Goal: Task Accomplishment & Management: Manage account settings

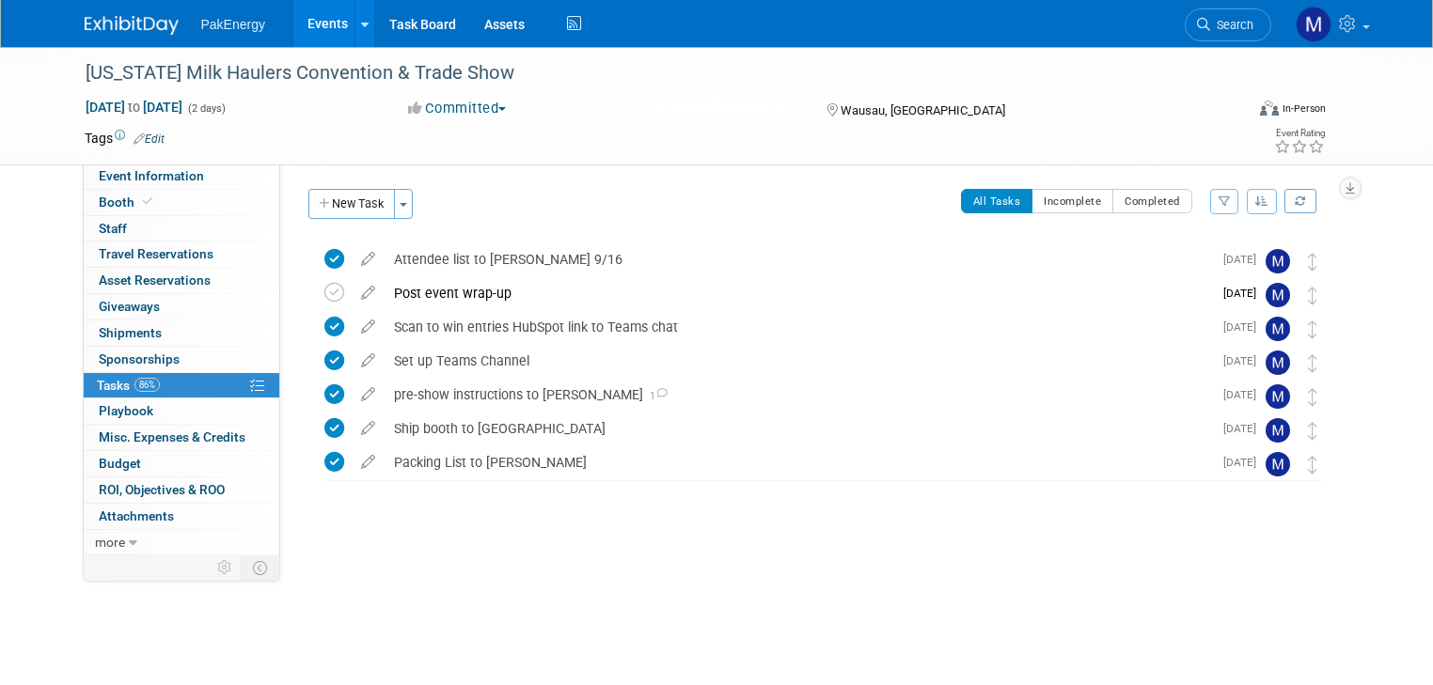
click at [316, 22] on link "Events" at bounding box center [327, 23] width 69 height 47
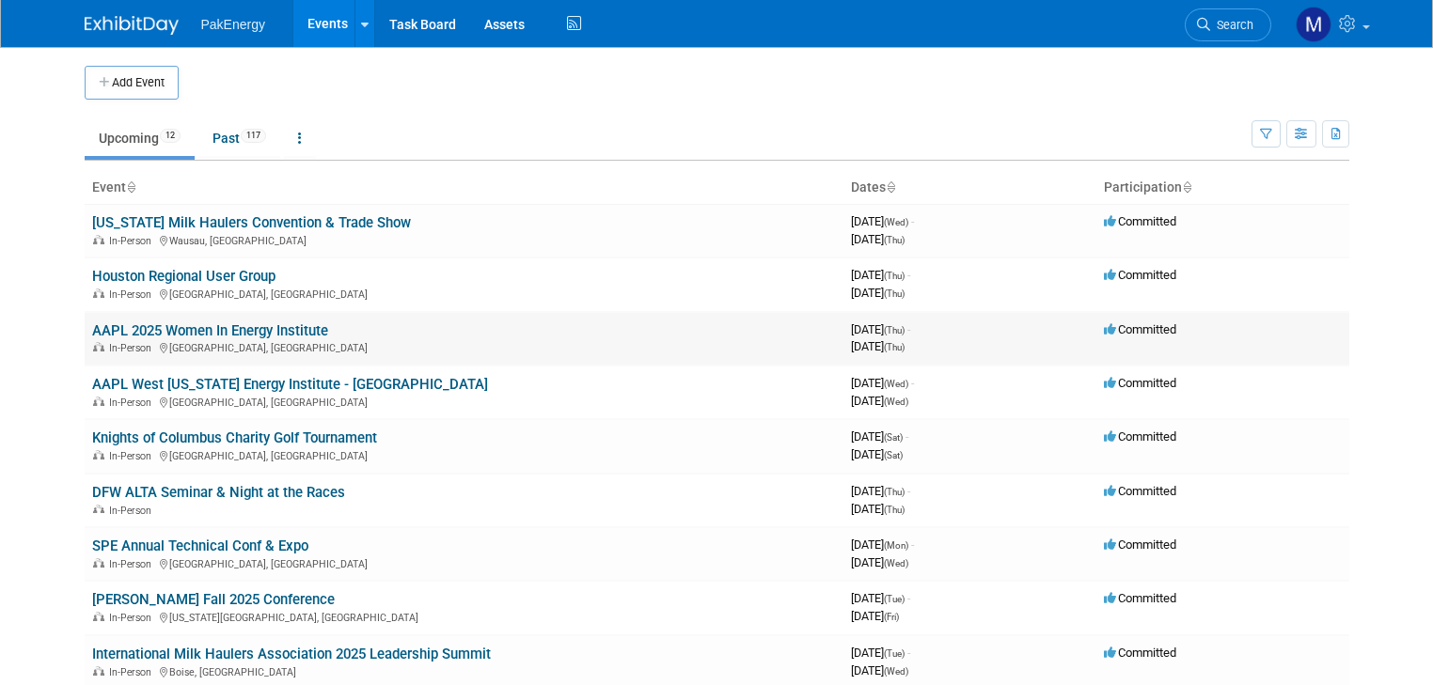
click at [239, 322] on link "AAPL 2025 Women In Energy Institute" at bounding box center [210, 330] width 236 height 17
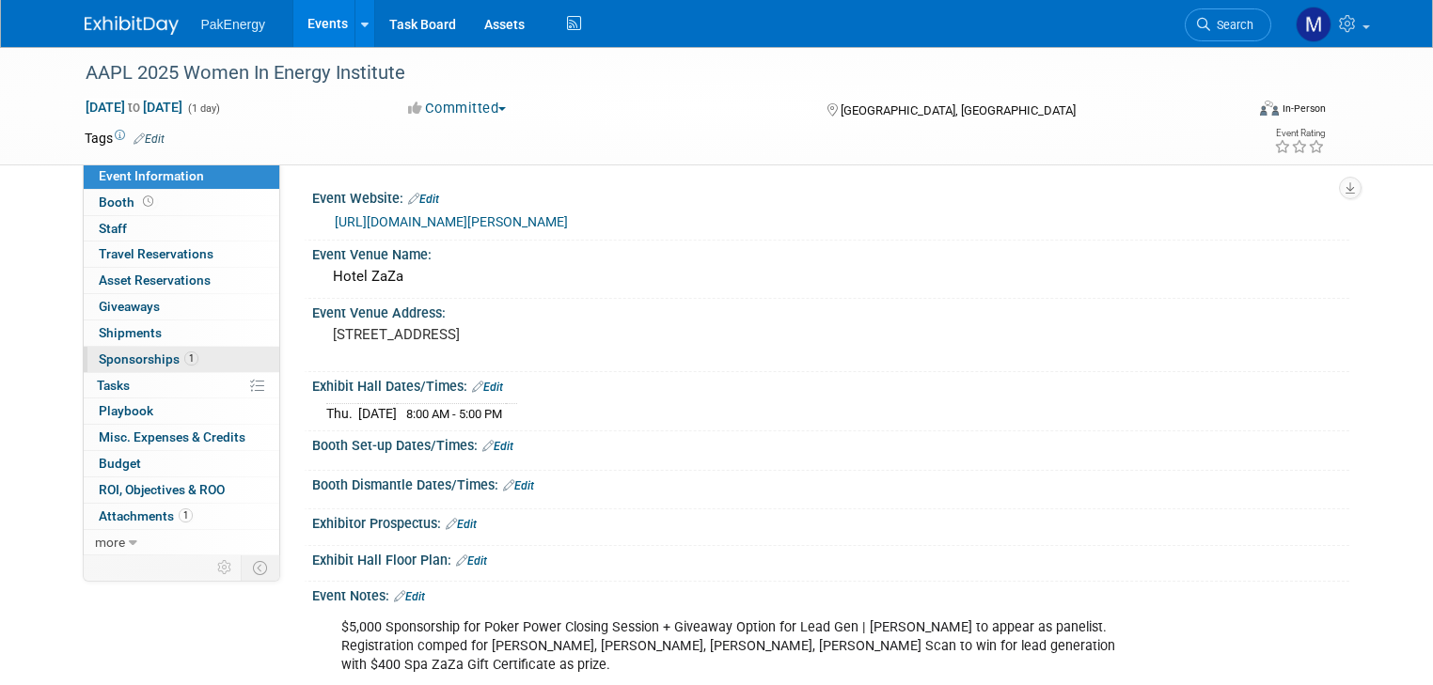
click at [109, 357] on span "Sponsorships 1" at bounding box center [149, 359] width 100 height 15
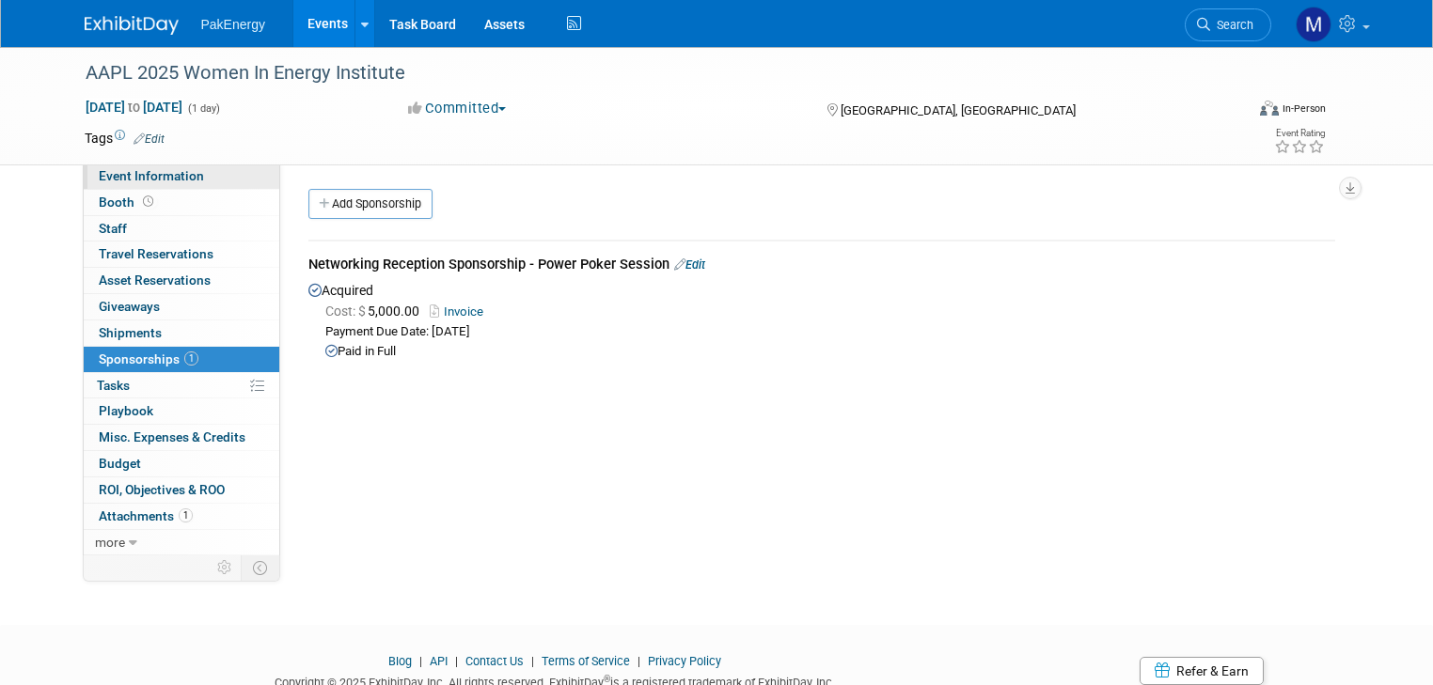
click at [136, 169] on span "Event Information" at bounding box center [151, 175] width 105 height 15
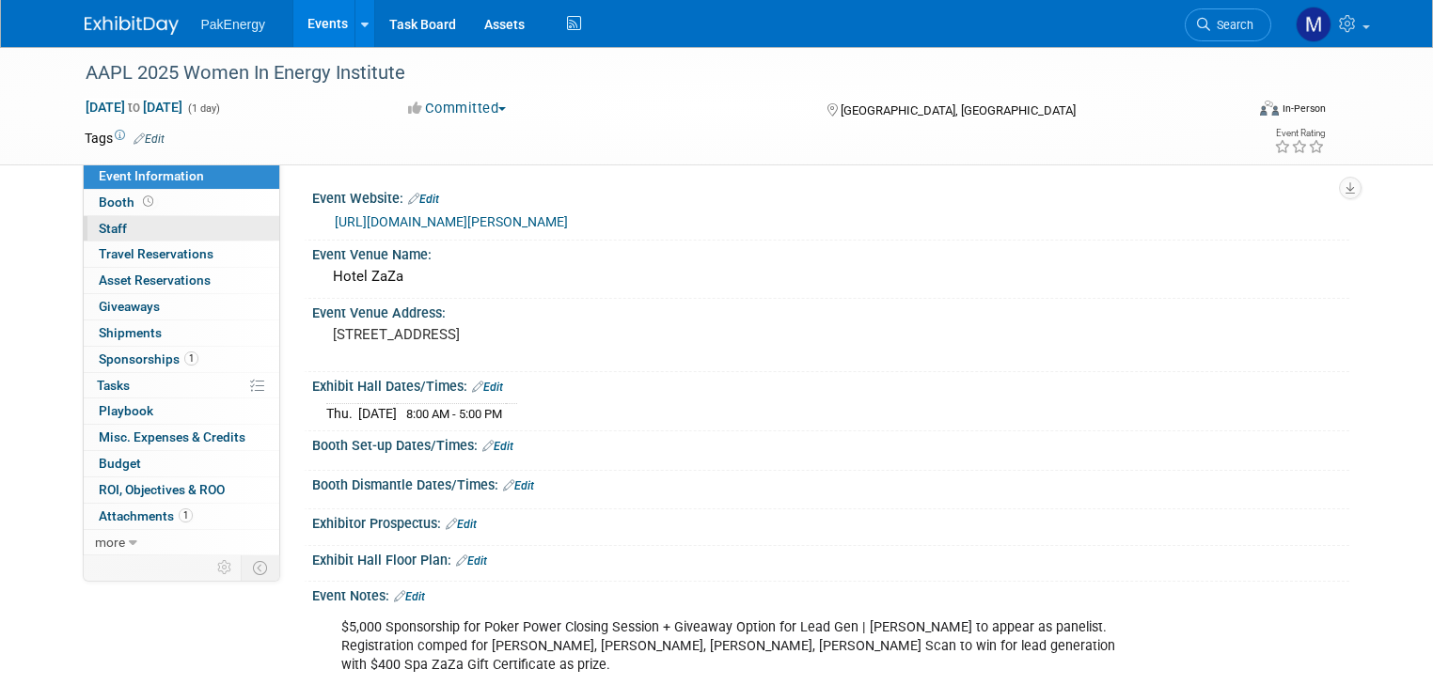
click at [99, 226] on span "Staff 0" at bounding box center [113, 228] width 28 height 15
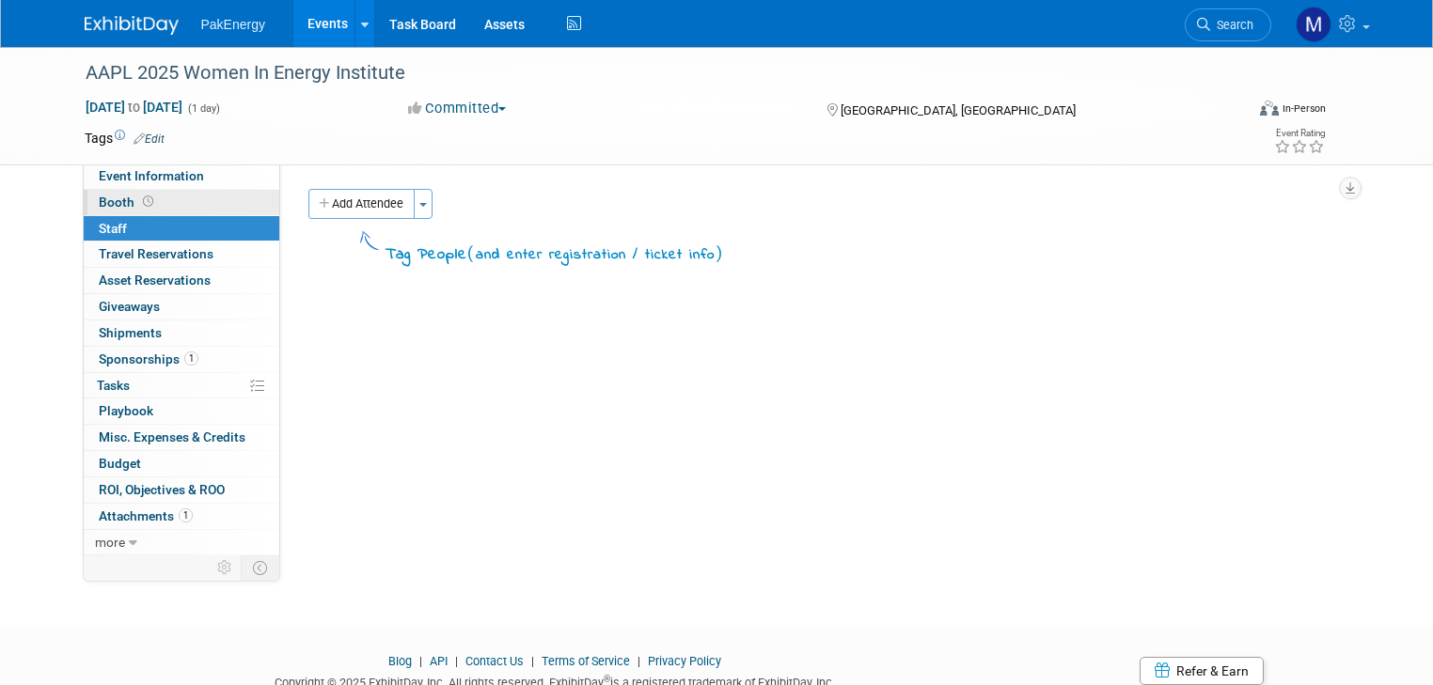
click at [99, 198] on span "Booth" at bounding box center [128, 202] width 58 height 15
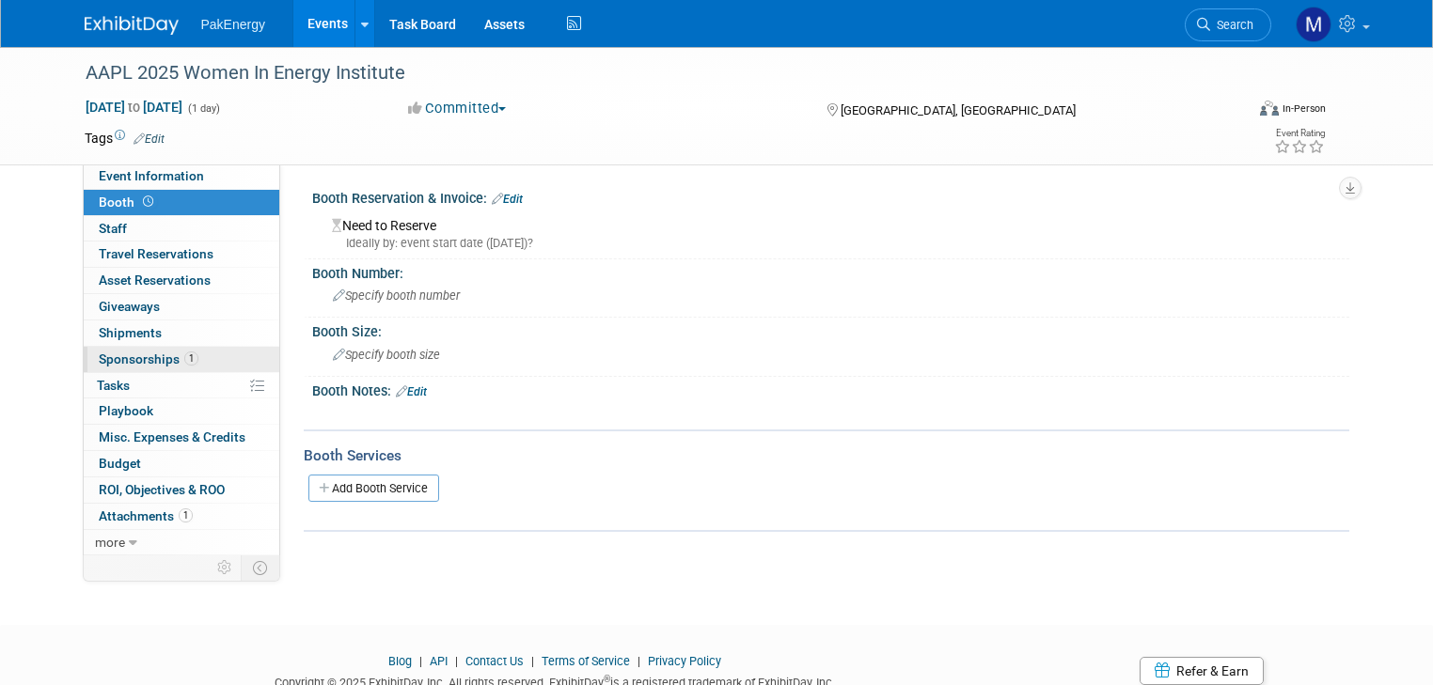
click at [141, 352] on span "Sponsorships 1" at bounding box center [149, 359] width 100 height 15
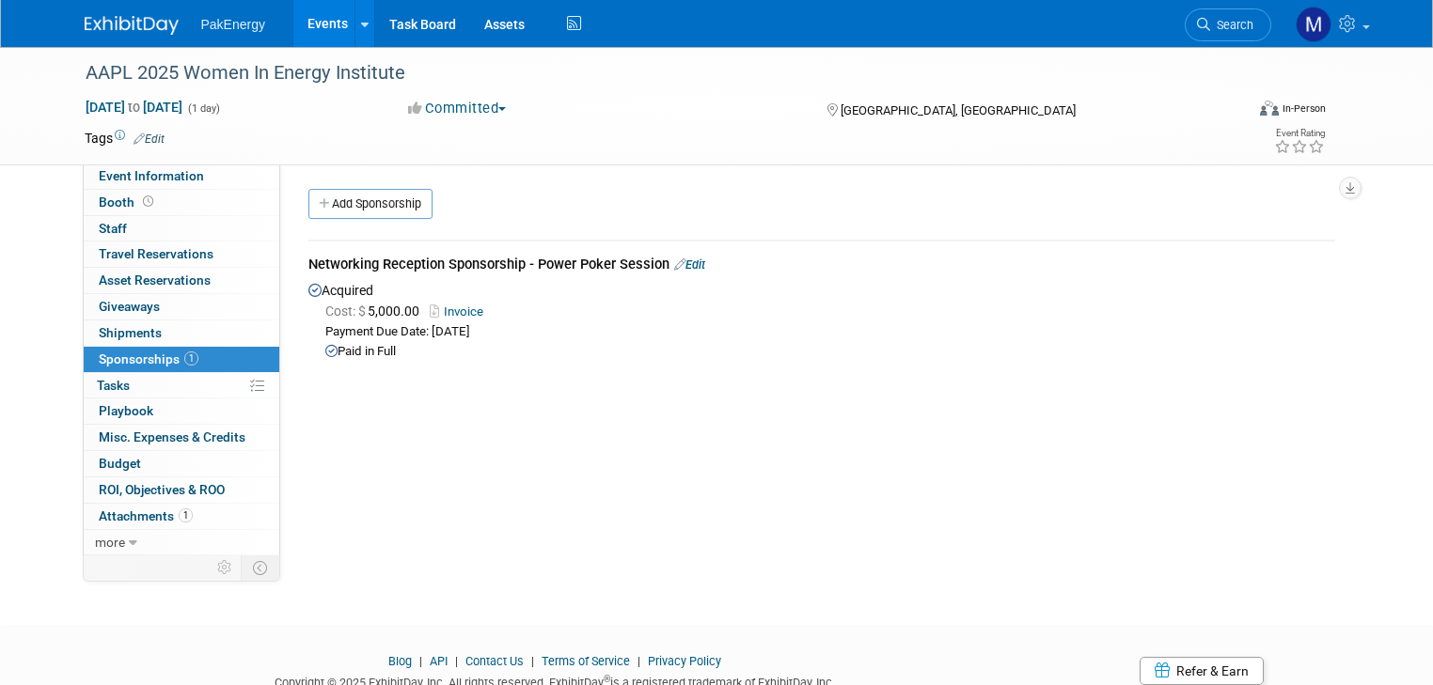
click at [324, 15] on link "Events" at bounding box center [327, 23] width 69 height 47
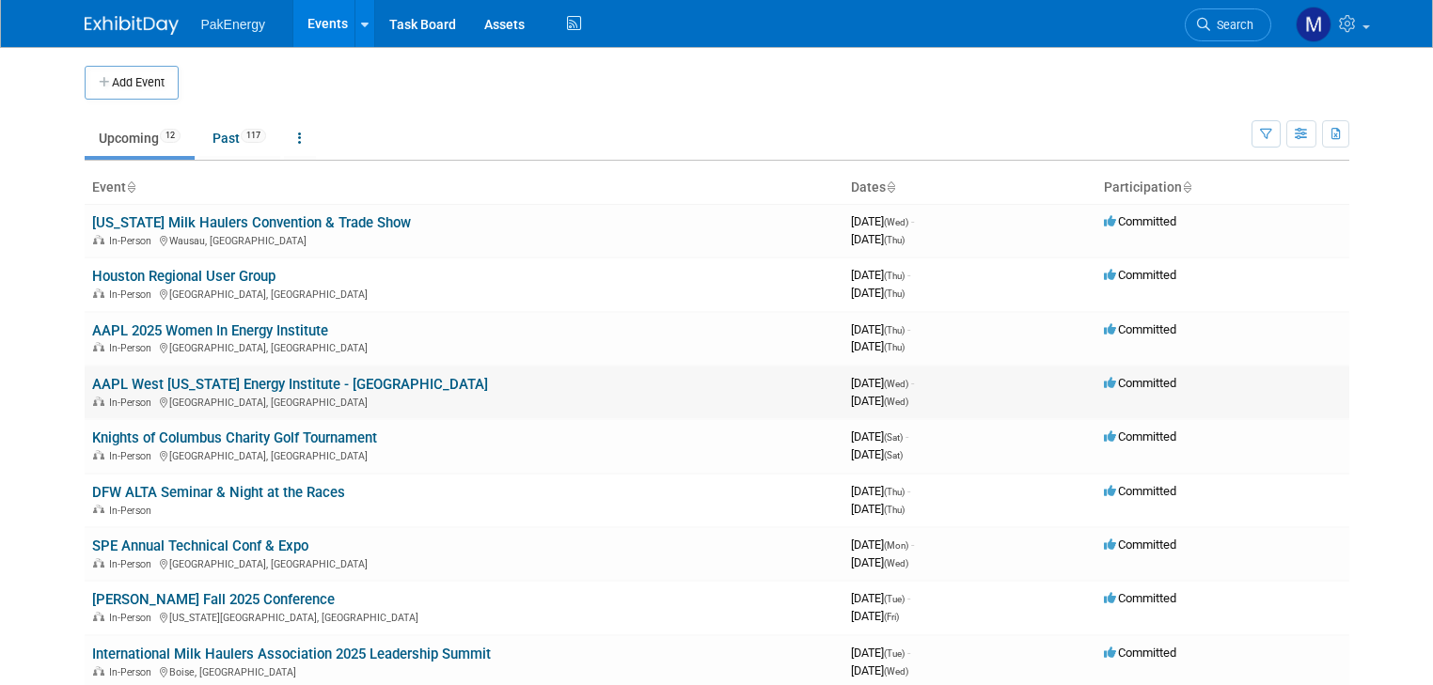
click at [170, 380] on link "AAPL West [US_STATE] Energy Institute - [GEOGRAPHIC_DATA]" at bounding box center [290, 384] width 396 height 17
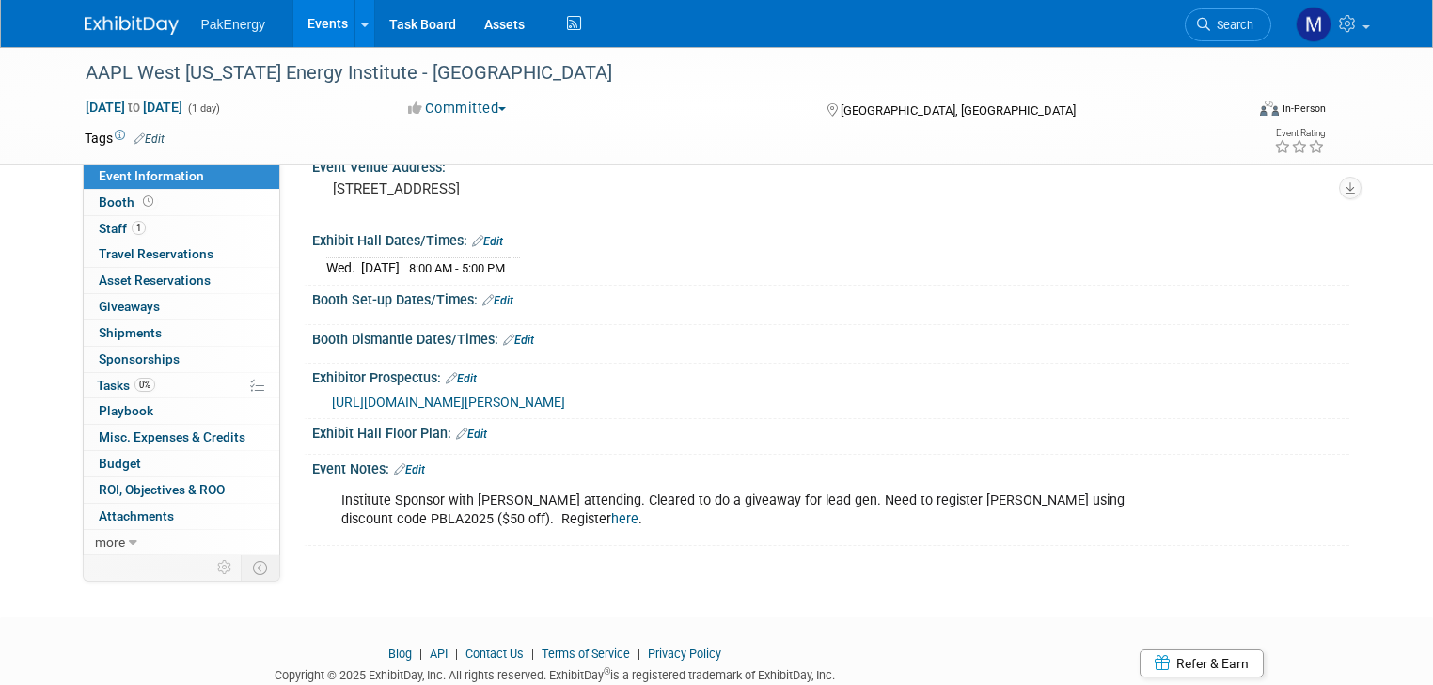
scroll to position [147, 0]
click at [99, 222] on span "Staff 1" at bounding box center [122, 228] width 47 height 15
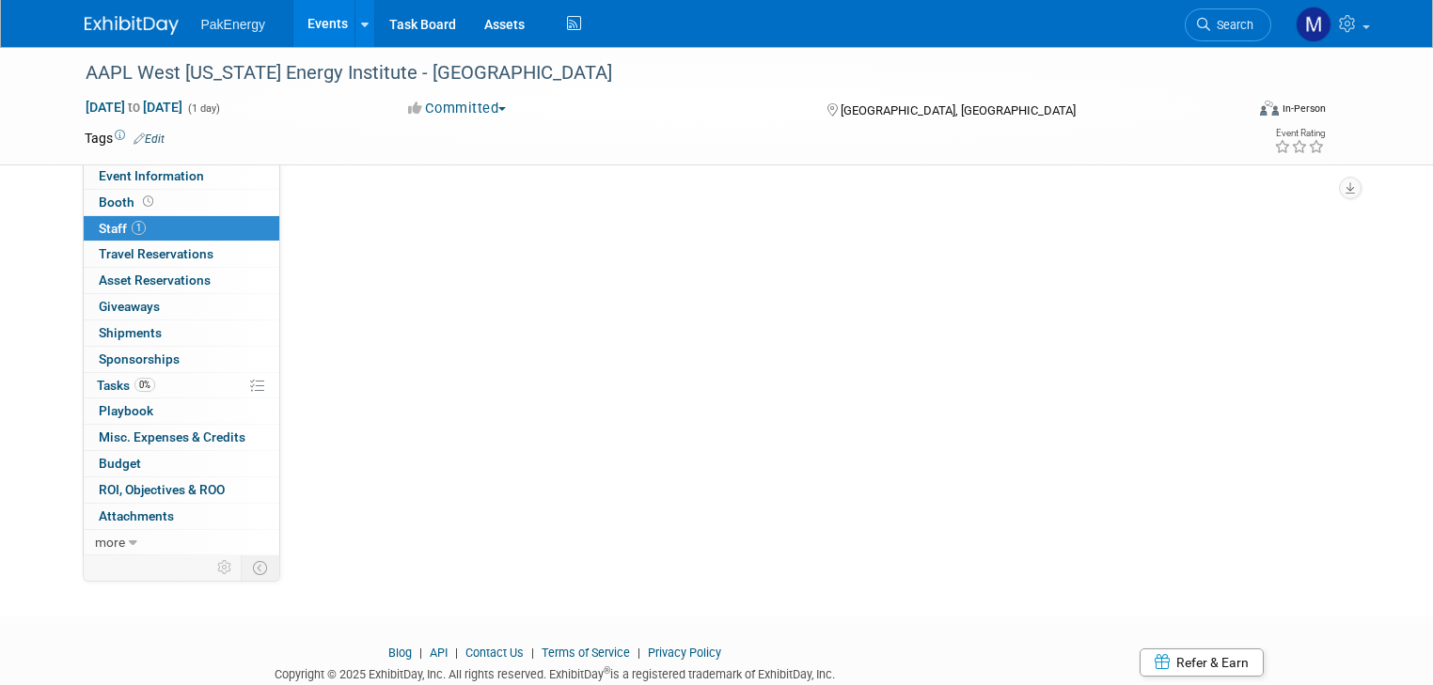
scroll to position [0, 0]
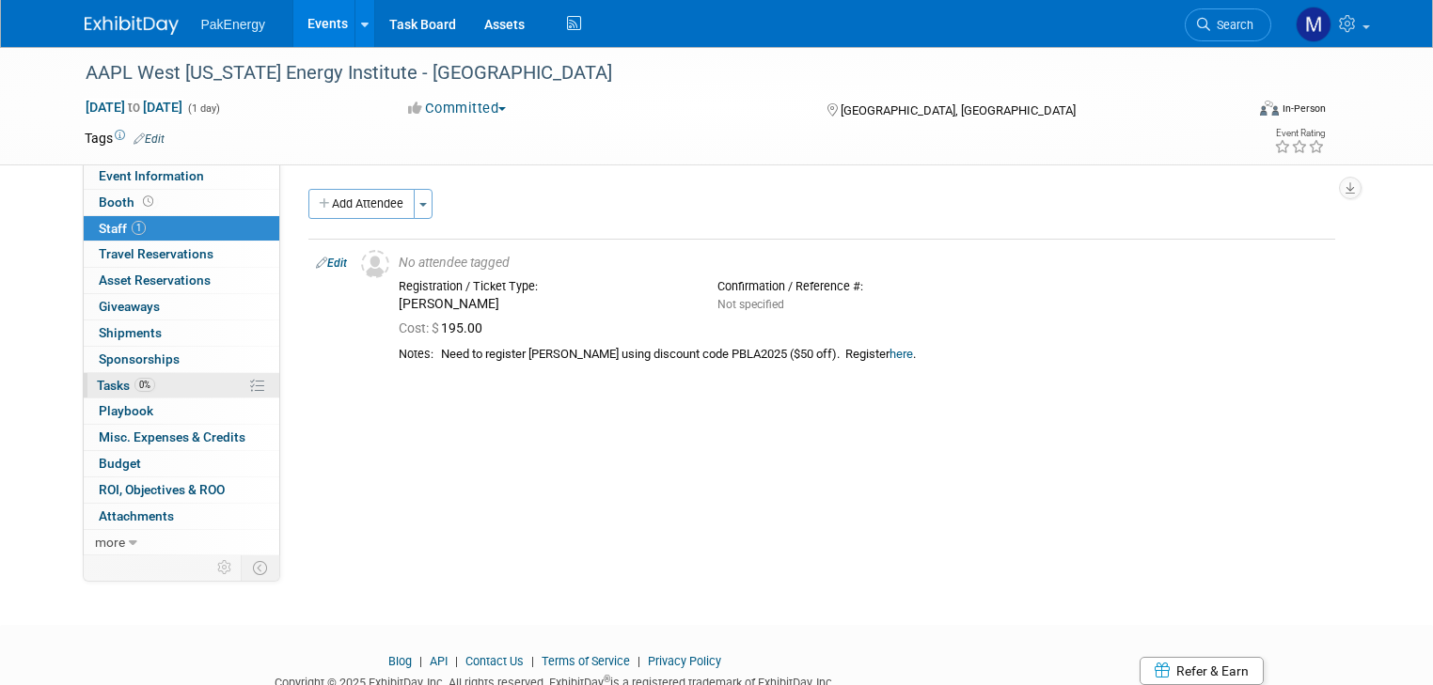
click at [92, 376] on link "0% Tasks 0%" at bounding box center [182, 385] width 196 height 25
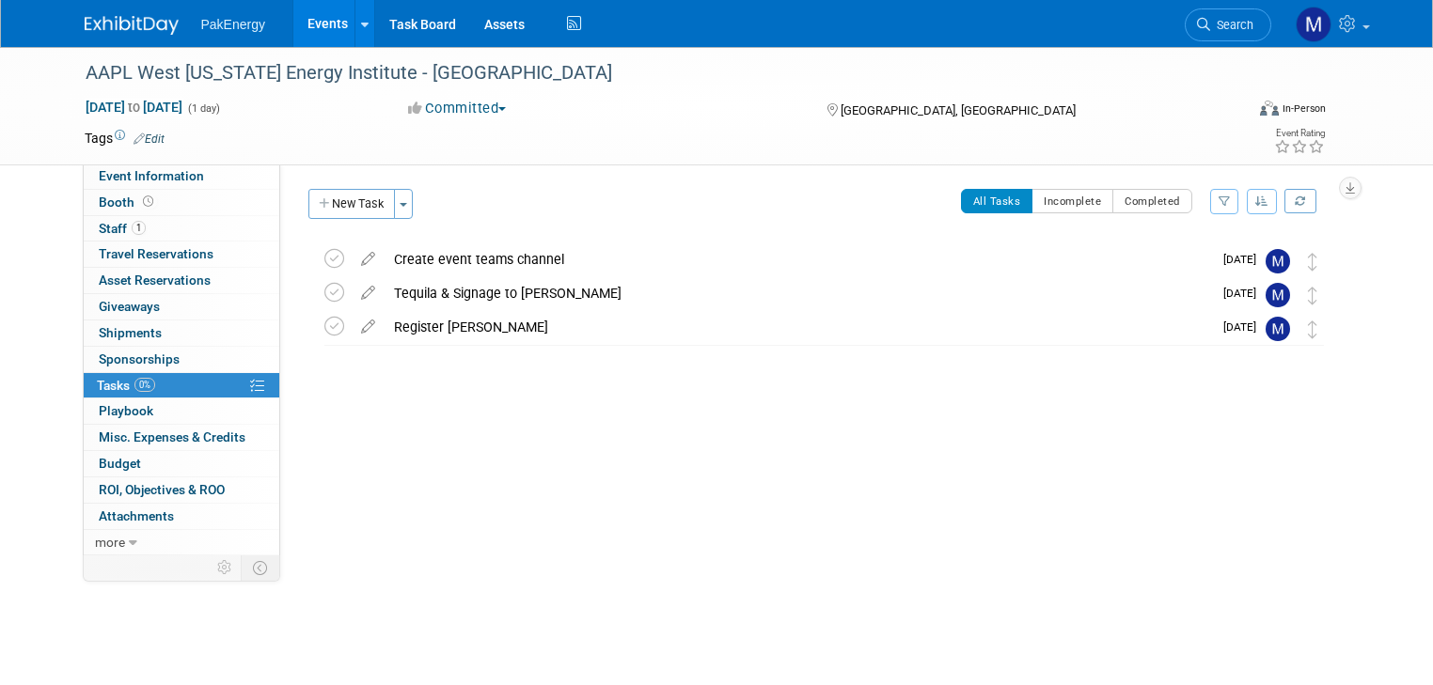
click at [299, 15] on link "Events" at bounding box center [327, 23] width 69 height 47
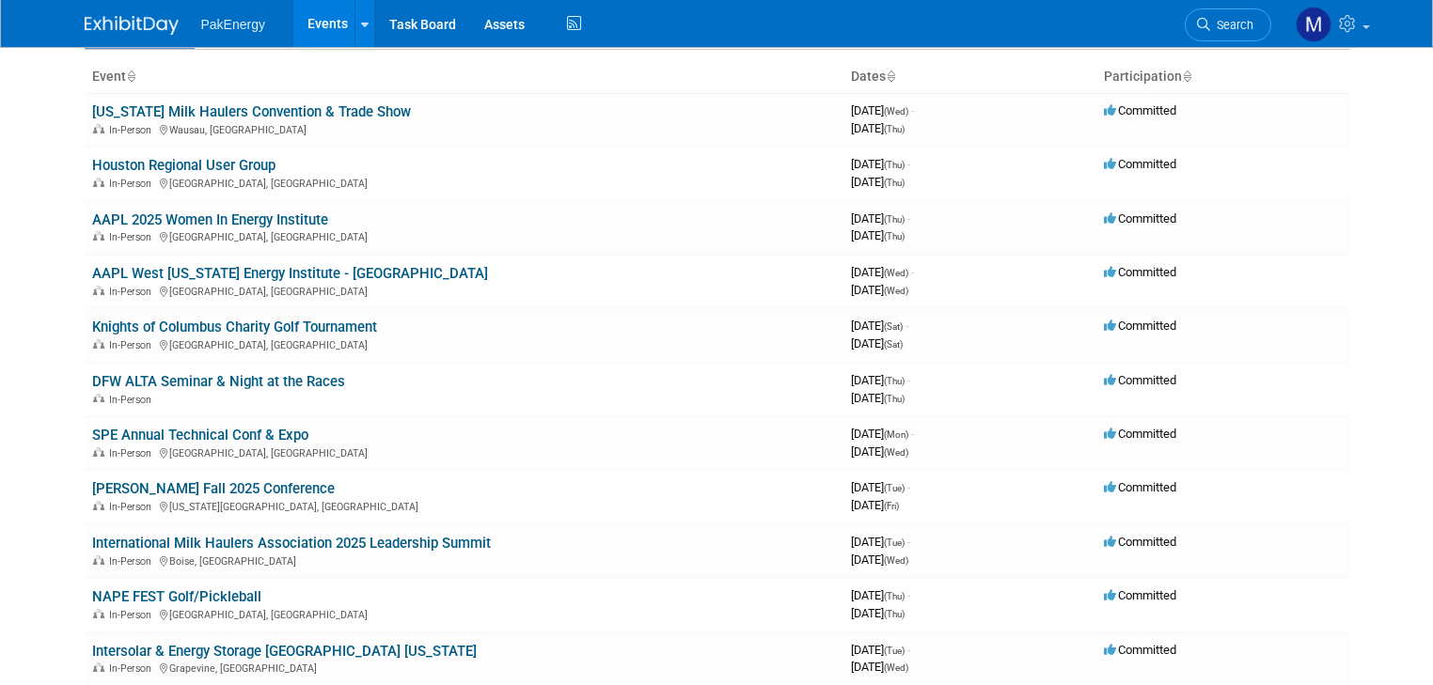
scroll to position [107, 0]
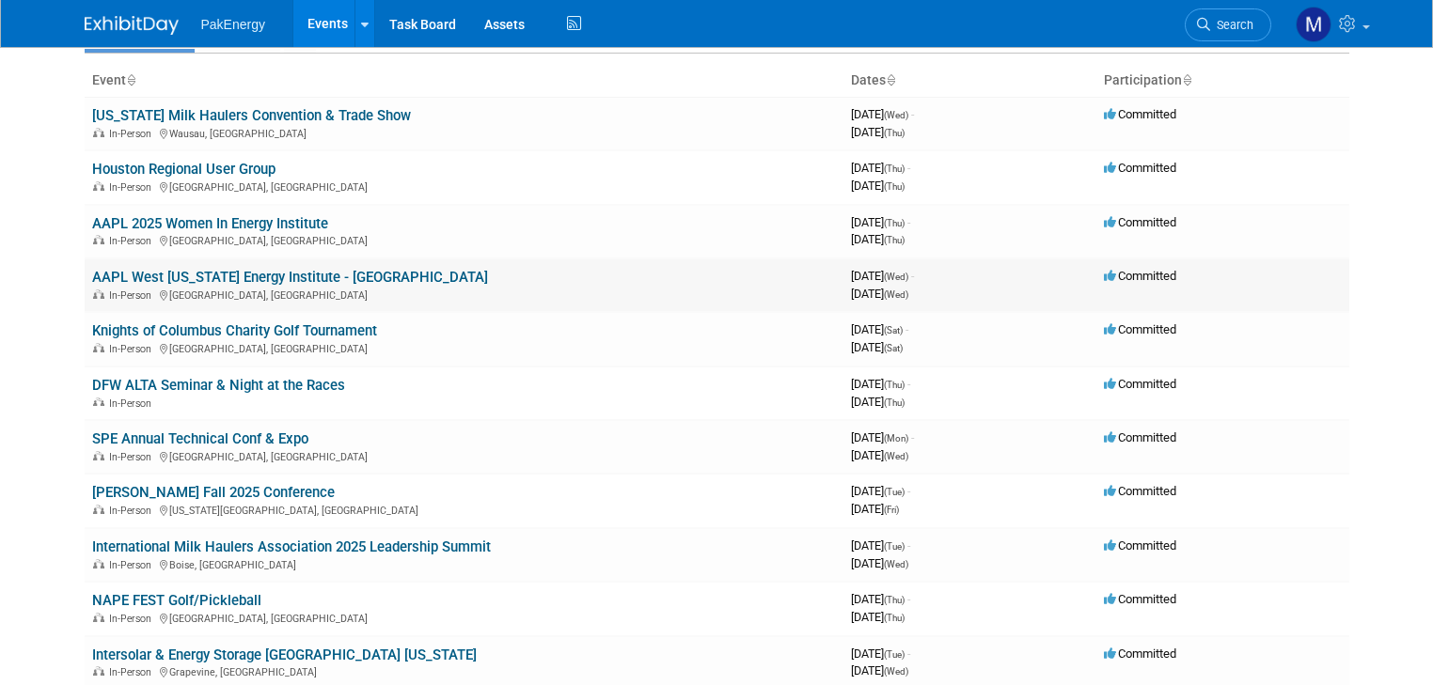
click at [294, 269] on link "AAPL West [US_STATE] Energy Institute - [GEOGRAPHIC_DATA]" at bounding box center [290, 277] width 396 height 17
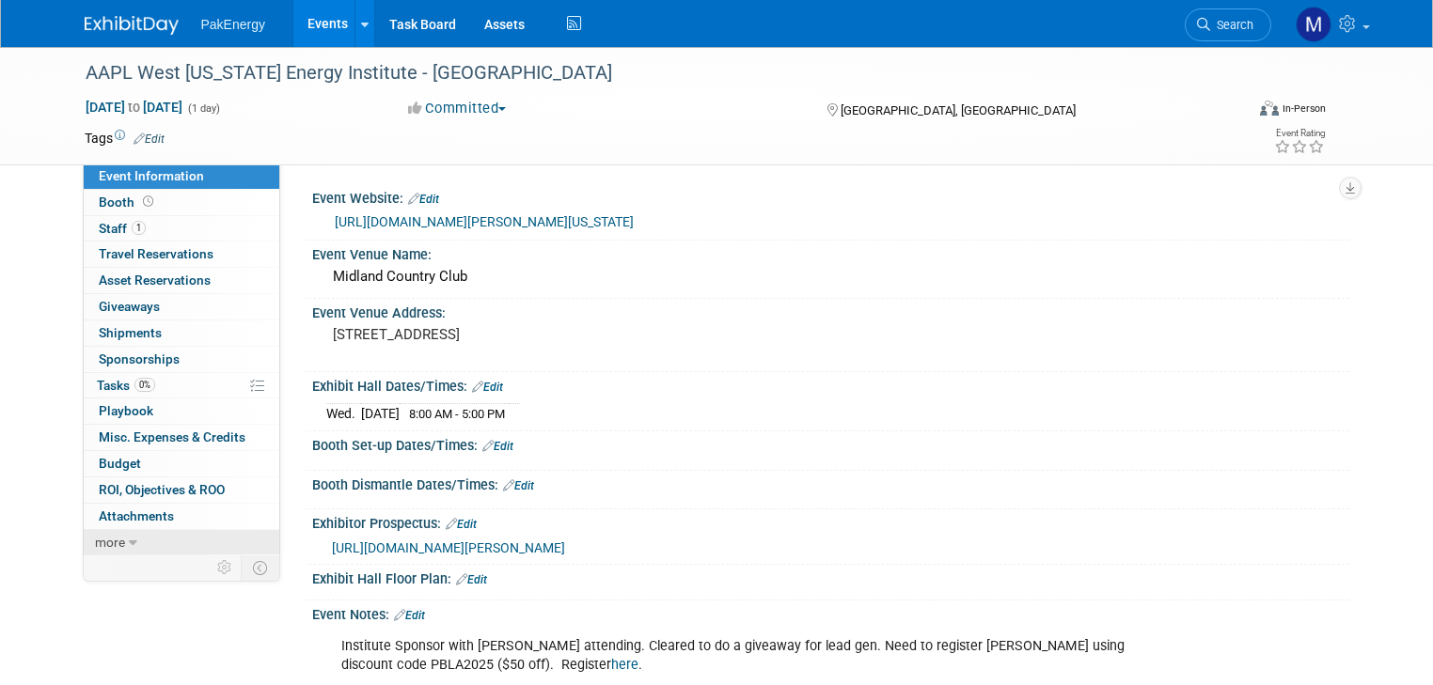
click at [129, 537] on icon at bounding box center [133, 543] width 8 height 13
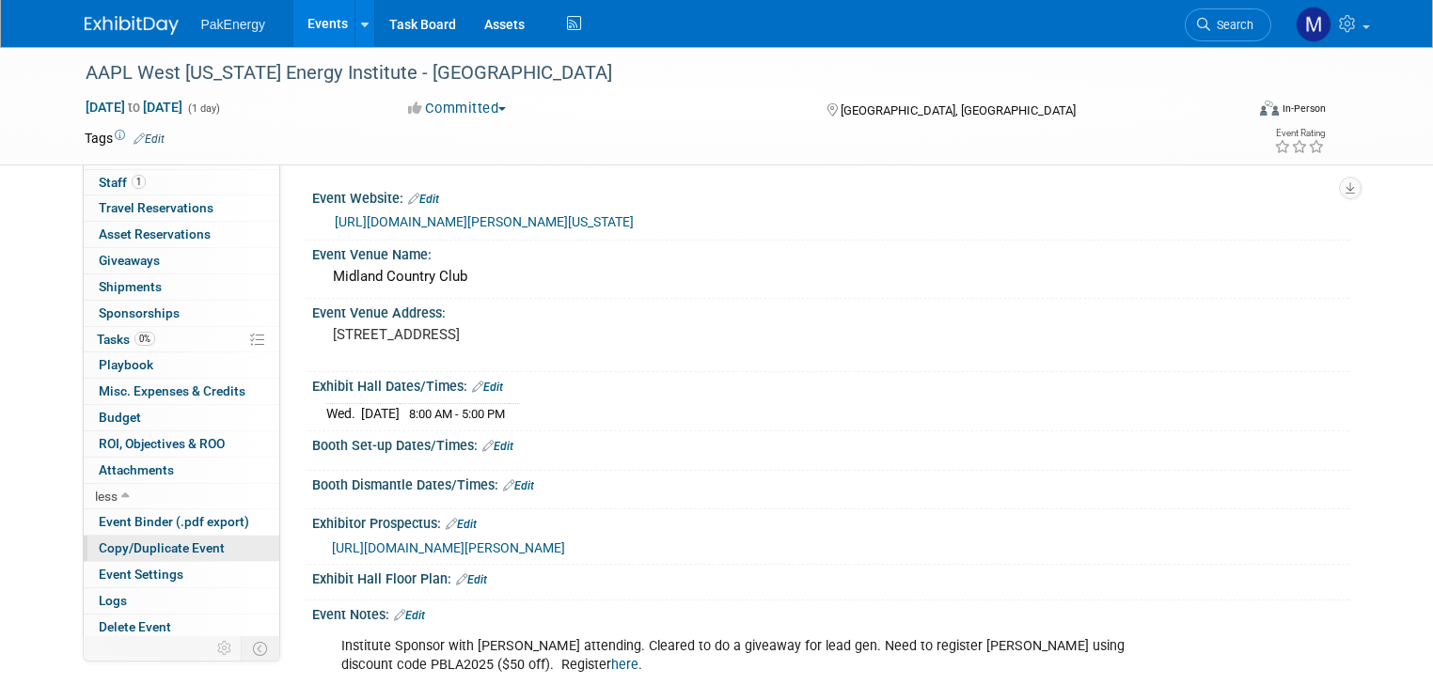
click at [181, 542] on span "Copy/Duplicate Event" at bounding box center [162, 548] width 126 height 15
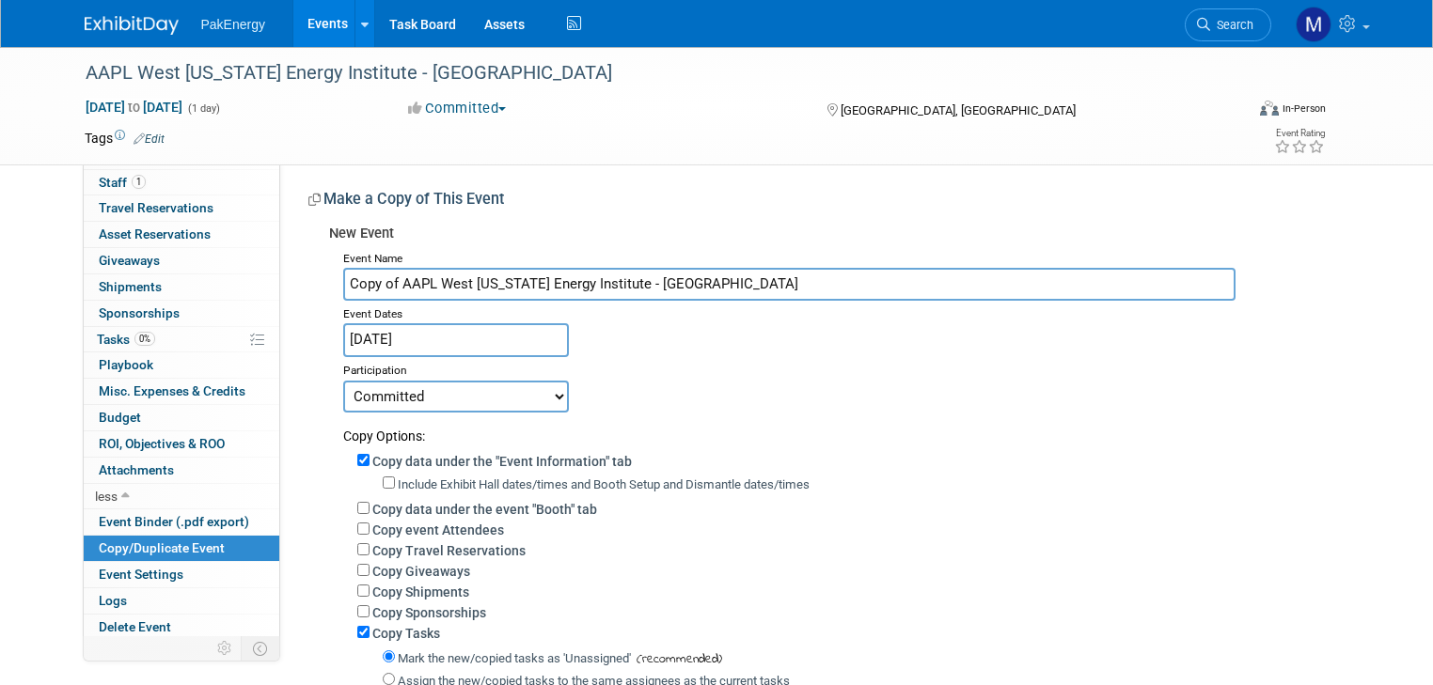
drag, startPoint x: 384, startPoint y: 282, endPoint x: 314, endPoint y: 281, distance: 69.6
click at [329, 281] on div "Event Name Copy of AAPL West Texas Energy Institute - Midland Event Dates Oct 1…" at bounding box center [832, 548] width 1006 height 606
drag, startPoint x: 372, startPoint y: 283, endPoint x: 441, endPoint y: 277, distance: 68.9
click at [441, 277] on input "AAPL West [US_STATE] Energy Institute - [GEOGRAPHIC_DATA]" at bounding box center [789, 284] width 893 height 33
drag, startPoint x: 552, startPoint y: 281, endPoint x: 650, endPoint y: 281, distance: 97.8
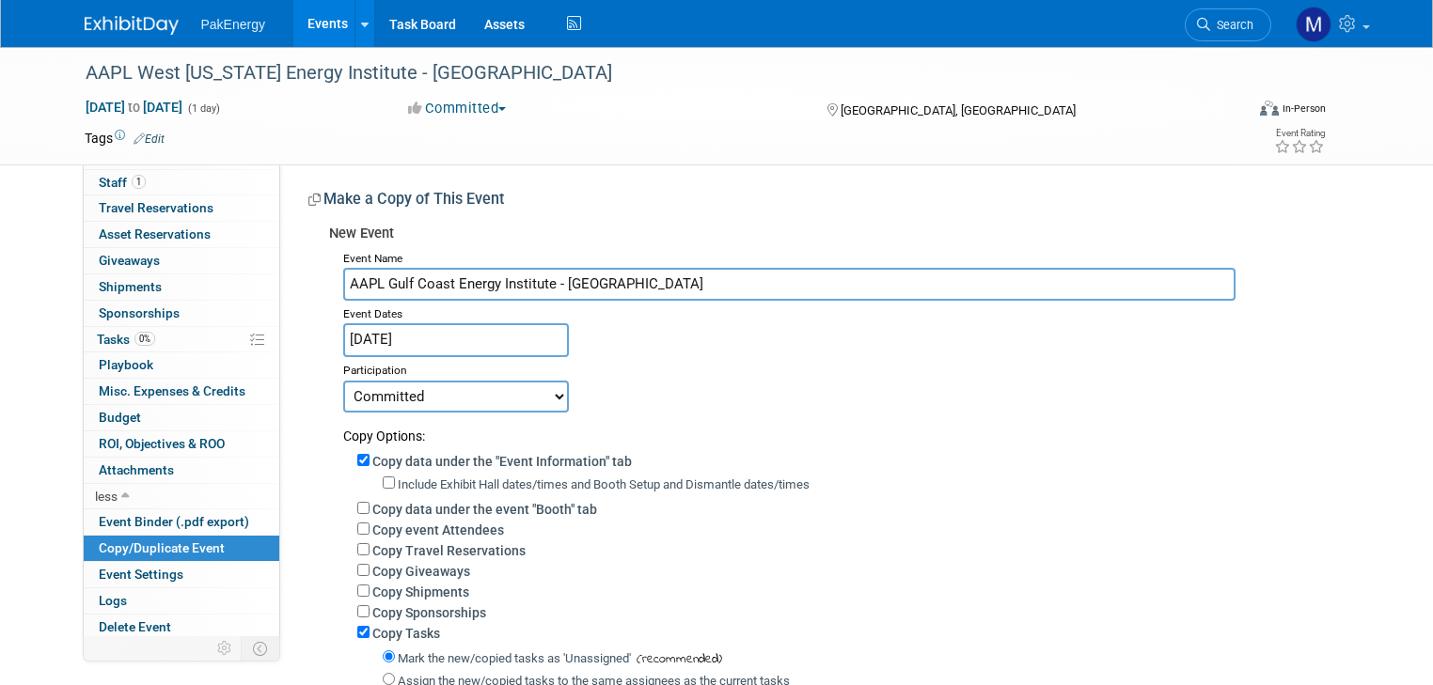
click at [650, 281] on input "AAPL Gulf Coast Energy Institute - Midland" at bounding box center [789, 284] width 893 height 33
type input "AAPL Gulf Coast Energy Institute - [GEOGRAPHIC_DATA]"
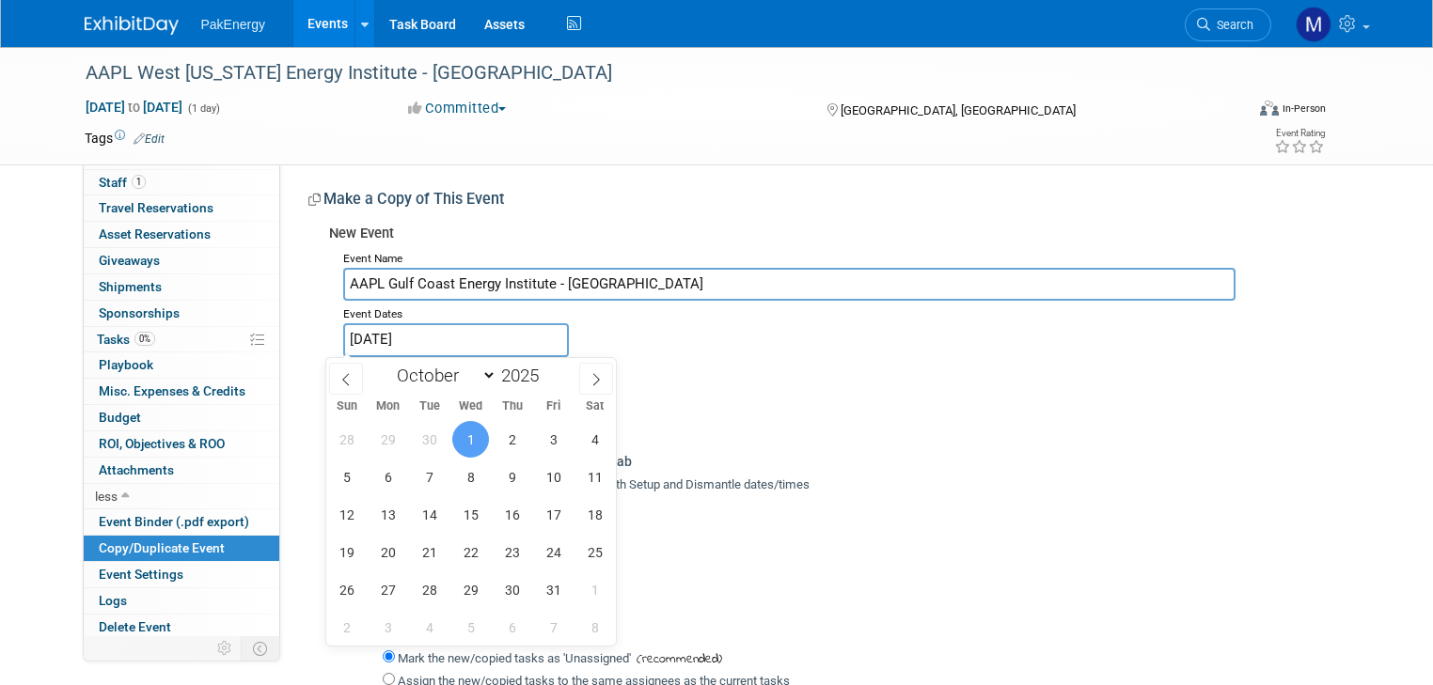
click at [508, 332] on input "Oct 1, 2025" at bounding box center [456, 339] width 226 height 33
click at [468, 549] on span "22" at bounding box center [470, 552] width 37 height 37
click at [504, 550] on span "23" at bounding box center [512, 552] width 37 height 37
type input "Oct 22, 2025 to Oct 23, 2025"
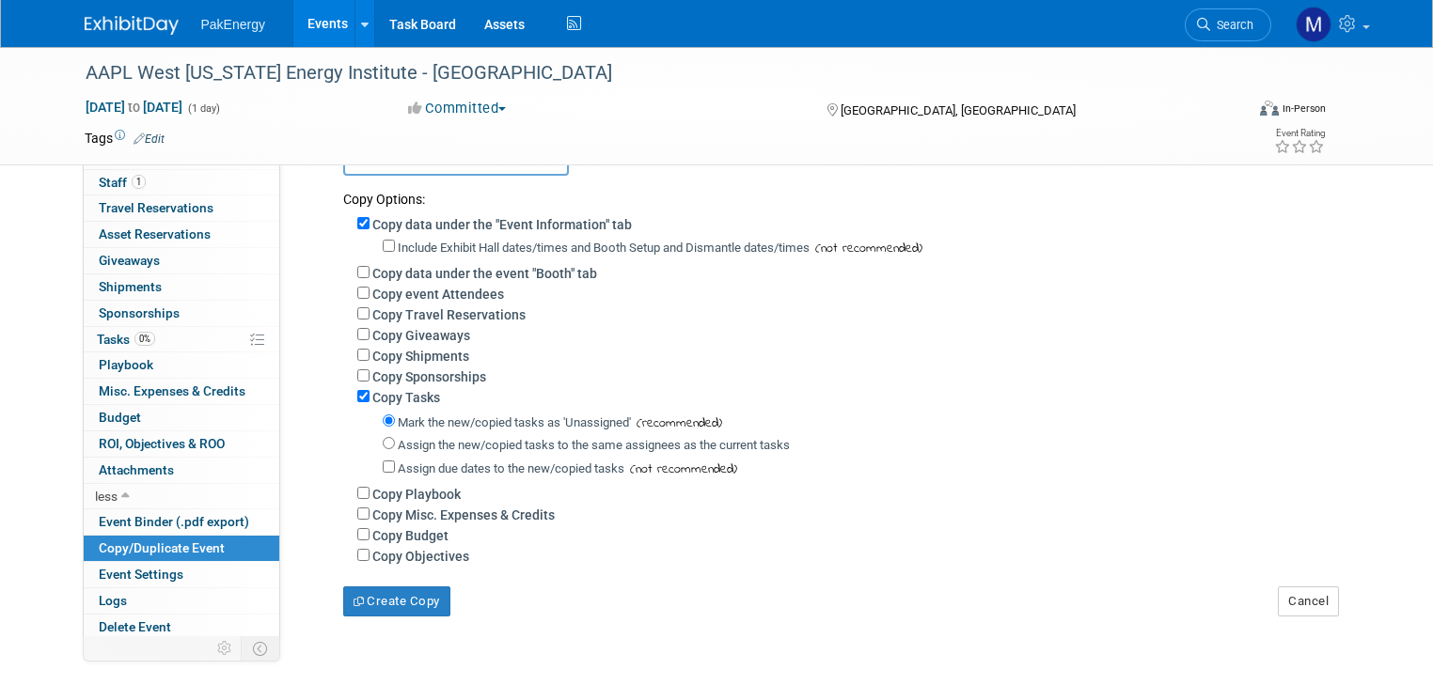
scroll to position [245, 0]
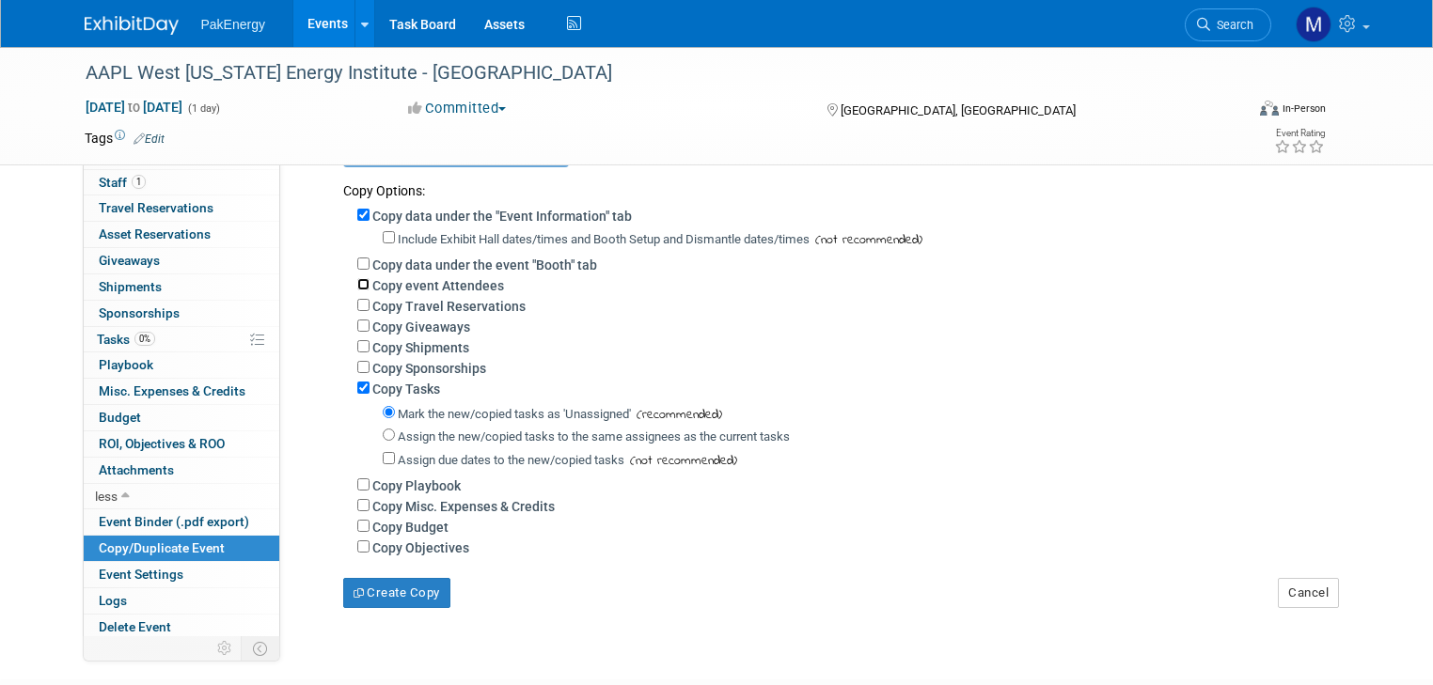
click at [357, 278] on input "Copy event Attendees" at bounding box center [363, 284] width 12 height 12
checkbox input "true"
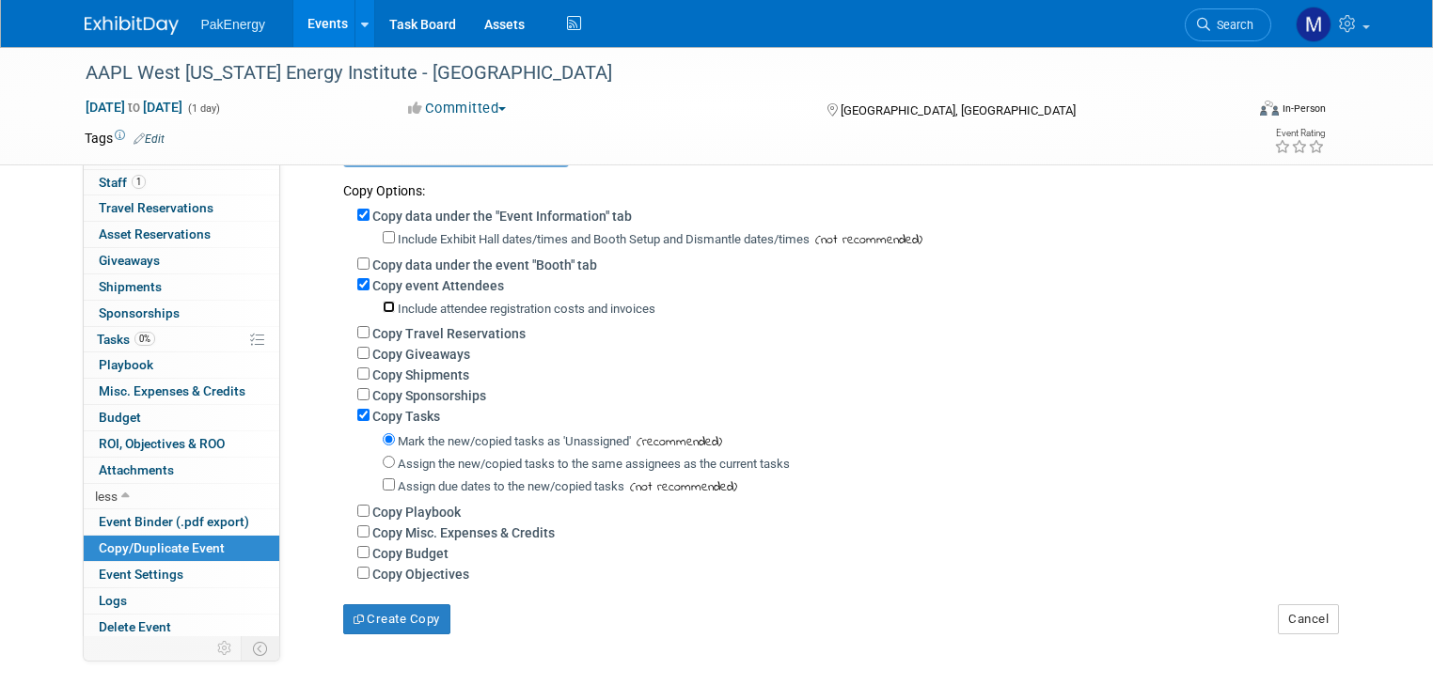
click at [383, 304] on input "Include attendee registration costs and invoices" at bounding box center [389, 307] width 12 height 12
checkbox input "true"
click at [357, 389] on input "Copy Sponsorships" at bounding box center [363, 394] width 12 height 12
checkbox input "true"
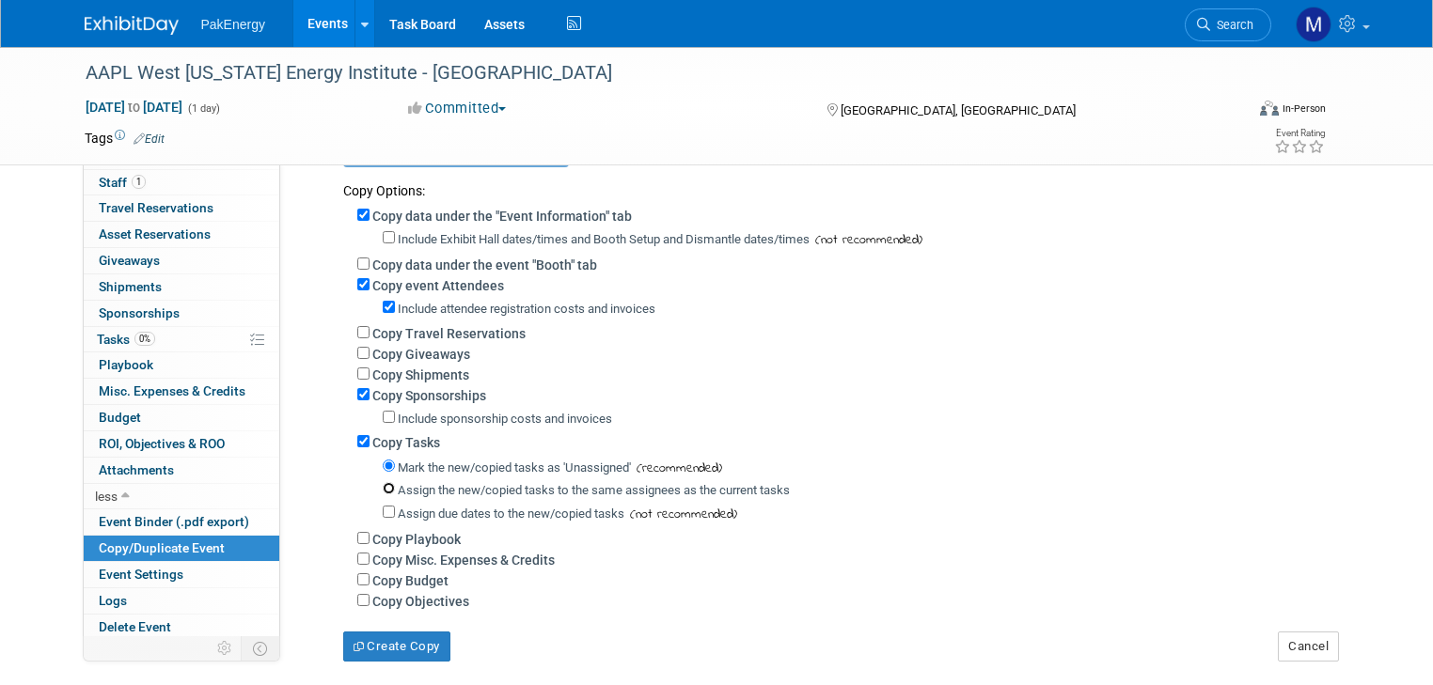
click at [383, 482] on input "Assign the new/copied tasks to the same assignees as the current tasks" at bounding box center [389, 488] width 12 height 12
radio input "true"
click at [387, 641] on button "Create Copy" at bounding box center [396, 647] width 107 height 30
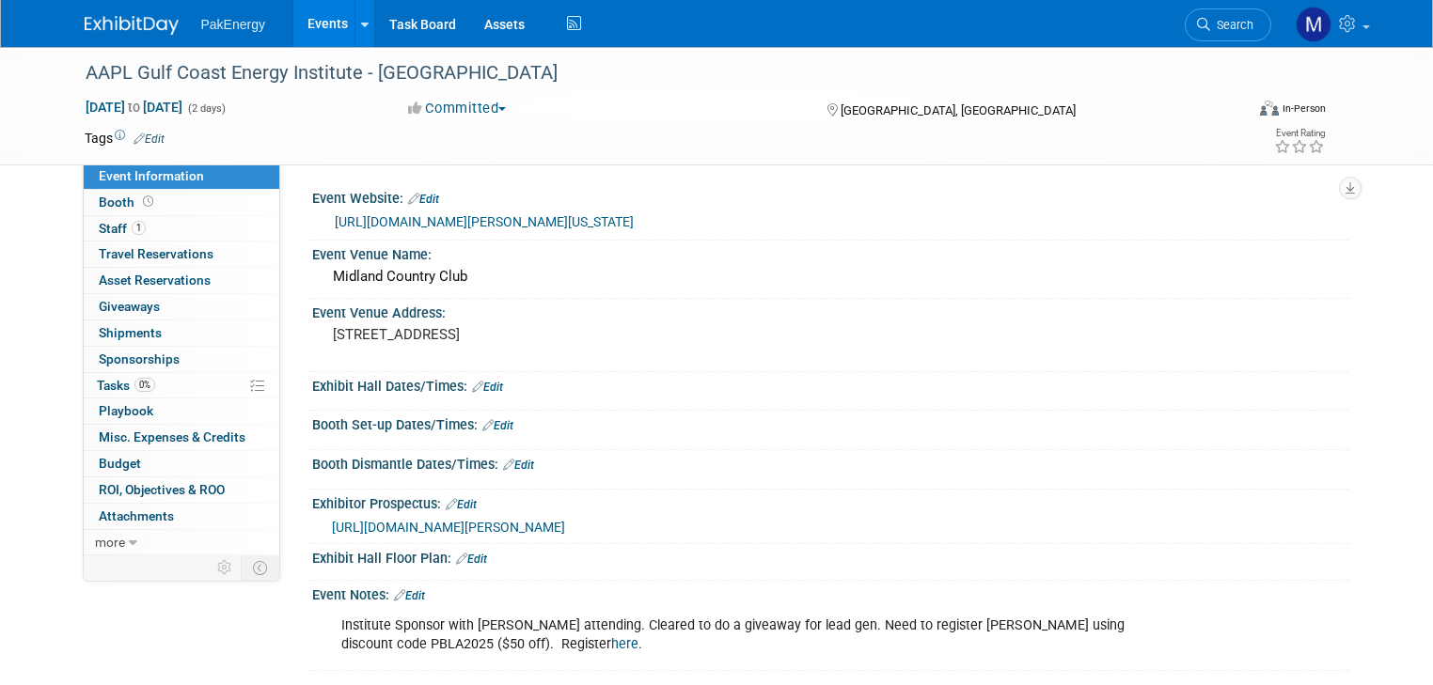
click at [413, 196] on link "Edit" at bounding box center [423, 199] width 31 height 13
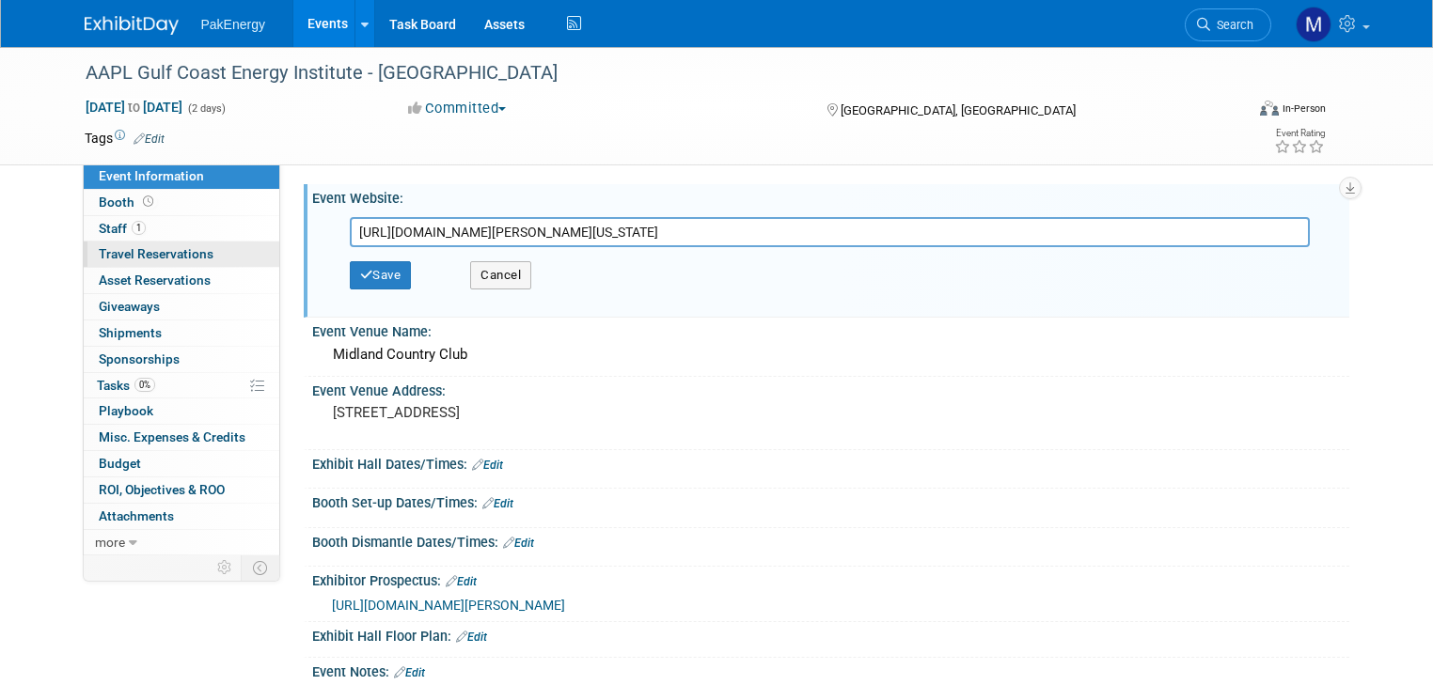
drag, startPoint x: 726, startPoint y: 237, endPoint x: 177, endPoint y: 250, distance: 549.2
click at [177, 250] on div "Event Information Event Info Booth Booth 1 Staff 1 Staff 0 Travel Reservations …" at bounding box center [717, 398] width 1293 height 702
type input "[URL][DOMAIN_NAME][PERSON_NAME]"
click at [361, 270] on button "Save" at bounding box center [381, 275] width 62 height 28
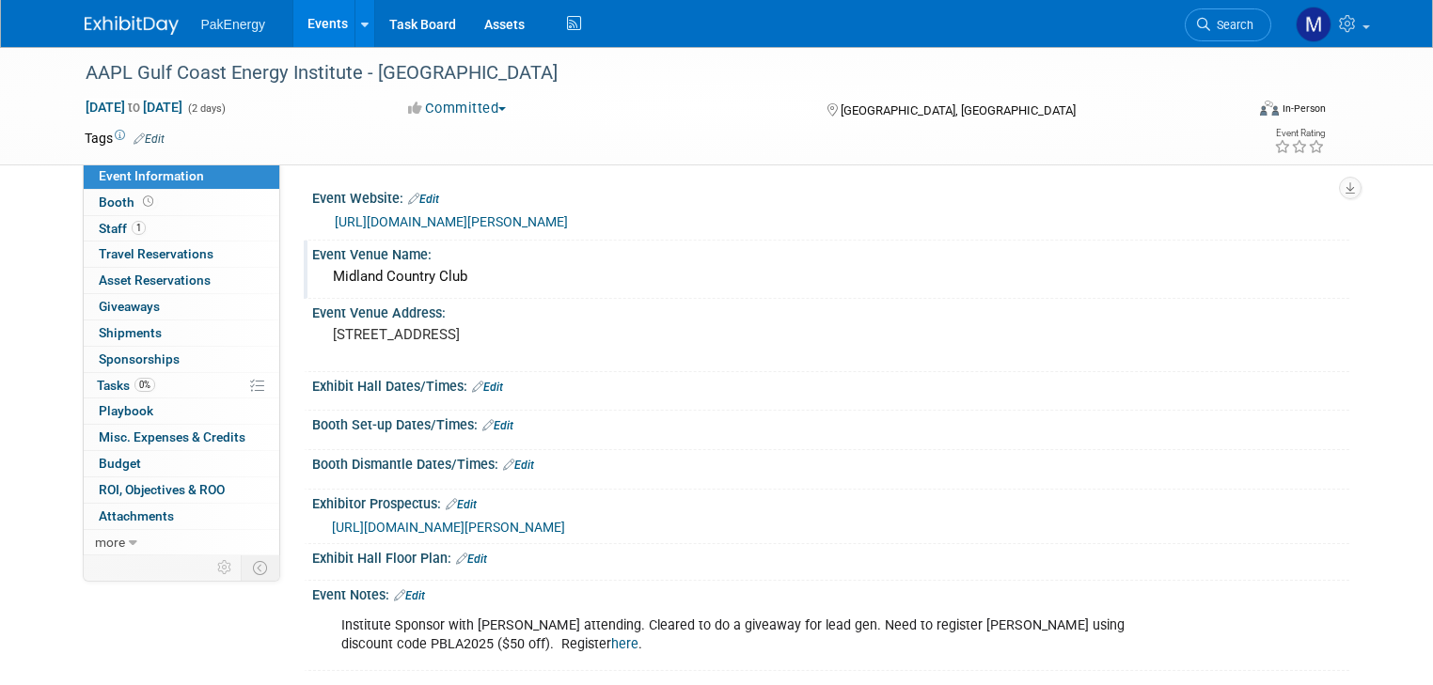
click at [446, 275] on div "Midland Country Club" at bounding box center [830, 276] width 1009 height 29
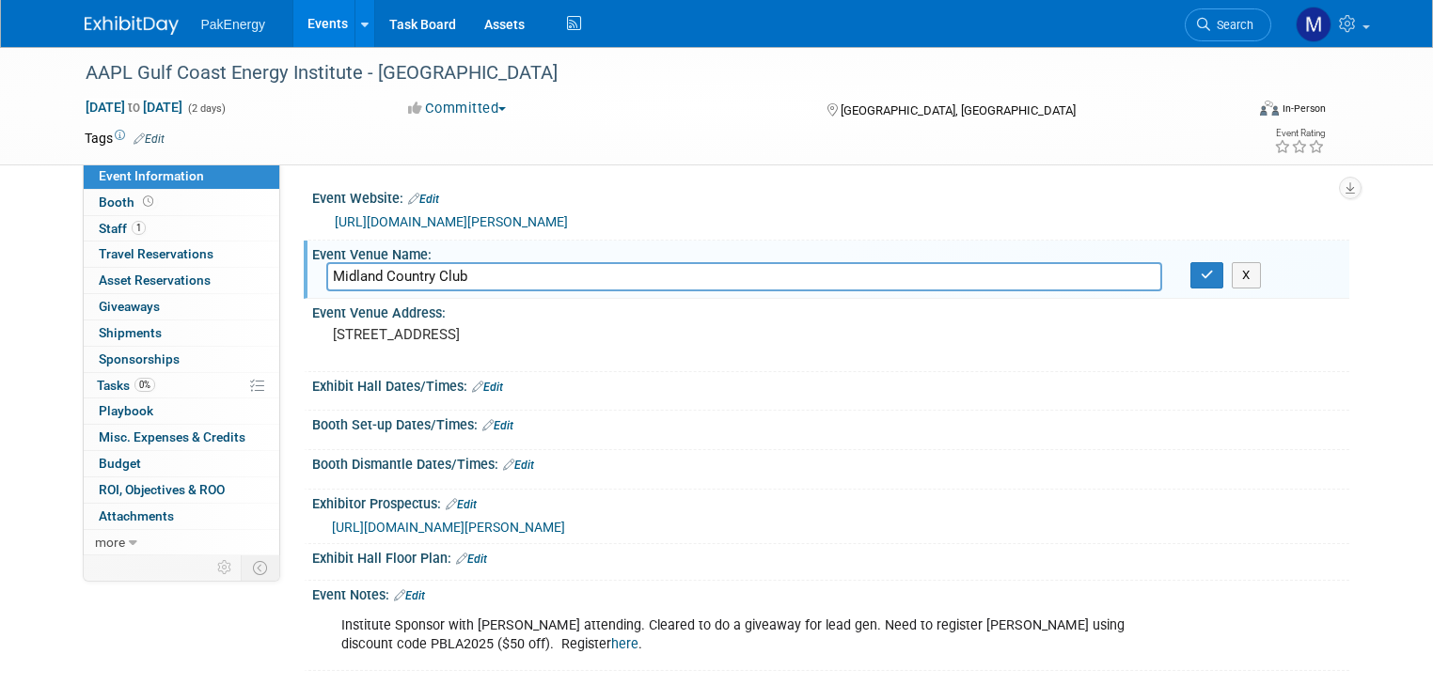
drag, startPoint x: 480, startPoint y: 273, endPoint x: 294, endPoint y: 290, distance: 186.9
click at [312, 290] on div "Midland Country Club" at bounding box center [744, 276] width 864 height 29
paste input "The Roosevelt [GEOGRAPHIC_DATA]"
type input "The Roosevelt [GEOGRAPHIC_DATA]"
click at [1212, 270] on icon "button" at bounding box center [1206, 275] width 13 height 12
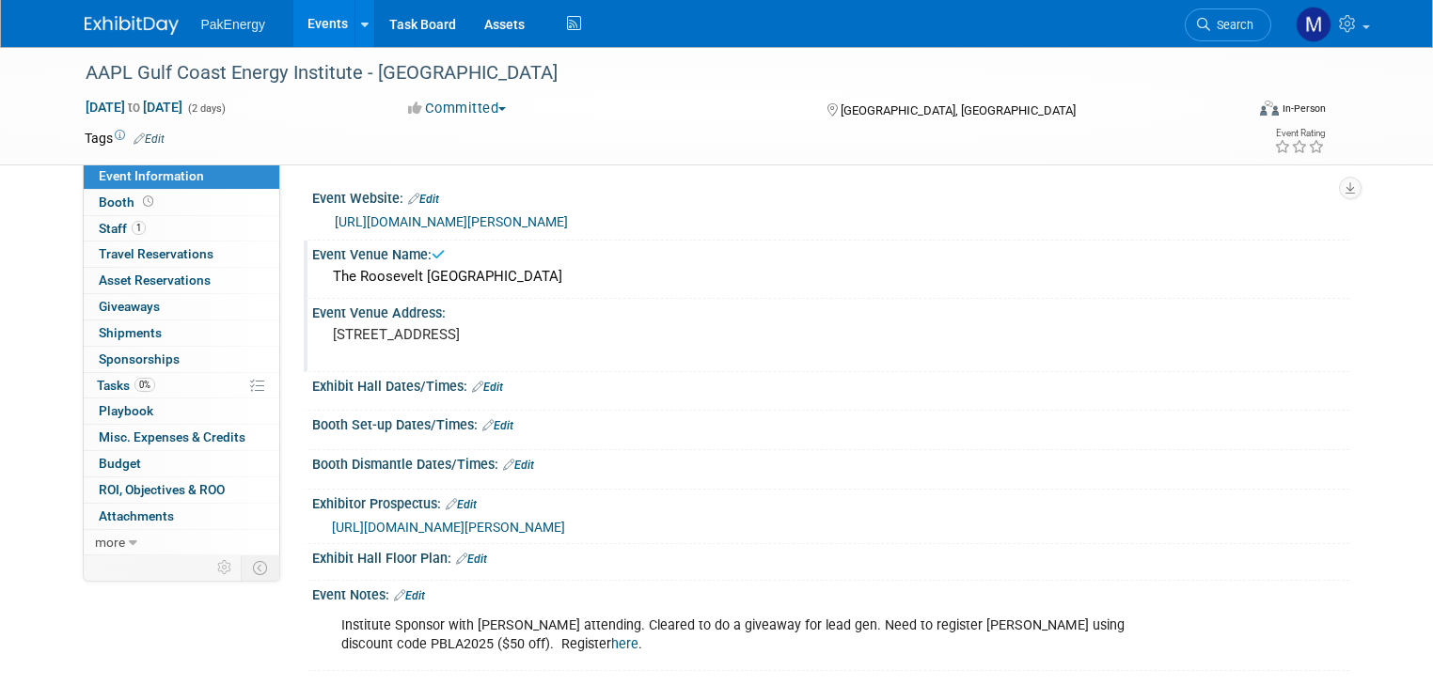
click at [391, 330] on pre "501 W Wall St, Midland, TX 79701" at bounding box center [528, 334] width 391 height 17
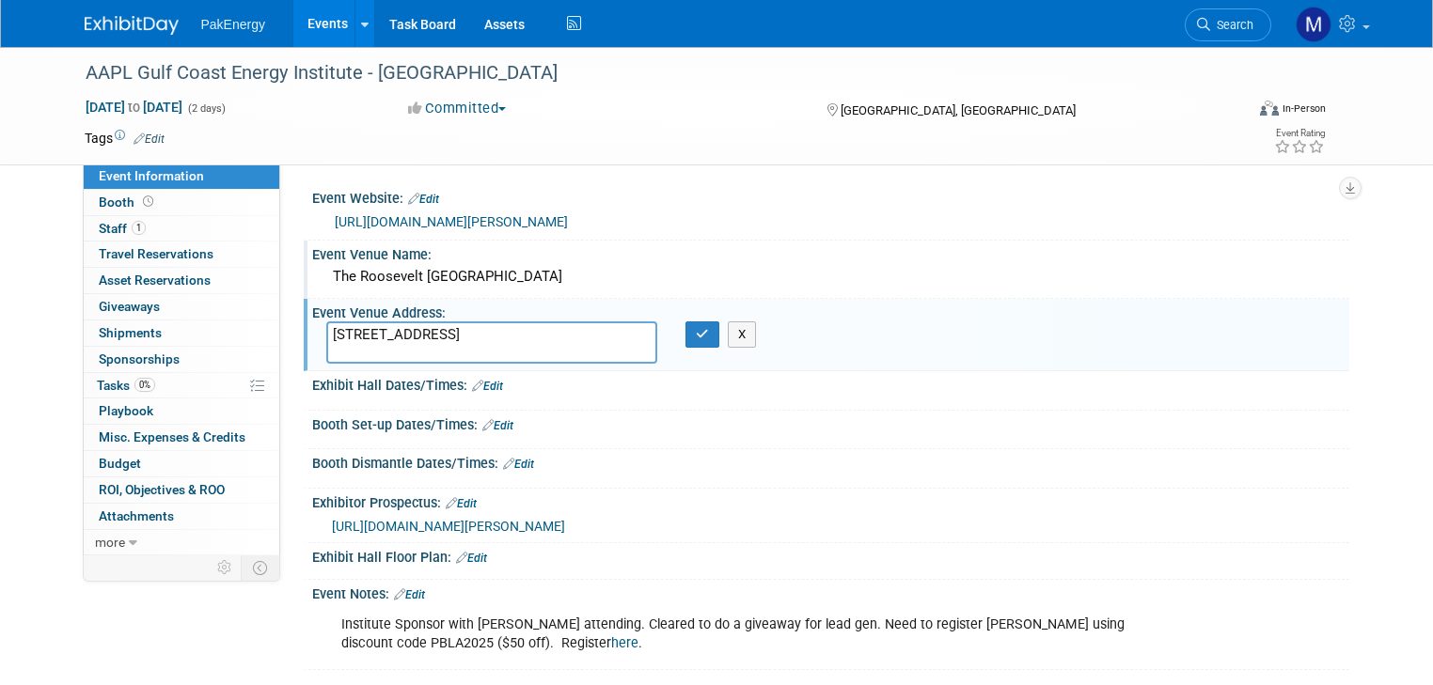
drag, startPoint x: 319, startPoint y: 331, endPoint x: 541, endPoint y: 327, distance: 222.8
click at [541, 327] on textarea "501 W Wall St, Midland, TX 79701" at bounding box center [492, 343] width 332 height 42
paste textarea "[STREET_ADDRESS]"
type textarea "[STREET_ADDRESS]"
click at [696, 328] on icon "button" at bounding box center [702, 334] width 13 height 12
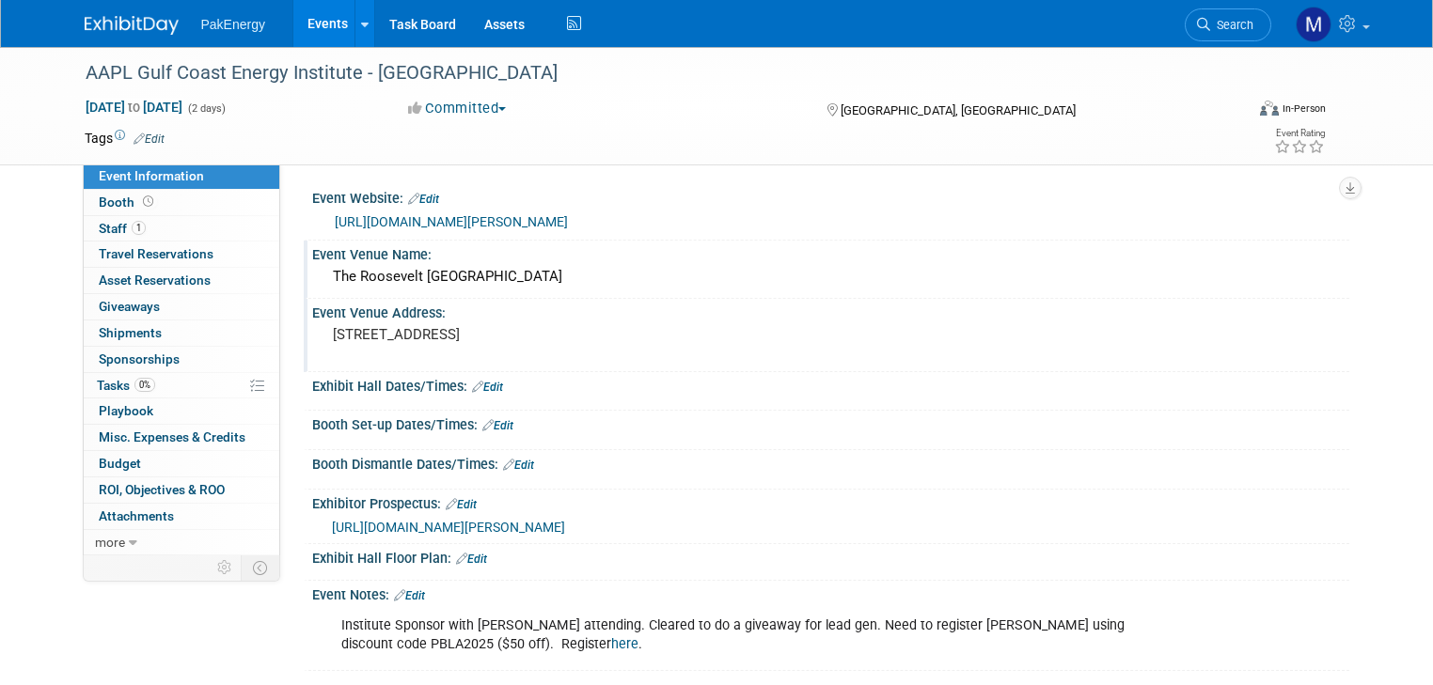
click at [472, 382] on link "Edit" at bounding box center [487, 387] width 31 height 13
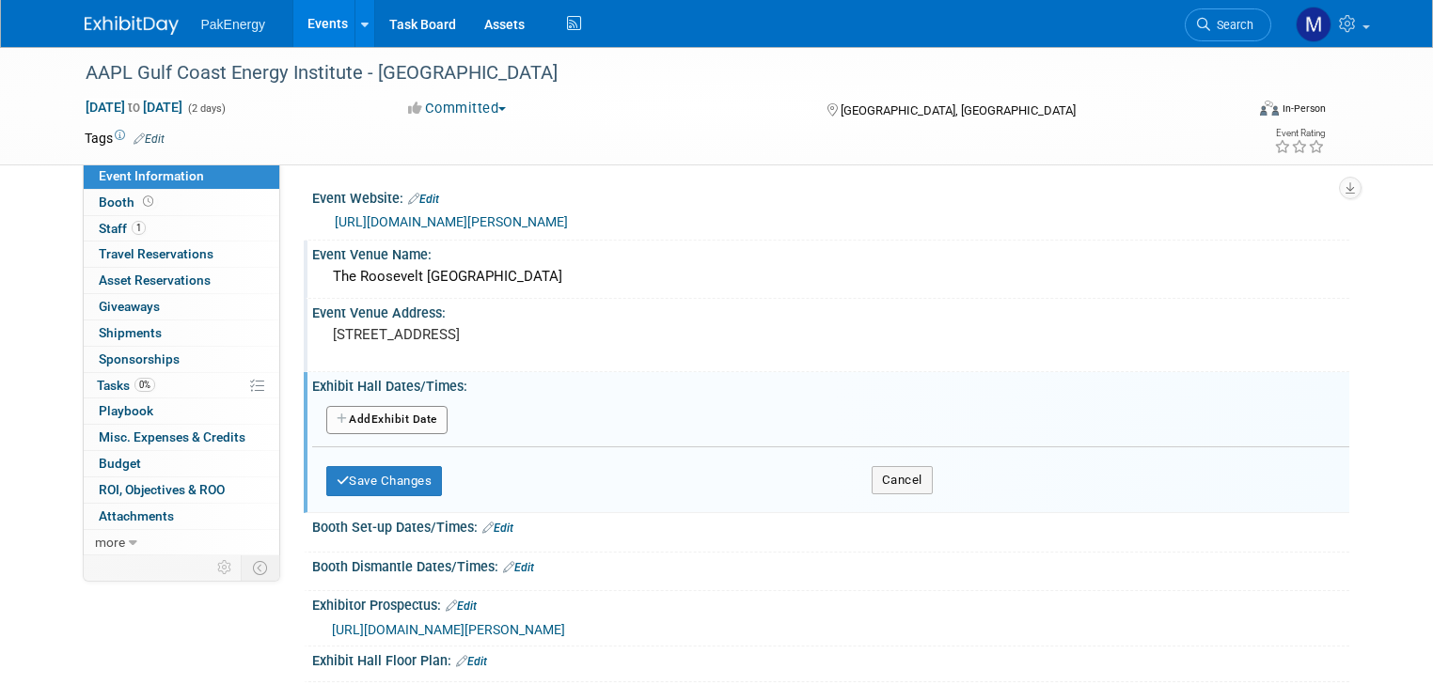
click at [421, 414] on button "Add Another Exhibit Date" at bounding box center [386, 420] width 121 height 28
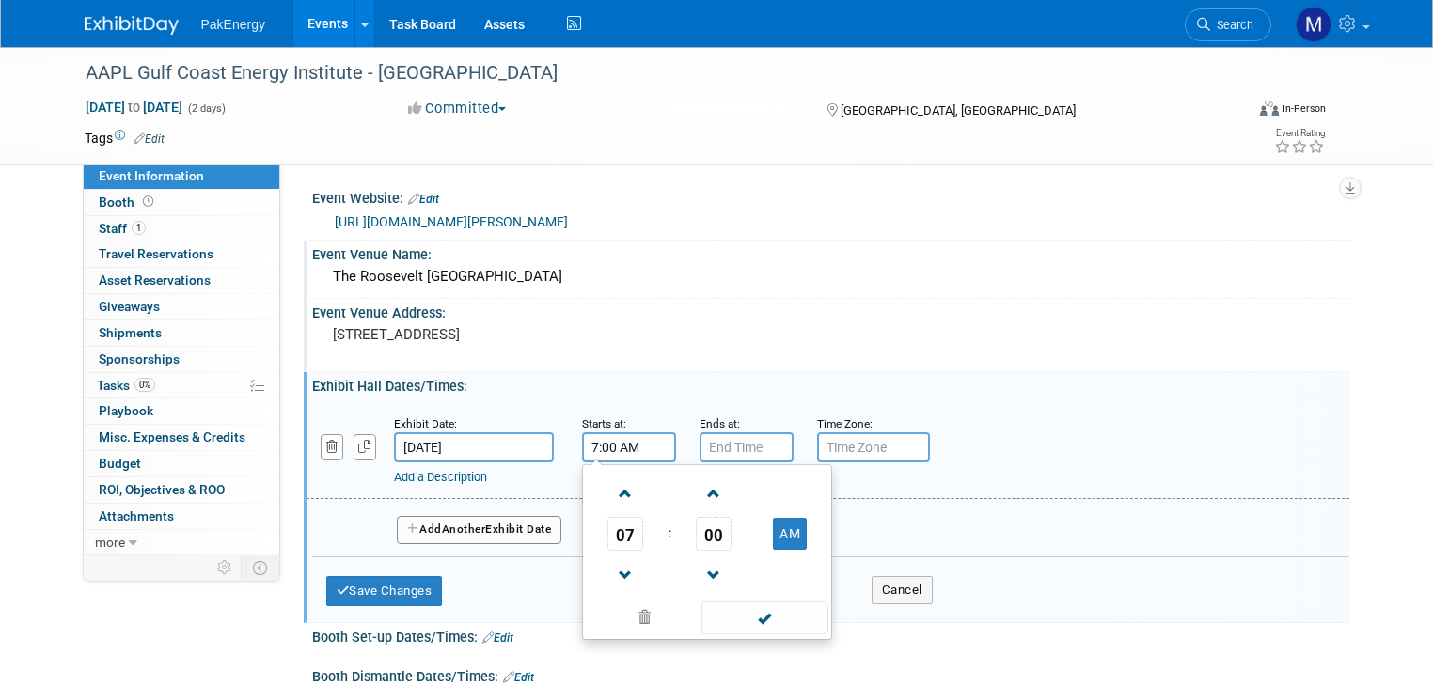
click at [613, 445] on input "7:00 AM" at bounding box center [629, 447] width 94 height 30
click at [698, 521] on span "00" at bounding box center [714, 534] width 36 height 34
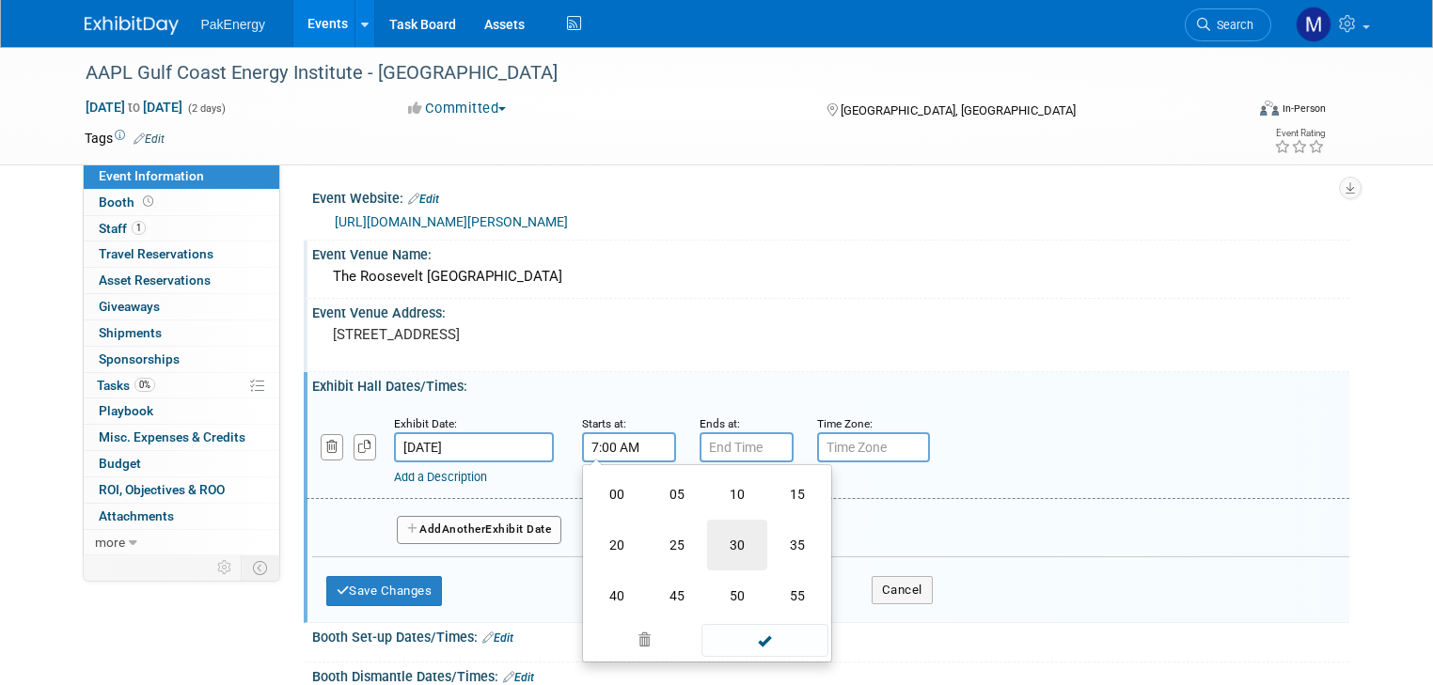
click at [721, 538] on td "30" at bounding box center [737, 545] width 60 height 51
type input "7:30 AM"
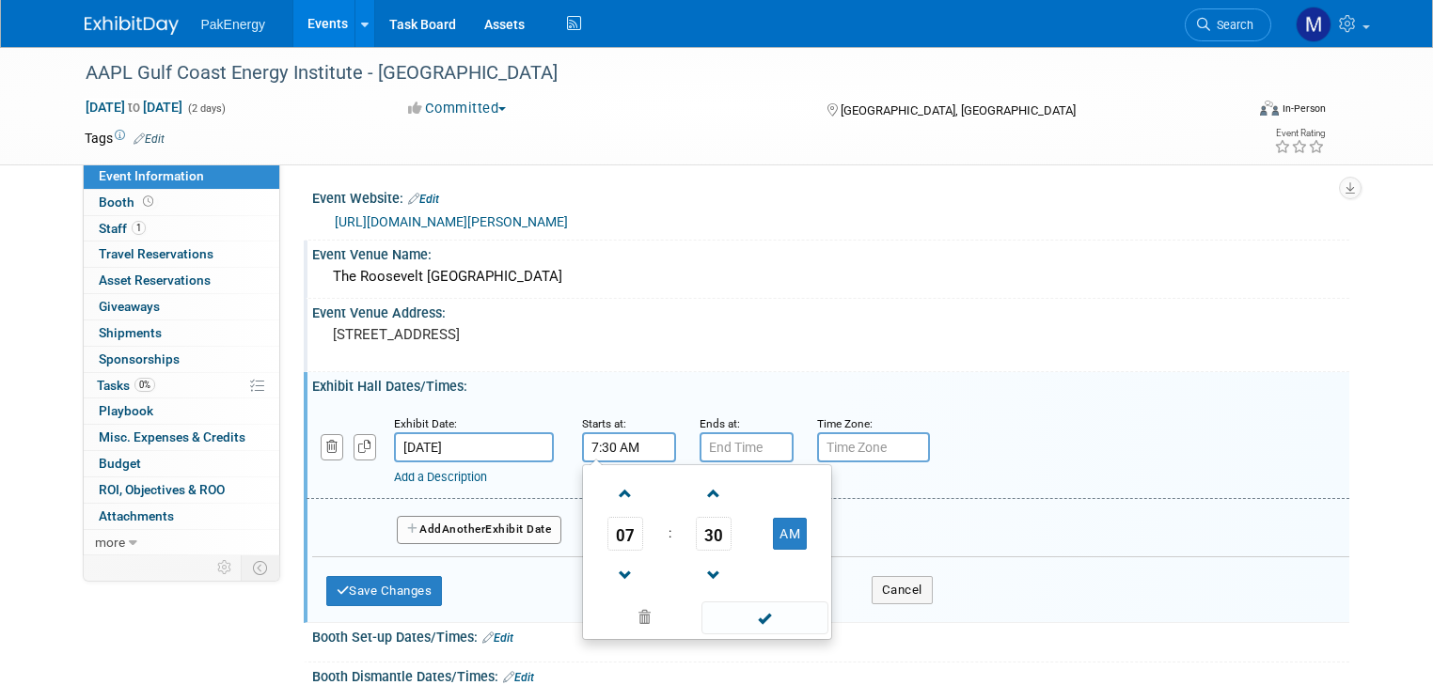
drag, startPoint x: 771, startPoint y: 622, endPoint x: 744, endPoint y: 533, distance: 93.4
click at [770, 620] on span at bounding box center [764, 618] width 127 height 33
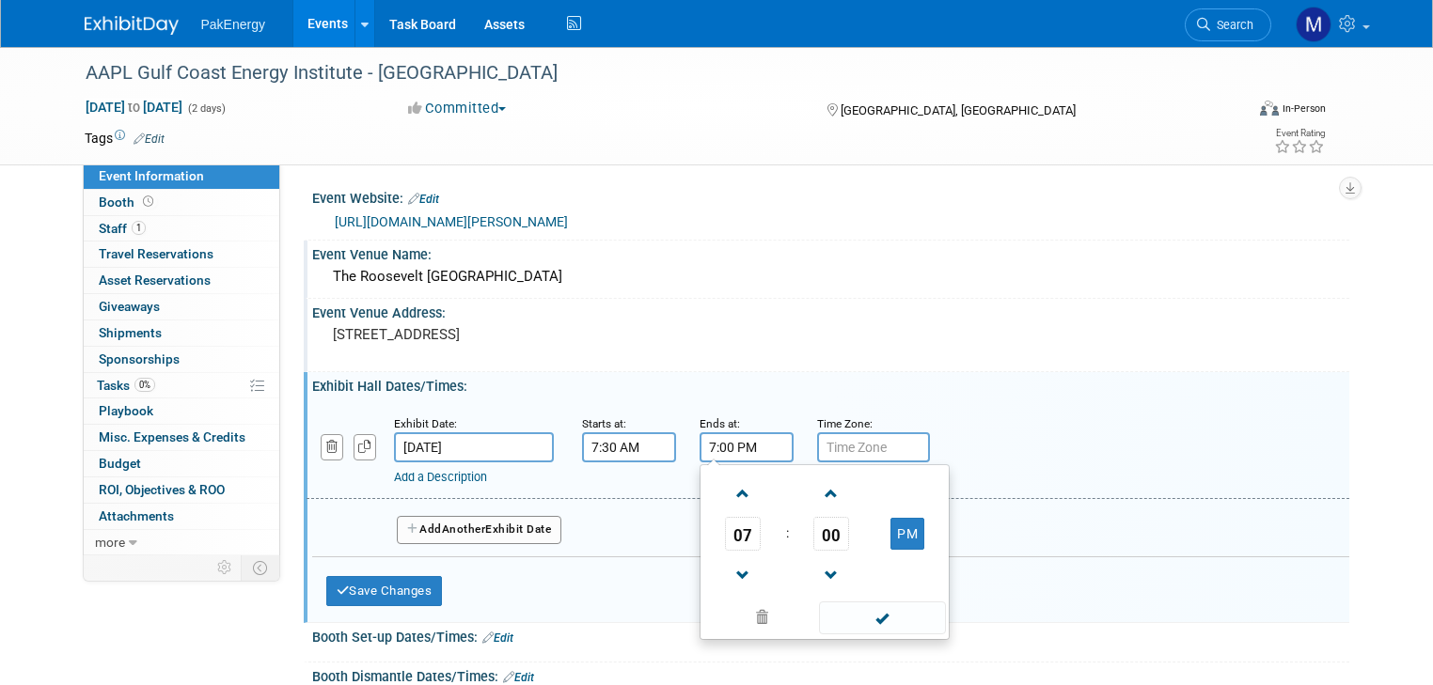
click at [737, 440] on input "7:00 PM" at bounding box center [746, 447] width 94 height 30
click at [727, 567] on span at bounding box center [743, 575] width 33 height 33
click at [819, 531] on span "00" at bounding box center [831, 534] width 36 height 34
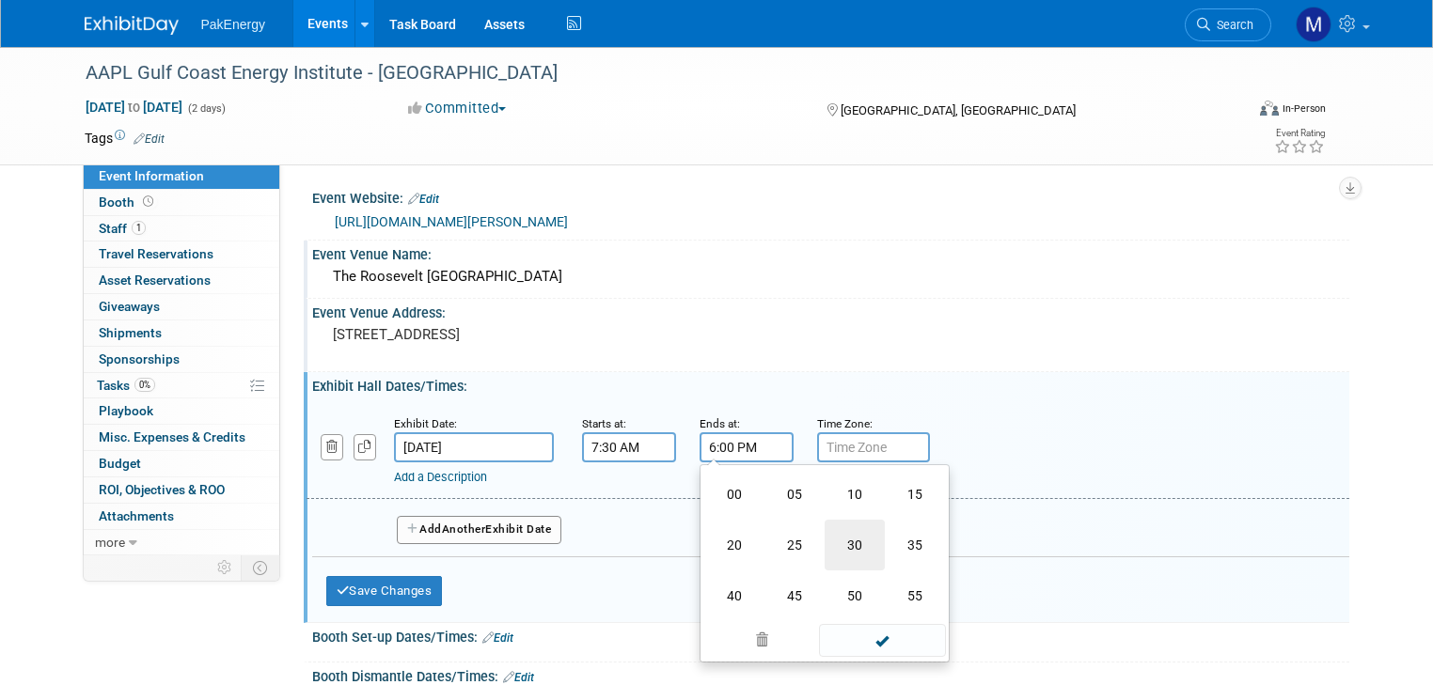
click at [844, 538] on td "30" at bounding box center [854, 545] width 60 height 51
type input "6:30 PM"
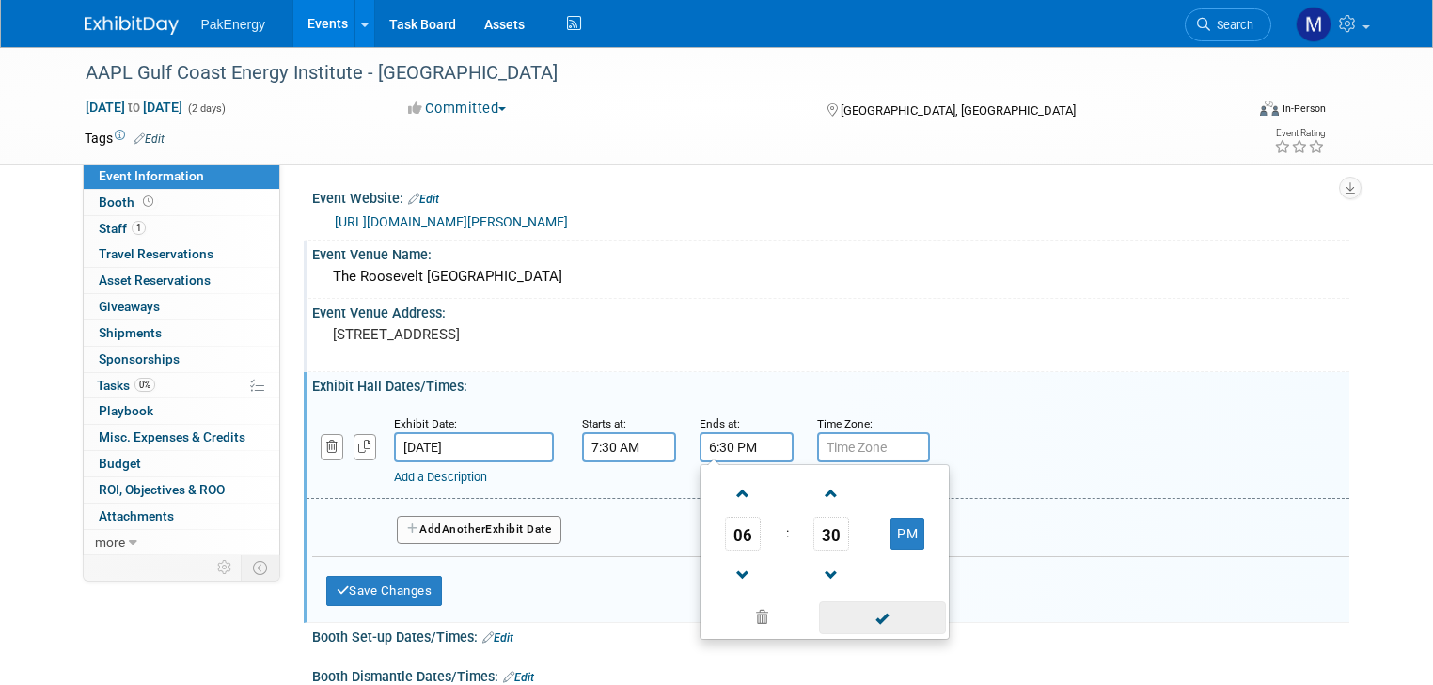
click at [904, 614] on span at bounding box center [882, 618] width 127 height 33
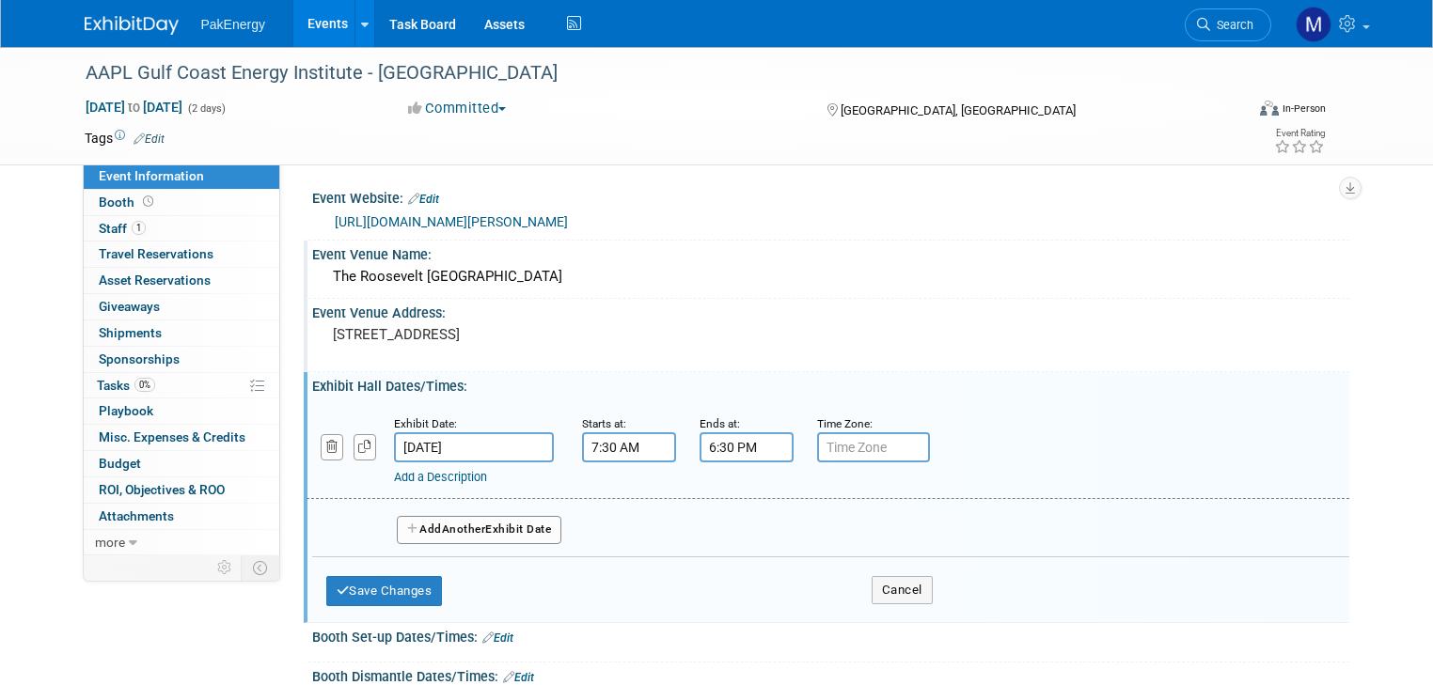
click at [506, 524] on button "Add Another Exhibit Date" at bounding box center [479, 530] width 165 height 28
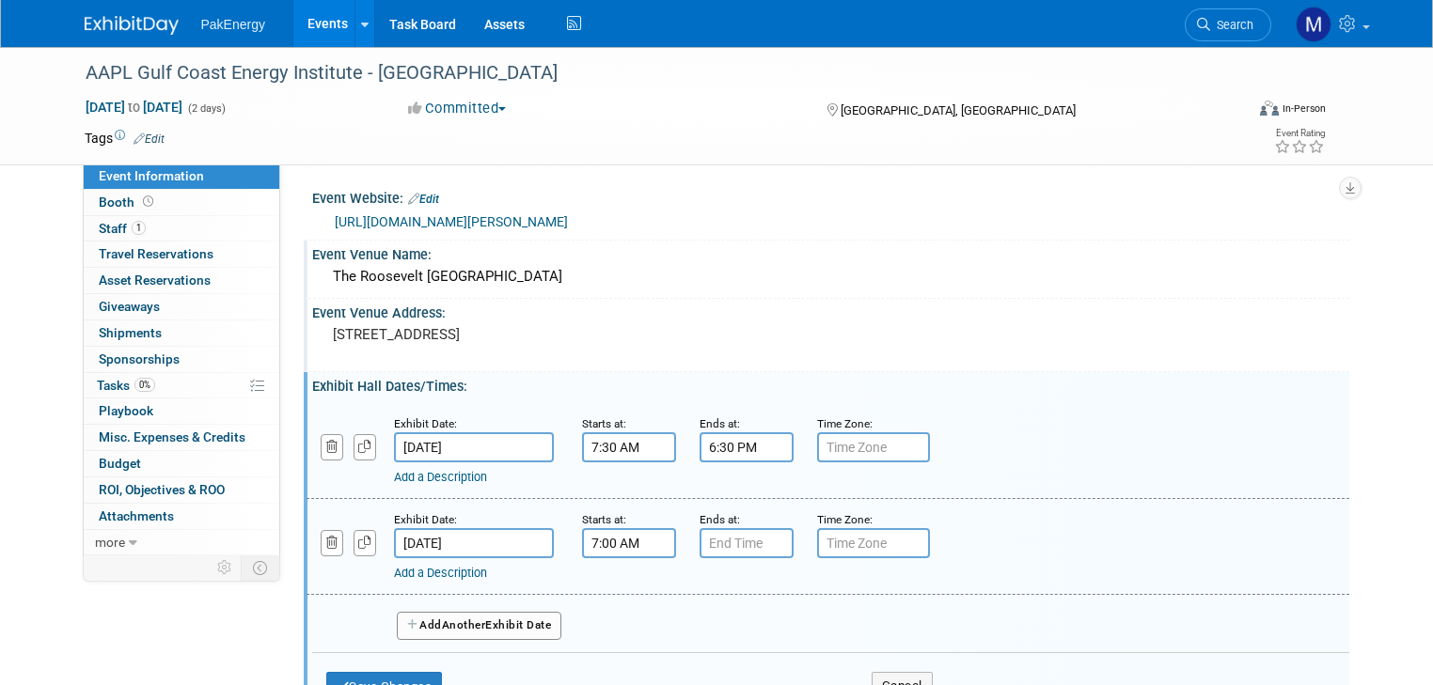
click at [637, 539] on input "7:00 AM" at bounding box center [629, 543] width 94 height 30
click at [628, 542] on input "7:00 AM" at bounding box center [629, 543] width 94 height 30
click at [701, 622] on span "00" at bounding box center [714, 630] width 36 height 34
click at [718, 630] on td "30" at bounding box center [737, 641] width 60 height 51
type input "7:30 AM"
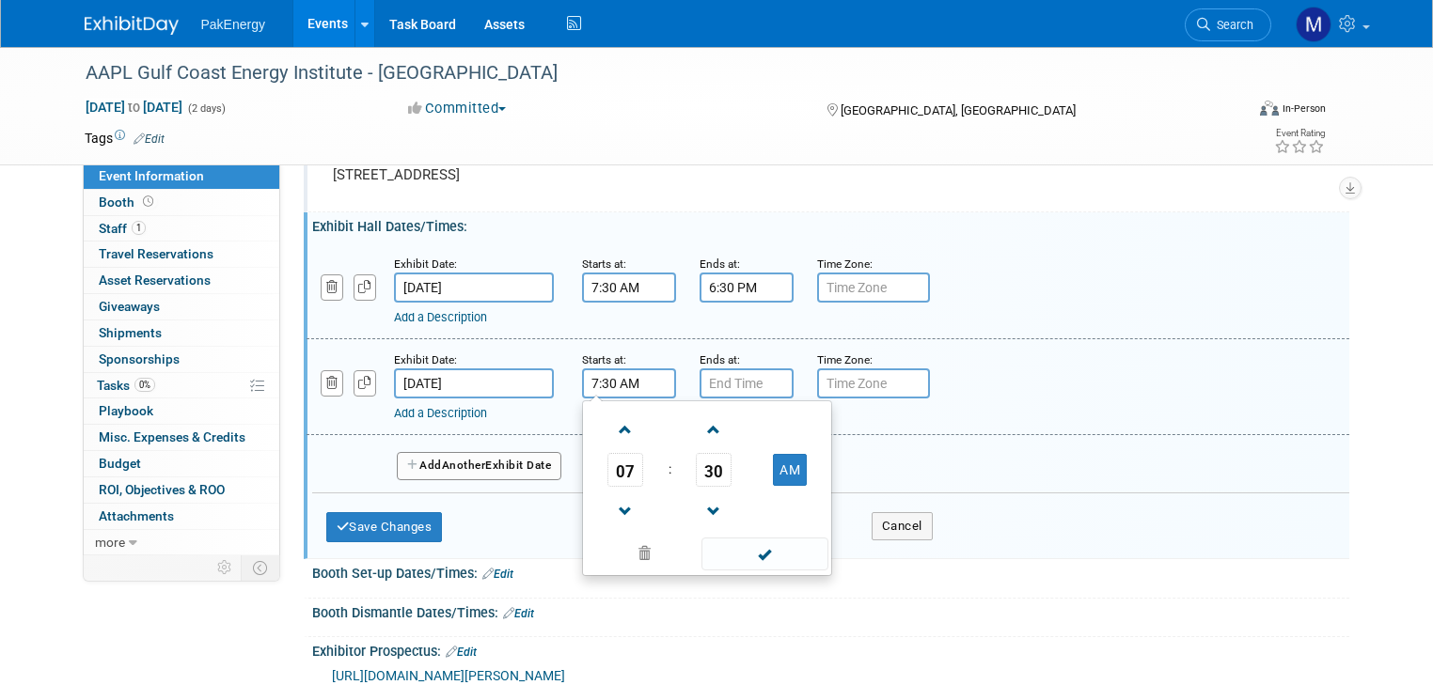
scroll to position [193, 0]
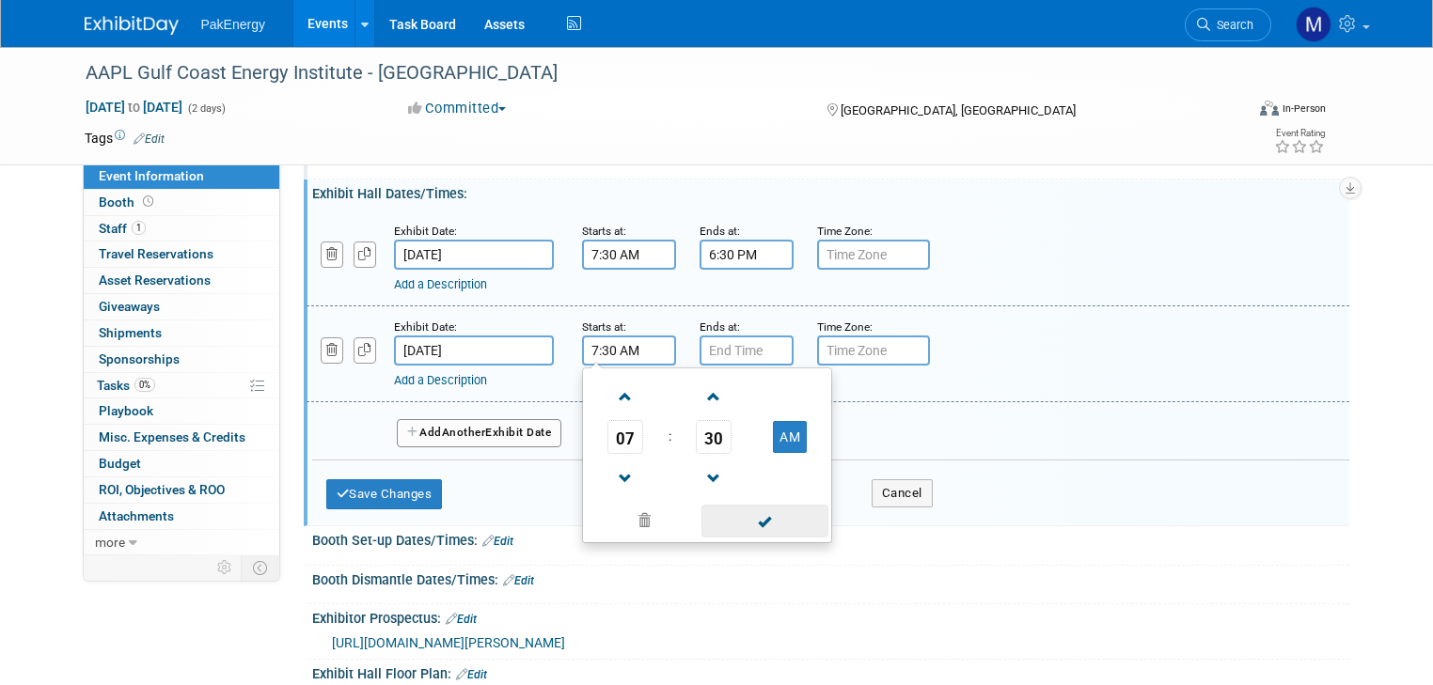
click at [748, 519] on span at bounding box center [764, 521] width 127 height 33
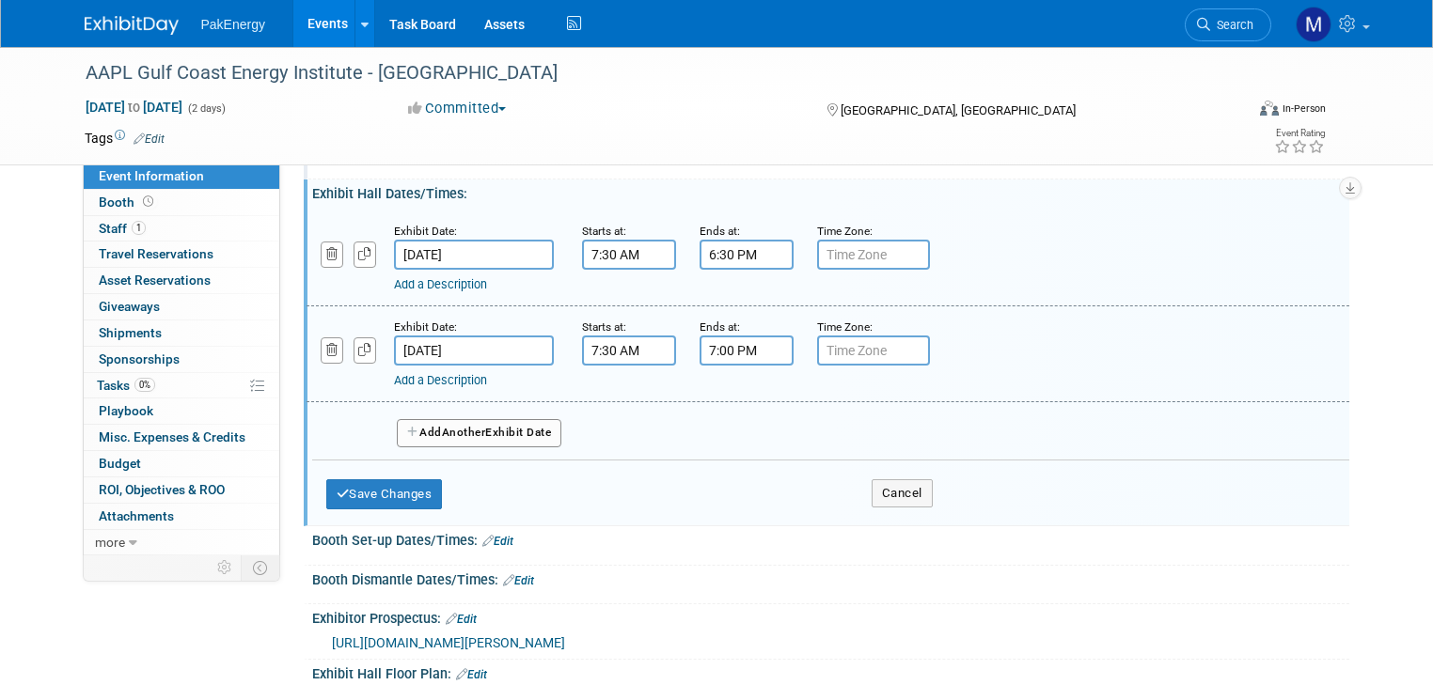
click at [746, 346] on input "7:00 PM" at bounding box center [746, 351] width 94 height 30
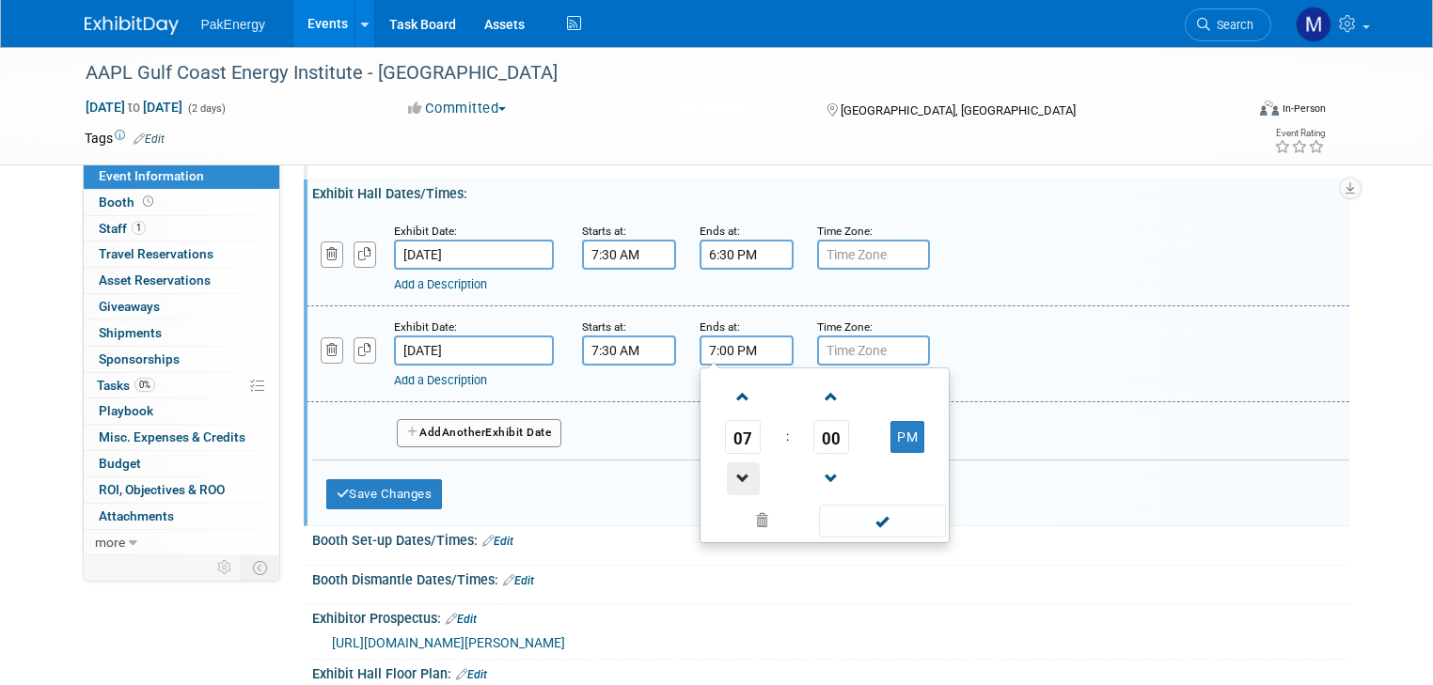
click at [727, 469] on span at bounding box center [743, 479] width 33 height 33
click at [727, 468] on span at bounding box center [743, 479] width 33 height 33
click at [727, 467] on span at bounding box center [743, 479] width 33 height 33
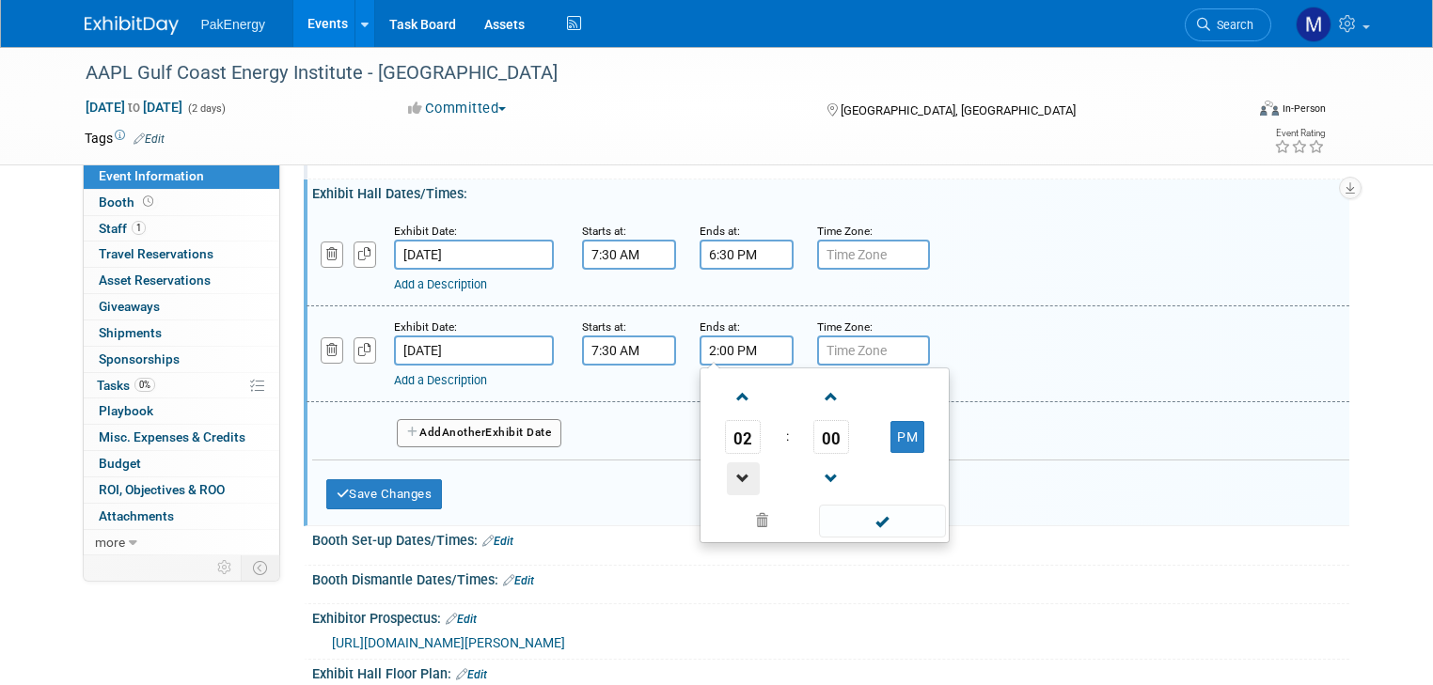
click at [727, 467] on span at bounding box center [743, 479] width 33 height 33
type input "1:00 PM"
click at [876, 505] on span at bounding box center [882, 521] width 127 height 33
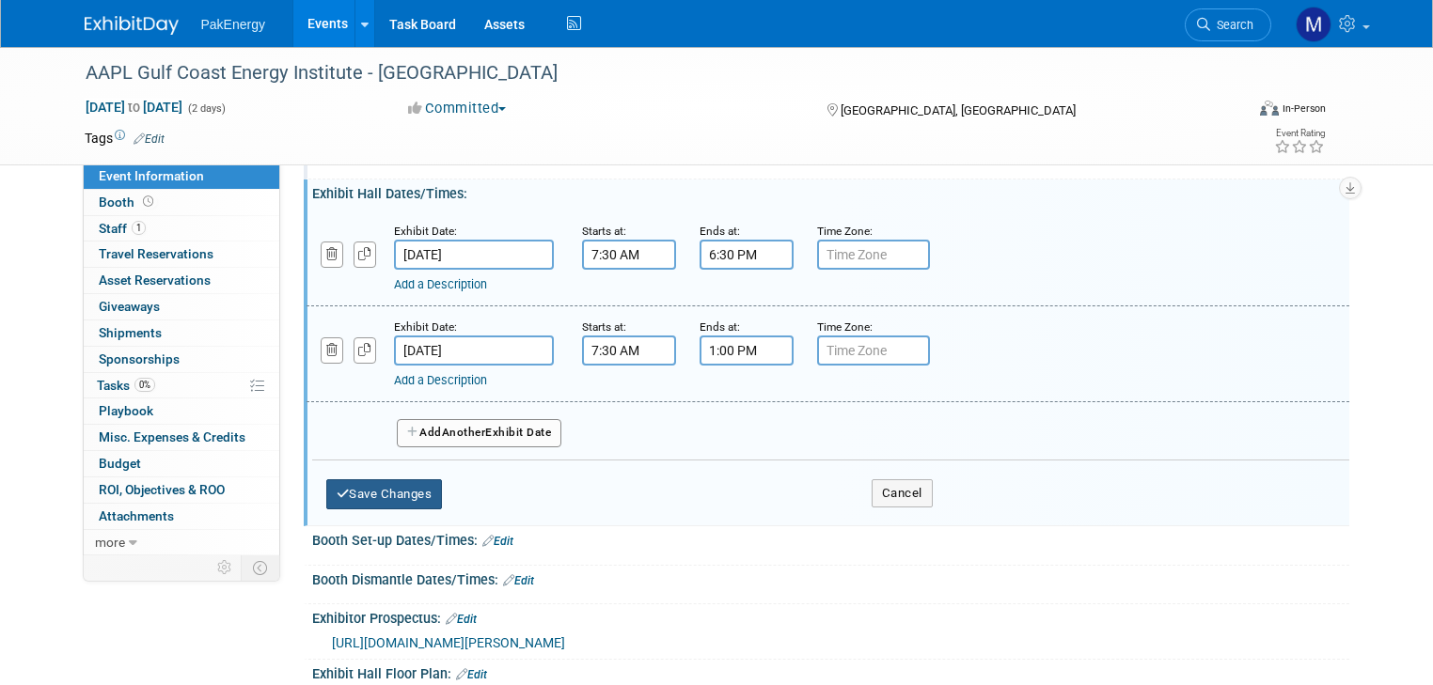
click at [420, 486] on button "Save Changes" at bounding box center [384, 494] width 117 height 30
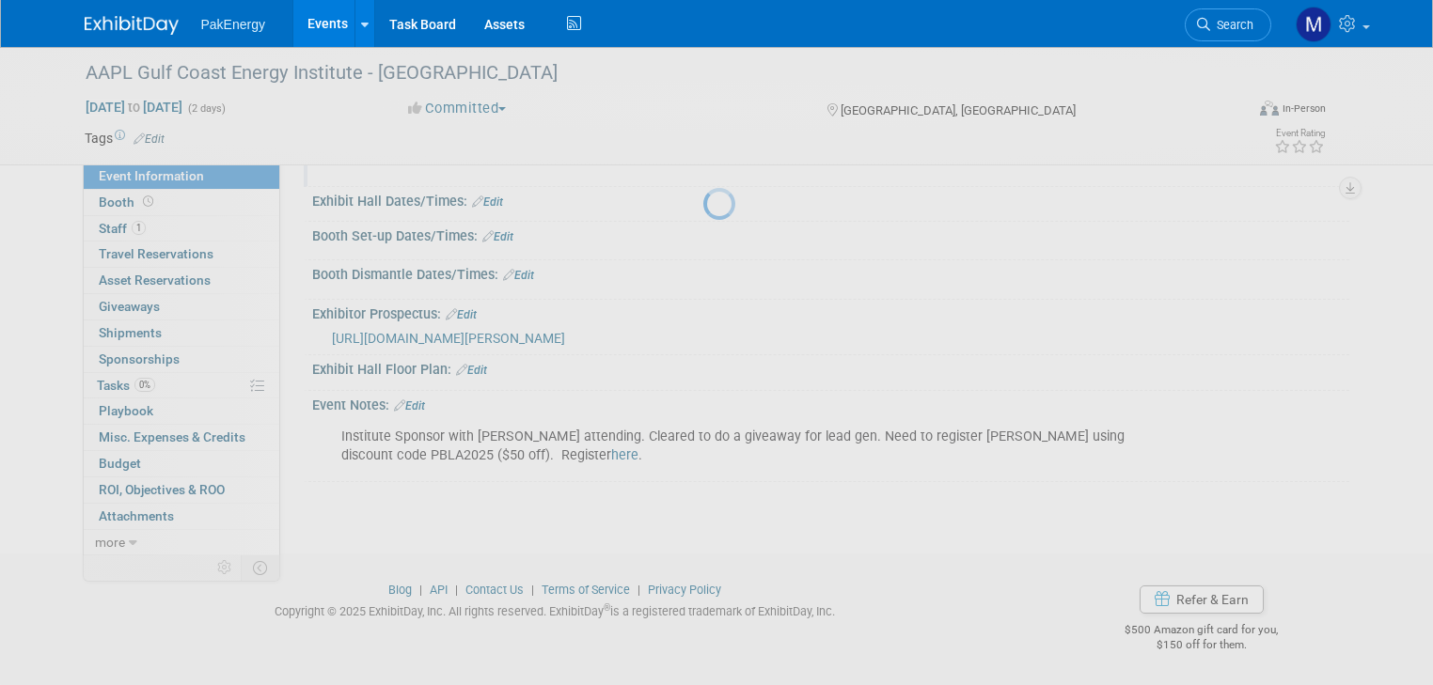
scroll to position [180, 0]
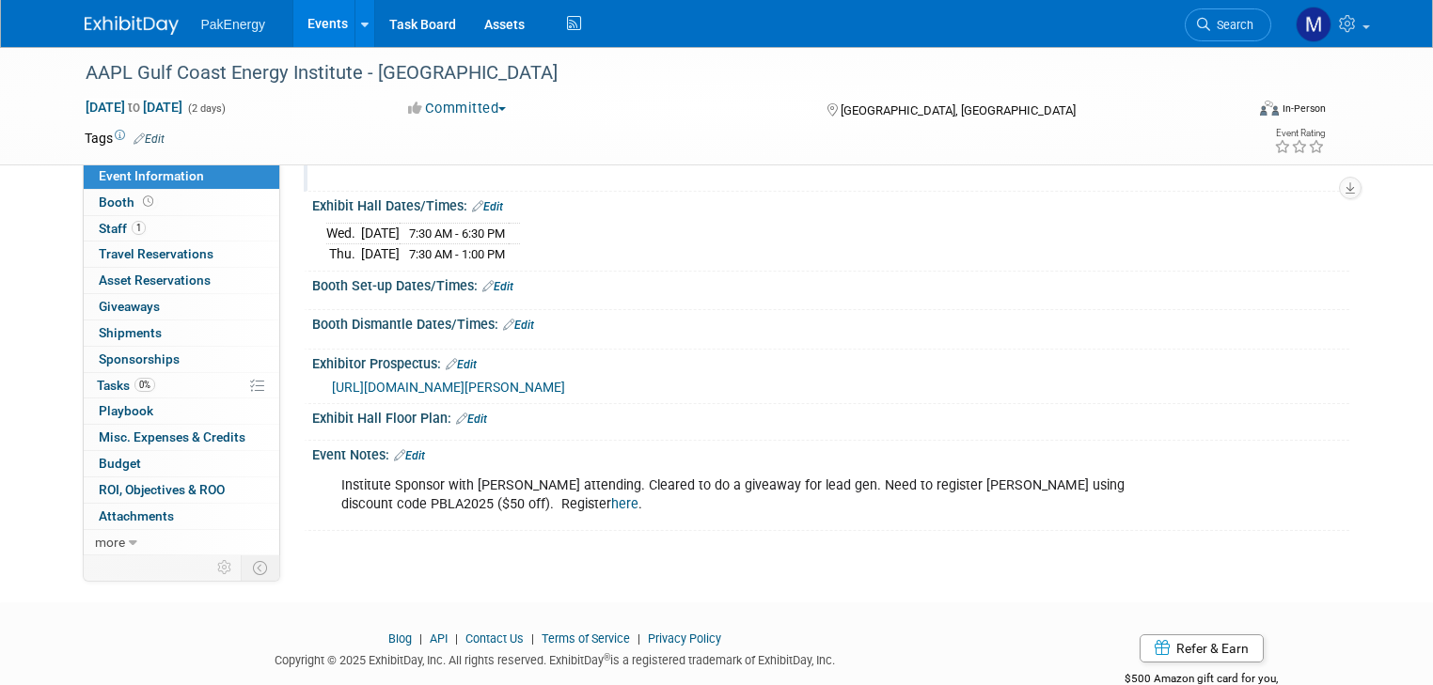
click at [404, 449] on link "Edit" at bounding box center [409, 455] width 31 height 13
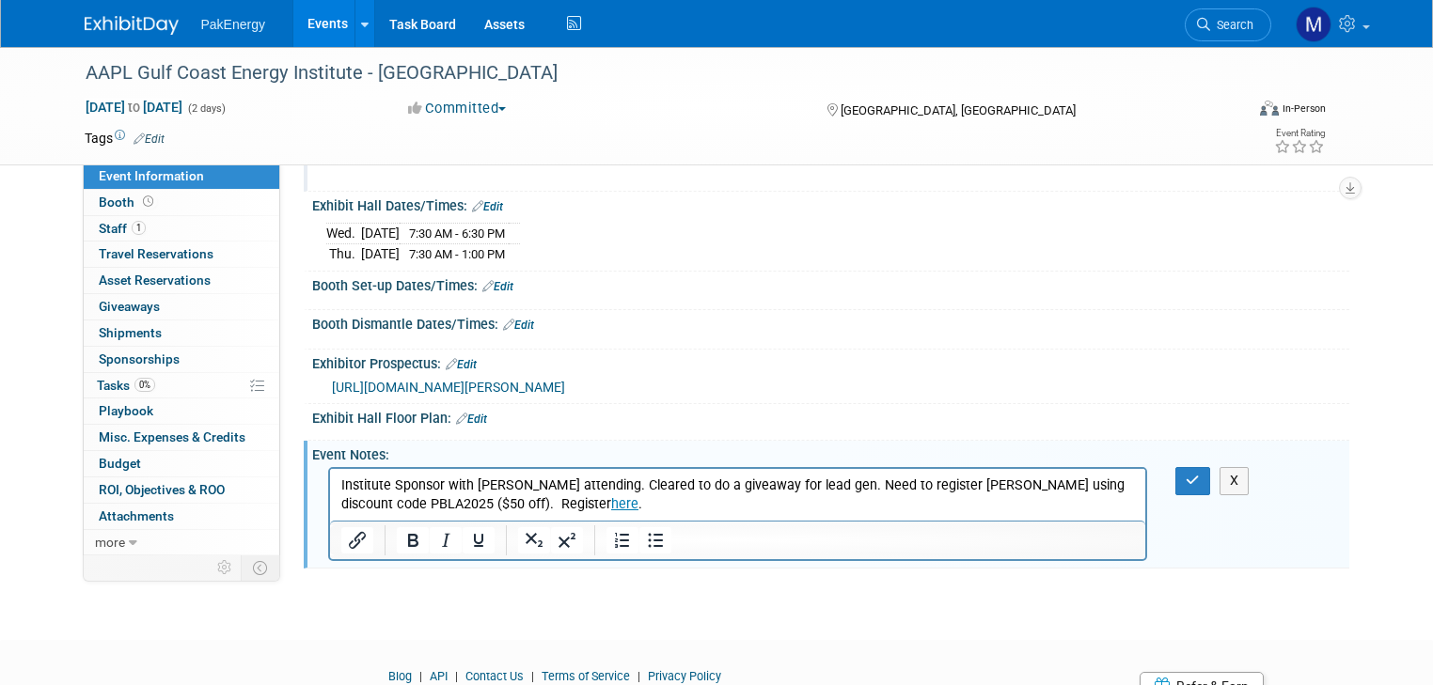
scroll to position [0, 0]
drag, startPoint x: 477, startPoint y: 487, endPoint x: 539, endPoint y: 486, distance: 62.1
click at [539, 486] on p "Institute Sponsor with David Price attending. Cleared to do a giveaway for lead…" at bounding box center [737, 496] width 794 height 38
drag, startPoint x: 968, startPoint y: 487, endPoint x: 1003, endPoint y: 484, distance: 34.9
click at [1003, 484] on p "Institute Sponsor with Stephanie Dixon attending. Cleared to do a giveaway for …" at bounding box center [737, 496] width 794 height 38
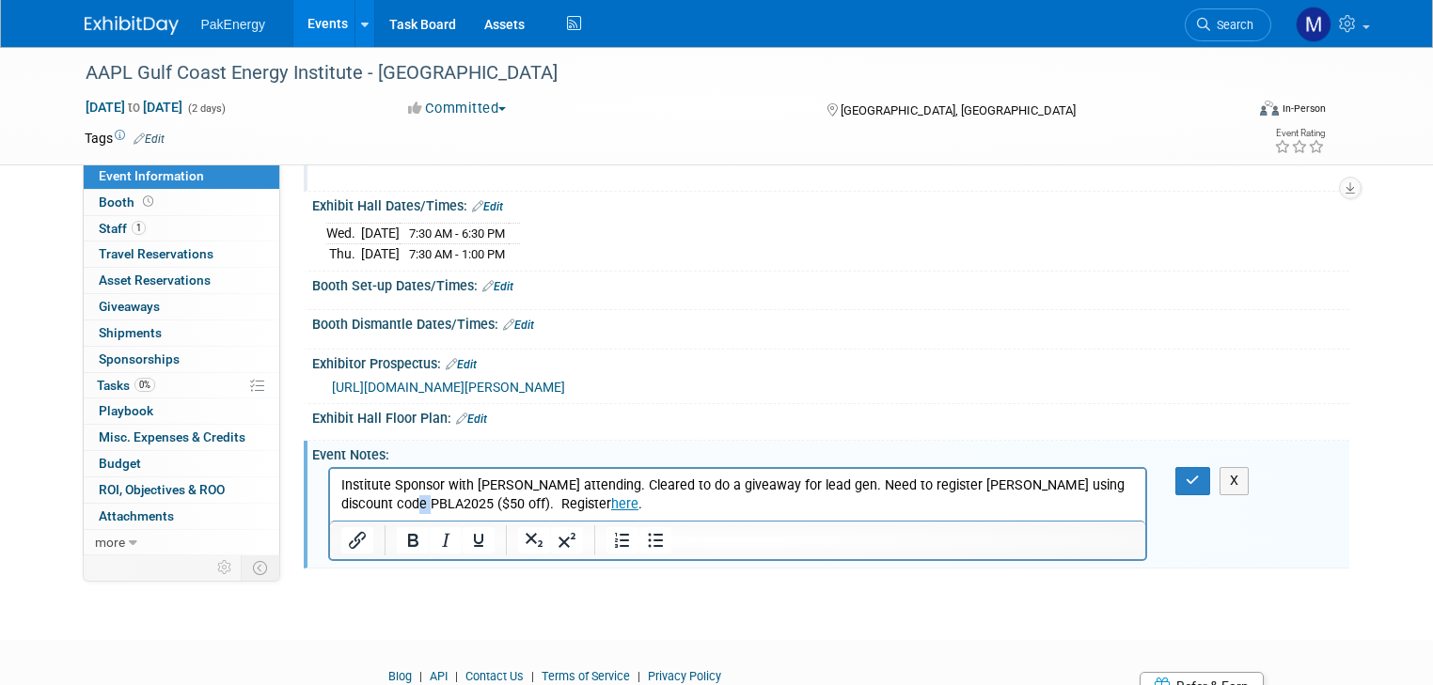
drag, startPoint x: 355, startPoint y: 504, endPoint x: 337, endPoint y: 501, distance: 18.1
click at [337, 501] on html "Institute Sponsor with Stephanie Dixon attending. Cleared to do a giveaway for …" at bounding box center [737, 491] width 816 height 45
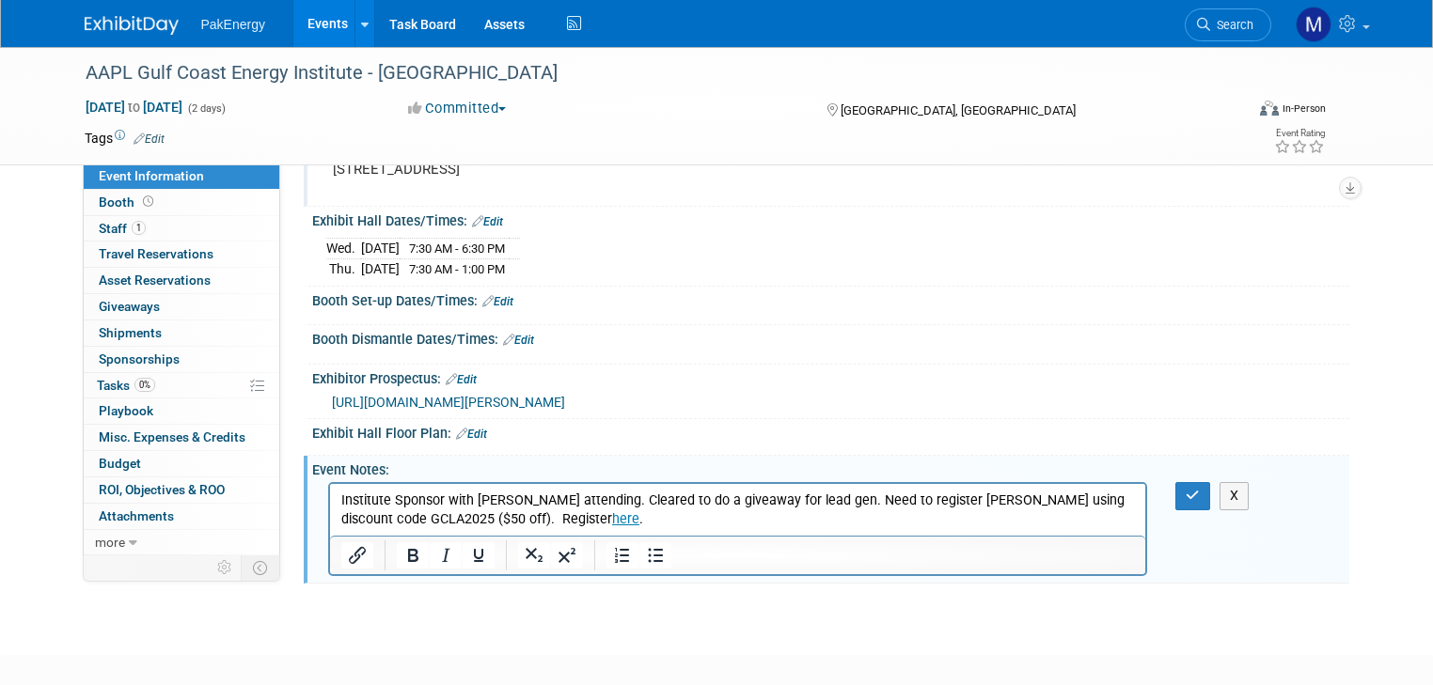
scroll to position [158, 0]
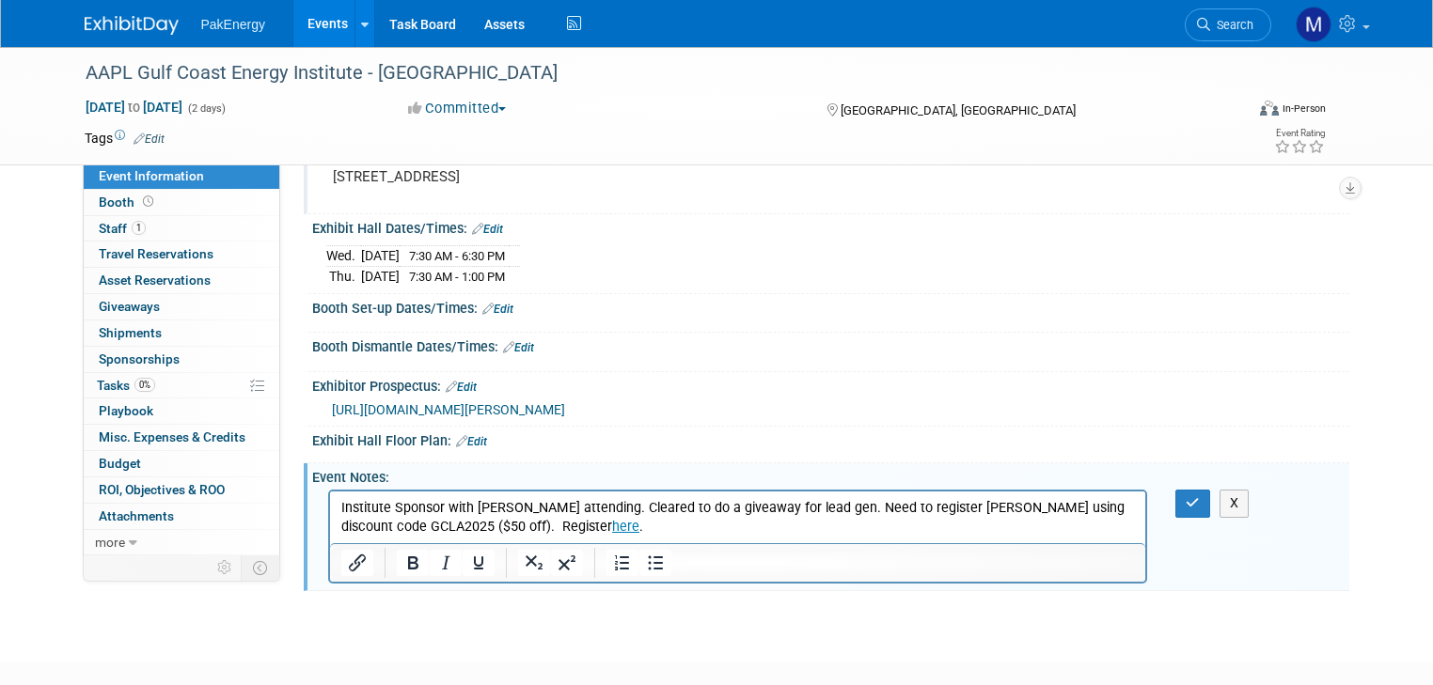
drag, startPoint x: 1031, startPoint y: 509, endPoint x: 1134, endPoint y: 532, distance: 105.1
click at [1134, 532] on p "Institute Sponsor with Stephanie Dixon attending. Cleared to do a giveaway for …" at bounding box center [737, 518] width 794 height 38
click at [1200, 498] on icon "button" at bounding box center [1192, 502] width 14 height 13
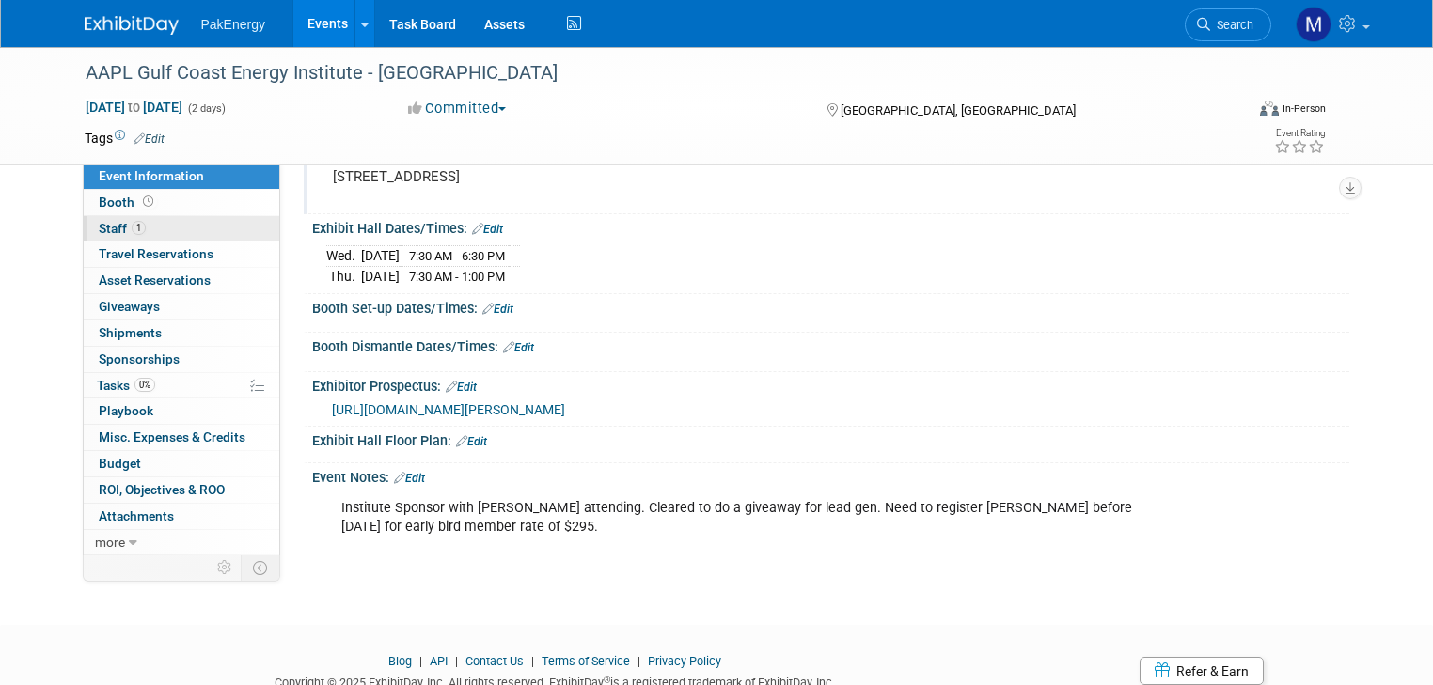
click at [99, 222] on span "Staff 1" at bounding box center [122, 228] width 47 height 15
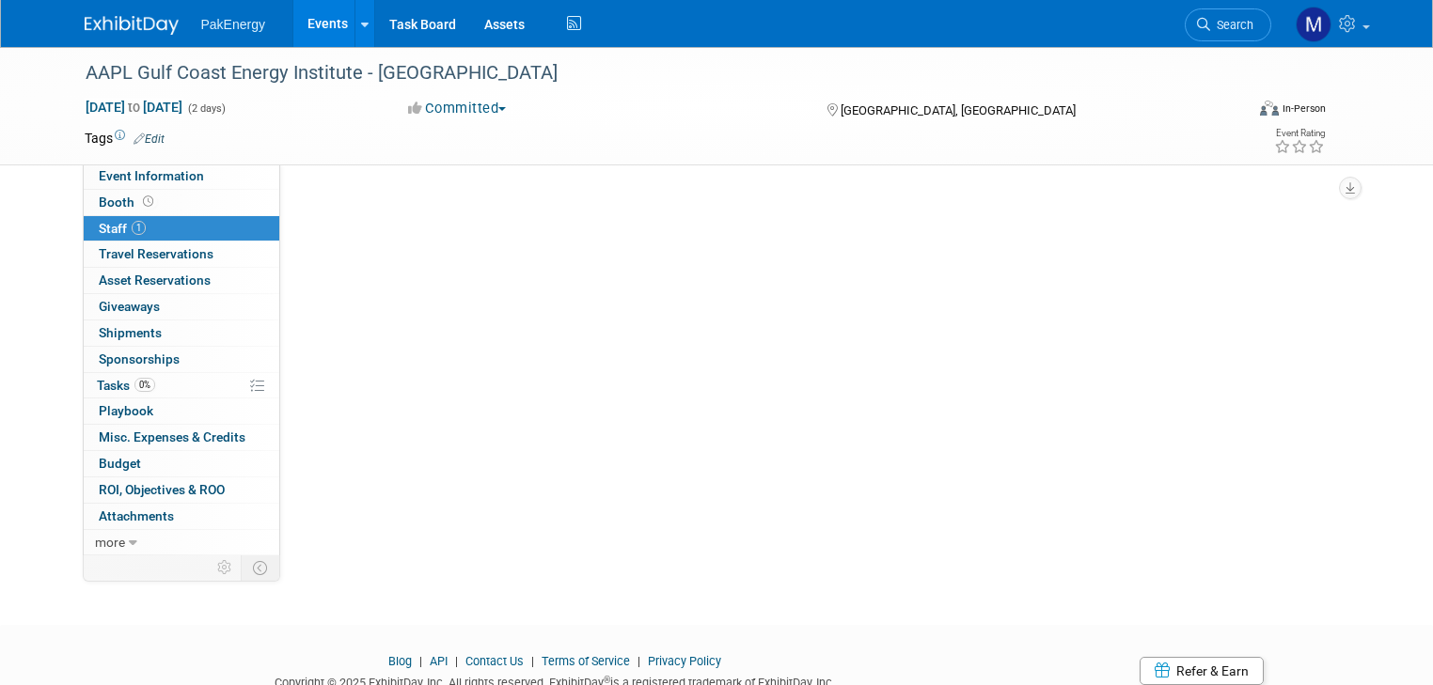
scroll to position [0, 0]
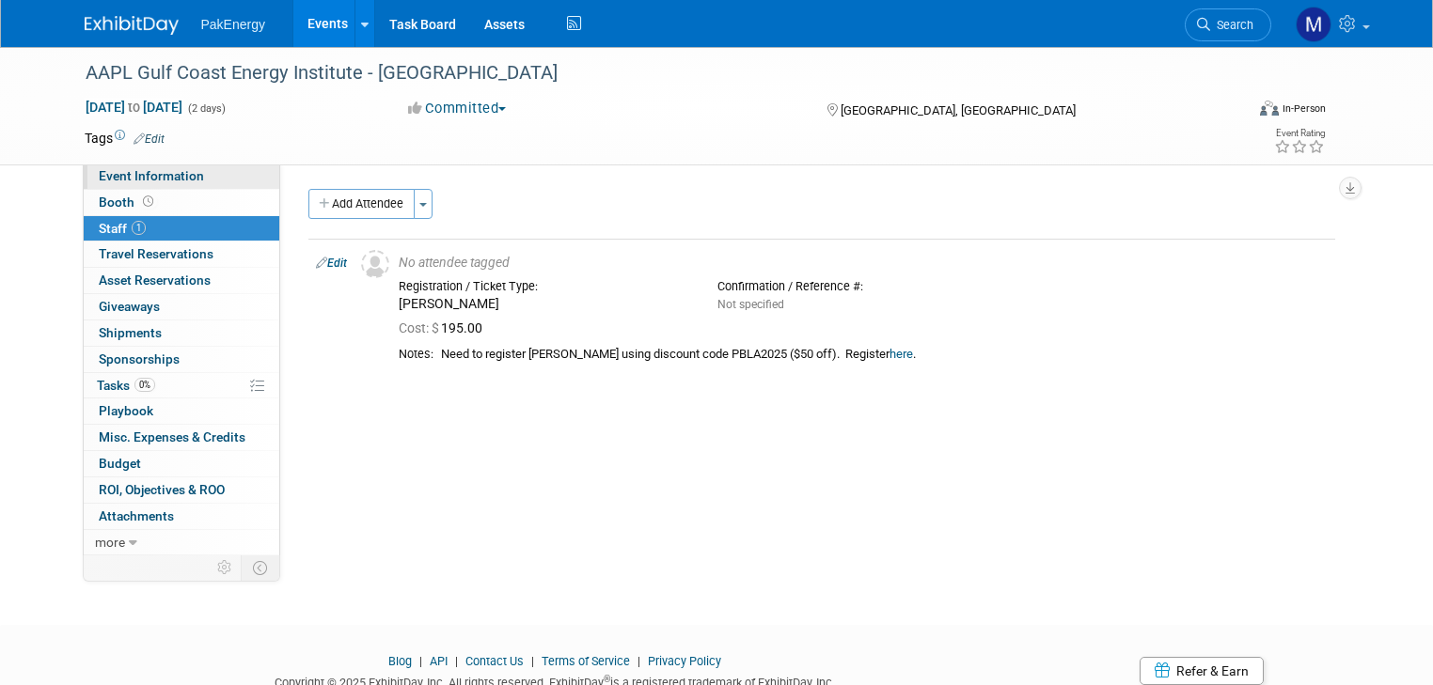
click at [113, 174] on span "Event Information" at bounding box center [151, 175] width 105 height 15
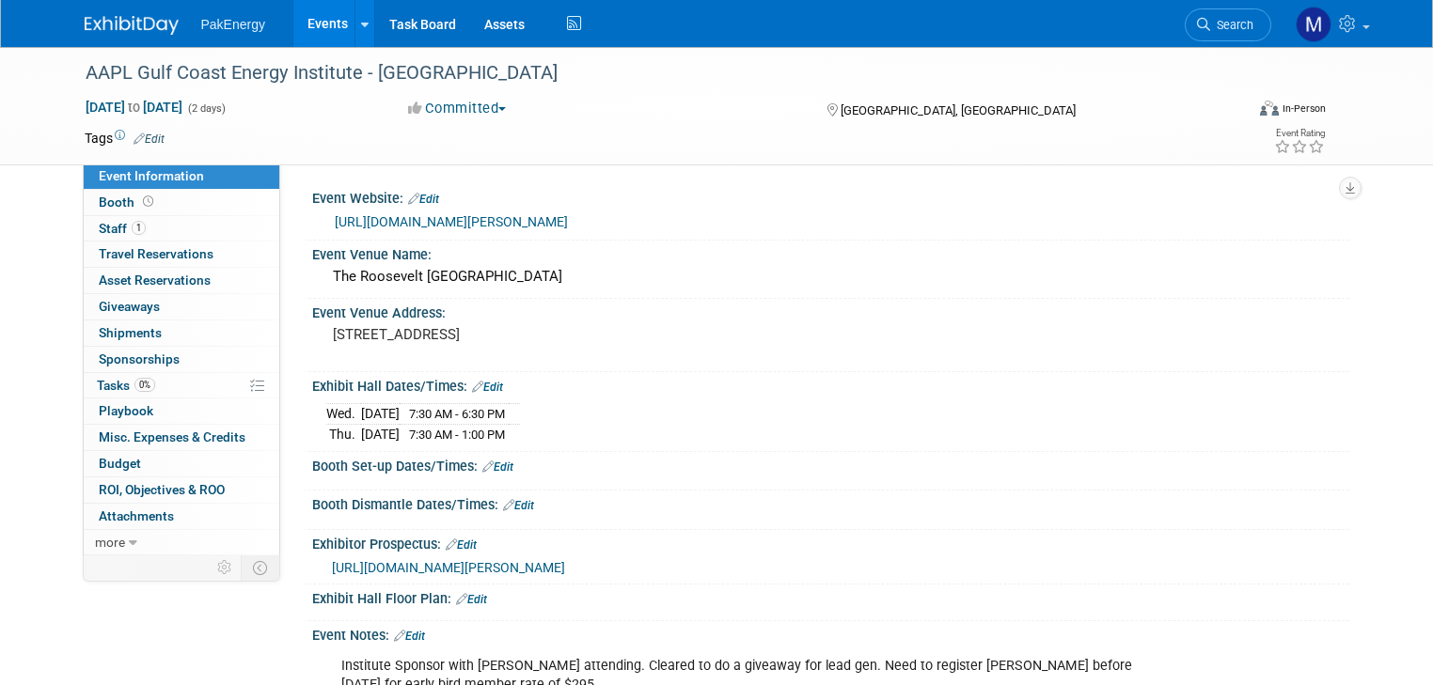
click at [568, 216] on link "[URL][DOMAIN_NAME][PERSON_NAME]" at bounding box center [451, 221] width 233 height 15
click at [99, 222] on span "Staff 1" at bounding box center [122, 228] width 47 height 15
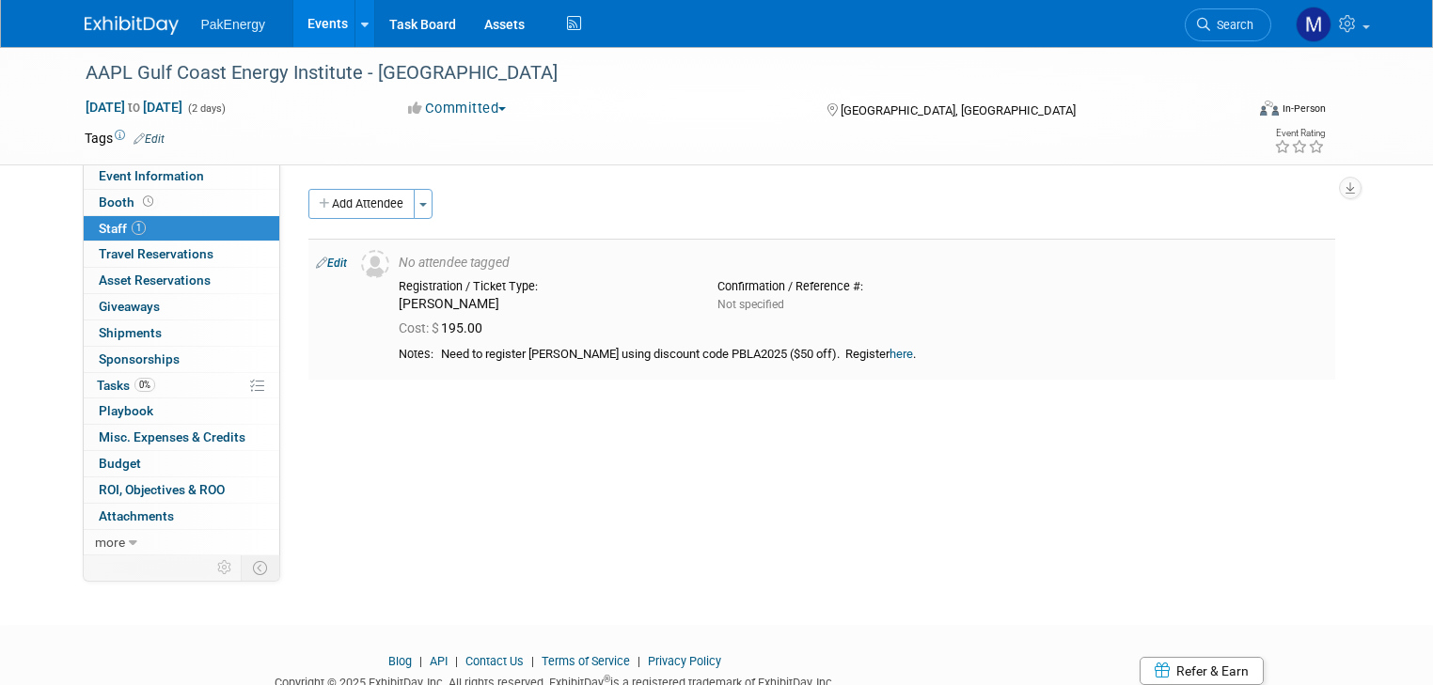
click at [448, 316] on div "Cost: $ 195.00" at bounding box center [862, 326] width 957 height 27
click at [447, 328] on span "Cost: $ 195.00" at bounding box center [444, 328] width 91 height 15
click at [320, 259] on link "Edit" at bounding box center [331, 263] width 31 height 13
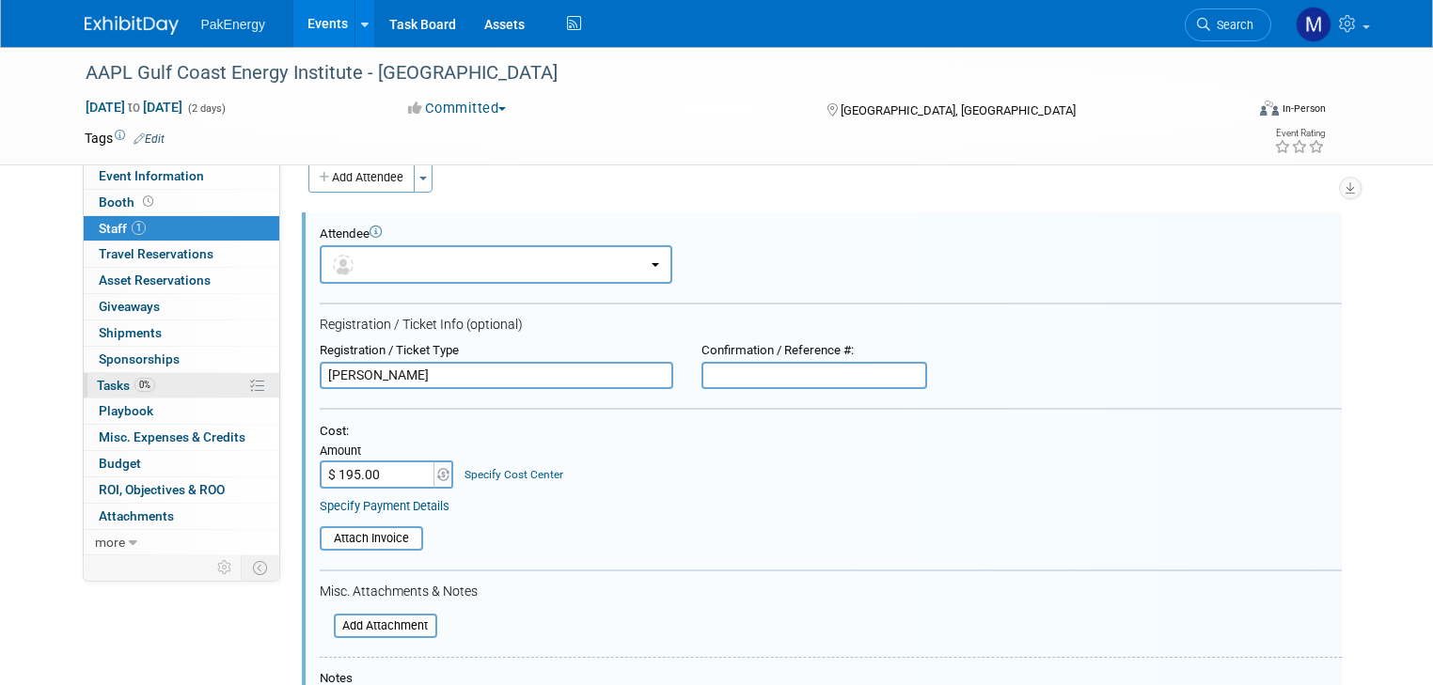
drag, startPoint x: 380, startPoint y: 370, endPoint x: 257, endPoint y: 374, distance: 123.2
click at [257, 374] on div "Event Information Event Info Booth Booth 1 Staff 1 Staff 0 Travel Reservations …" at bounding box center [717, 454] width 1293 height 867
click at [369, 471] on input "$ 195.00" at bounding box center [379, 475] width 118 height 28
type input "$ 295.00"
drag, startPoint x: 449, startPoint y: 369, endPoint x: 225, endPoint y: 375, distance: 224.8
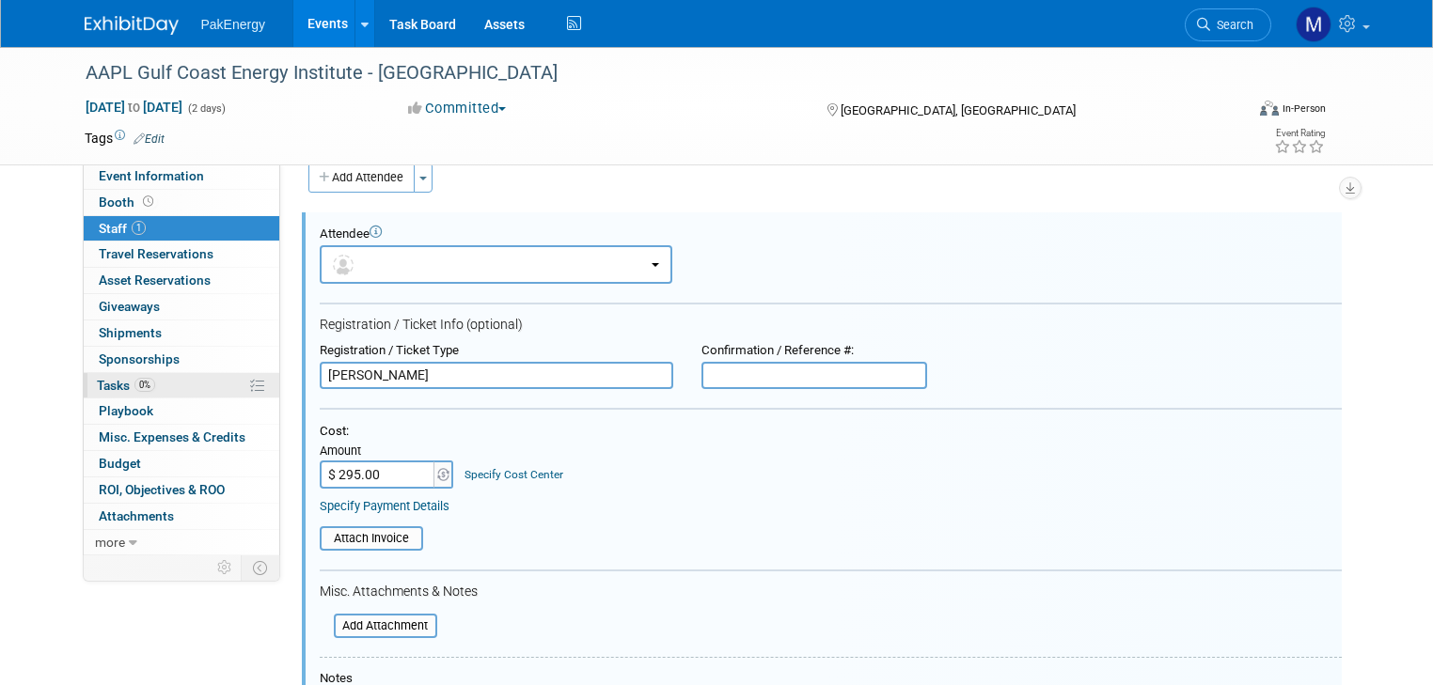
click at [225, 375] on div "Event Information Event Info Booth Booth 1 Staff 1 Staff 0 Travel Reservations …" at bounding box center [717, 454] width 1293 height 867
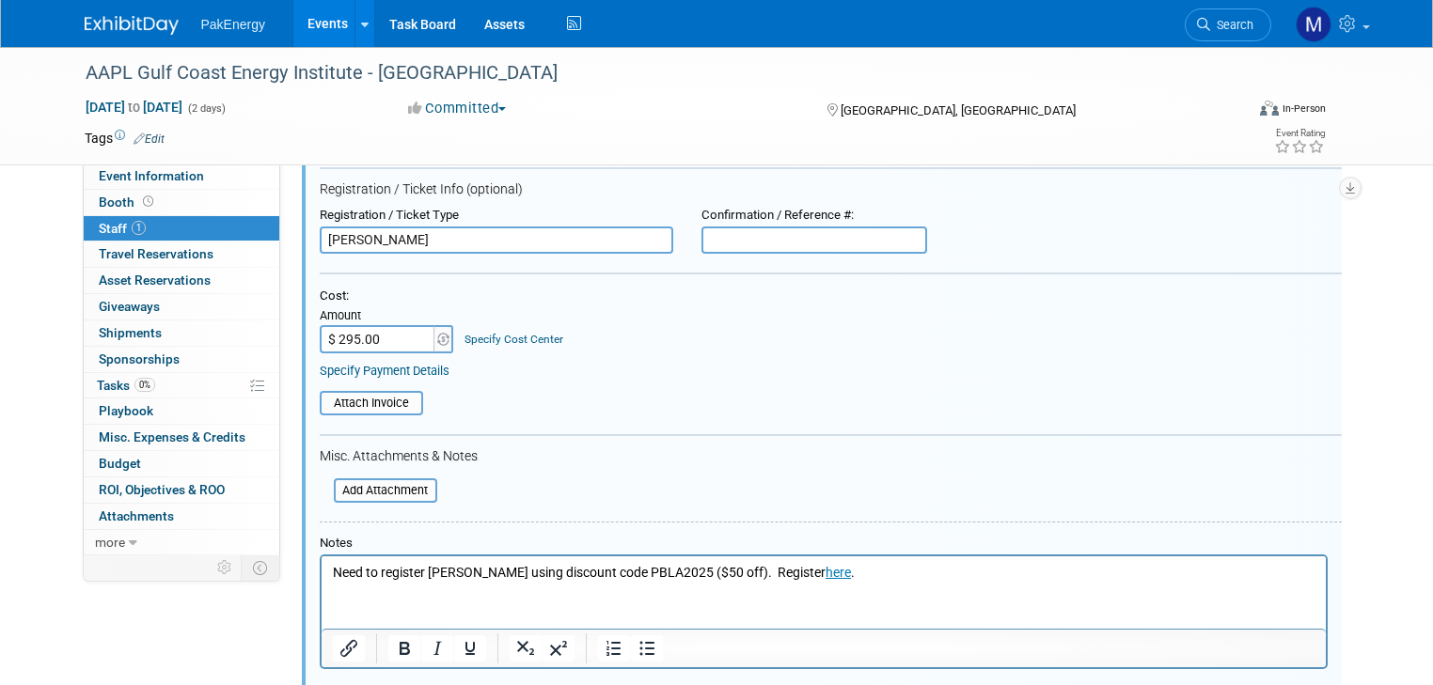
scroll to position [204, 0]
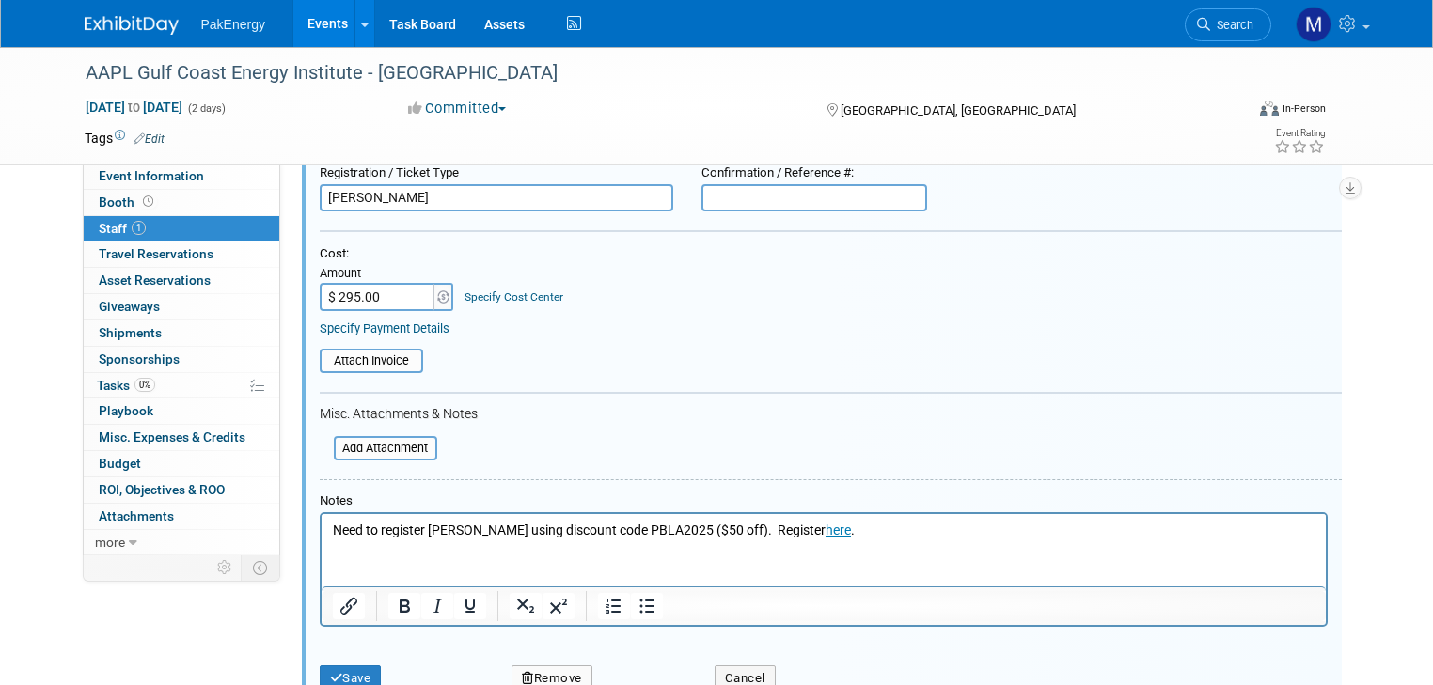
type input "[PERSON_NAME]"
click at [440, 531] on p "Need to register David using discount code PBLA2025 ($50 off). Register here ." at bounding box center [823, 531] width 982 height 19
drag, startPoint x: 427, startPoint y: 528, endPoint x: 849, endPoint y: 524, distance: 422.1
click at [849, 524] on p "Need to register David using discount code PBLA2025 ($50 off). Register here ." at bounding box center [823, 531] width 982 height 19
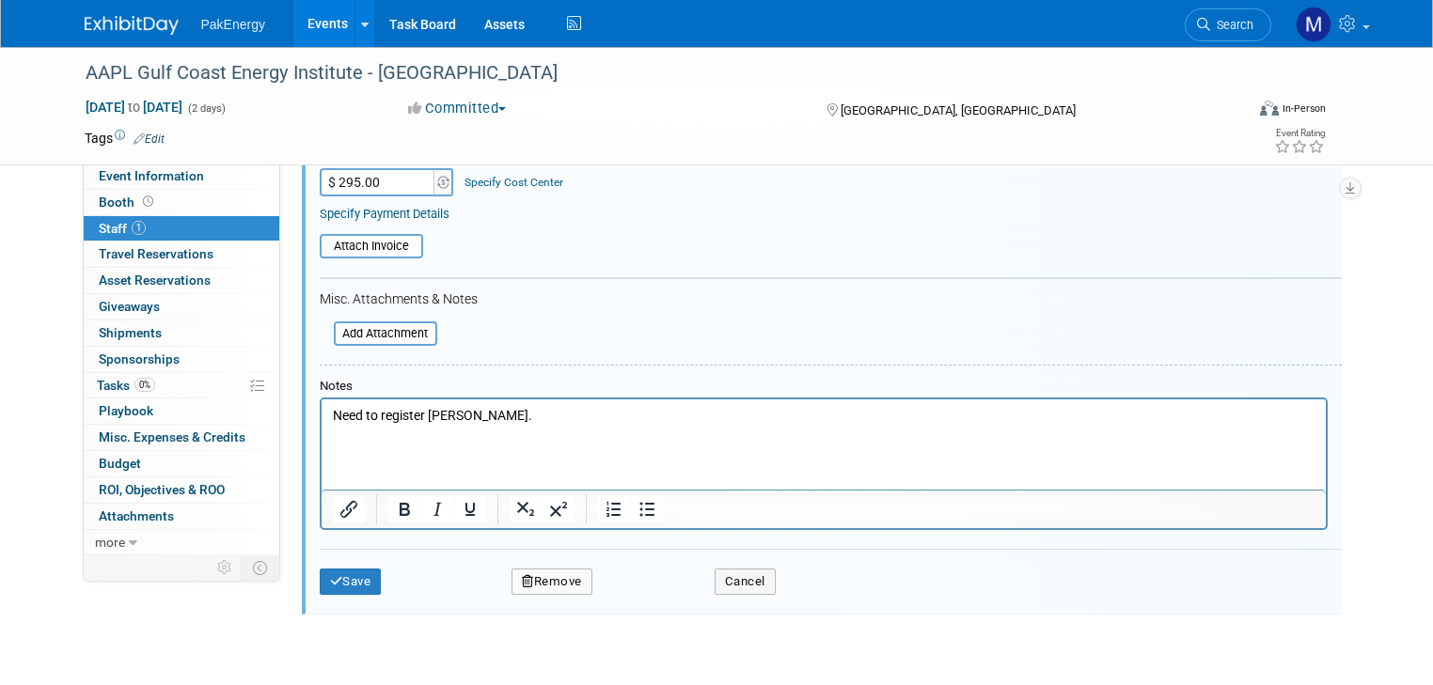
scroll to position [325, 0]
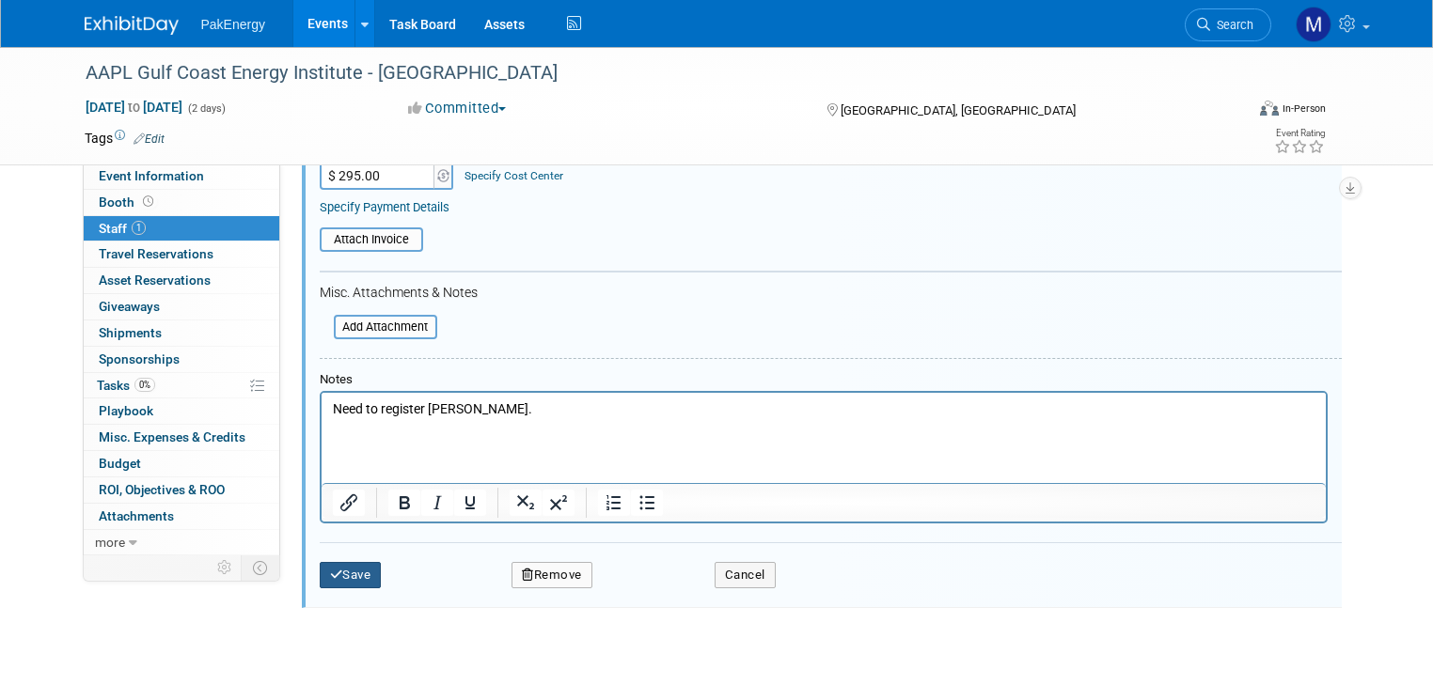
click at [330, 569] on icon "submit" at bounding box center [336, 575] width 13 height 12
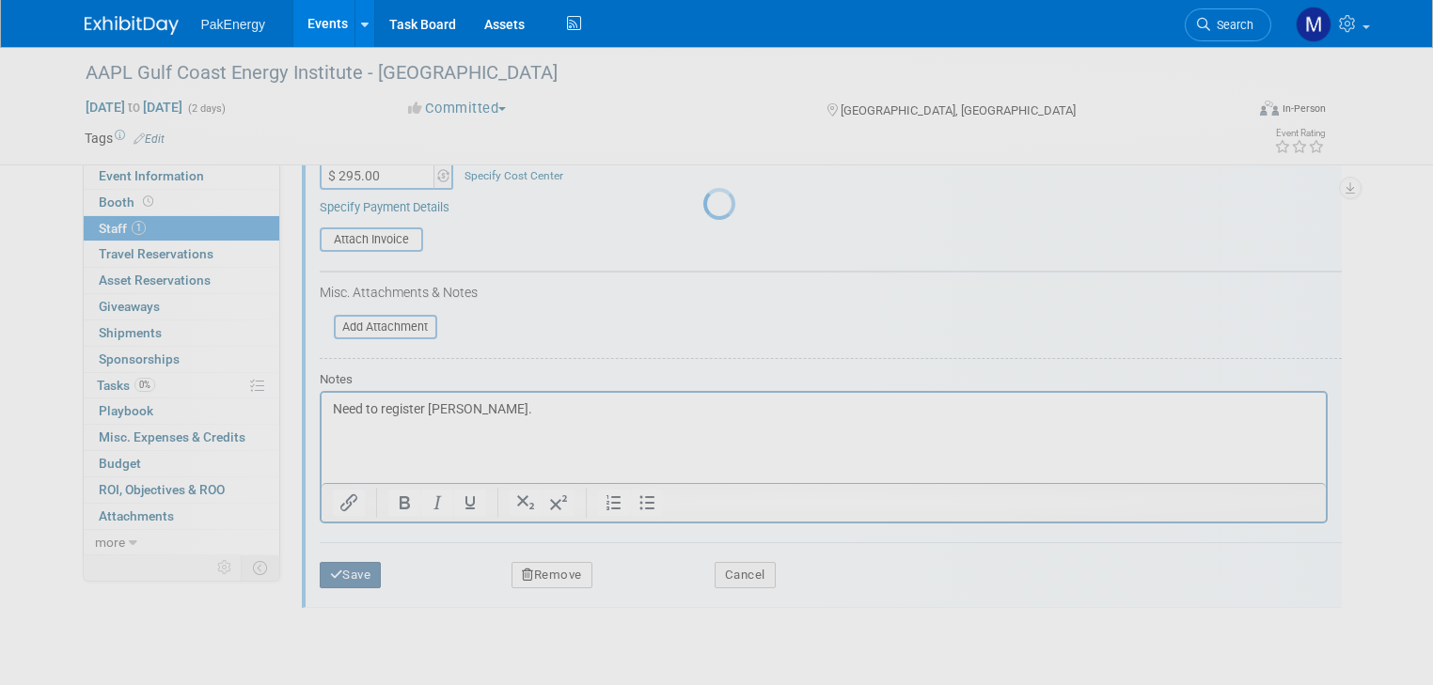
scroll to position [71, 0]
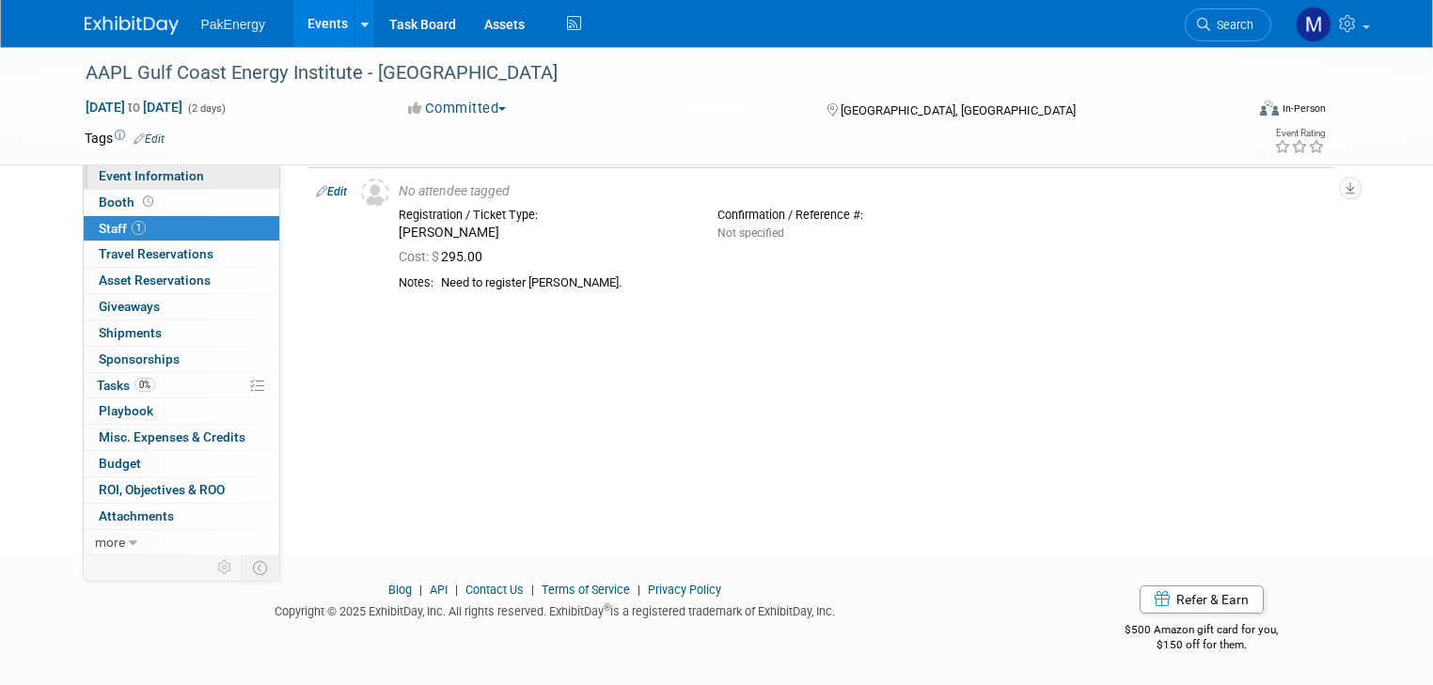
click at [149, 165] on link "Event Information" at bounding box center [182, 176] width 196 height 25
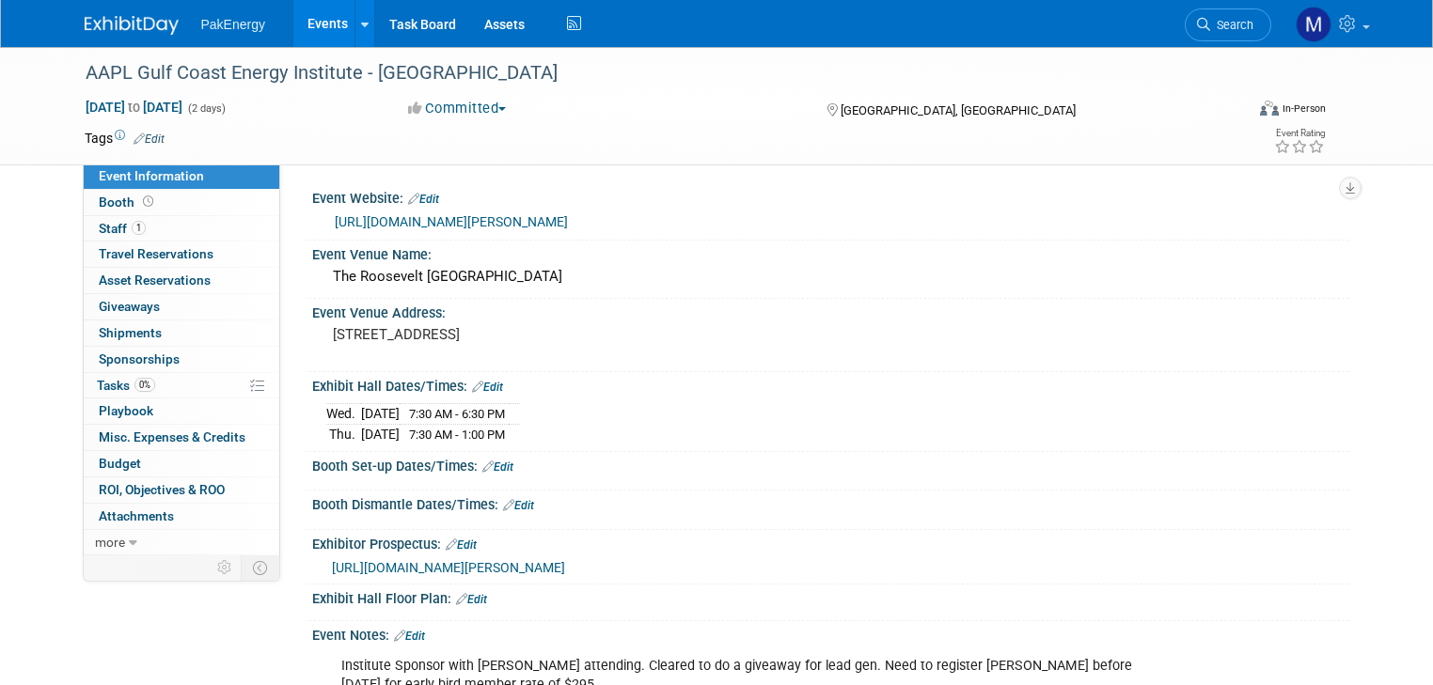
click at [305, 19] on link "Events" at bounding box center [327, 23] width 69 height 47
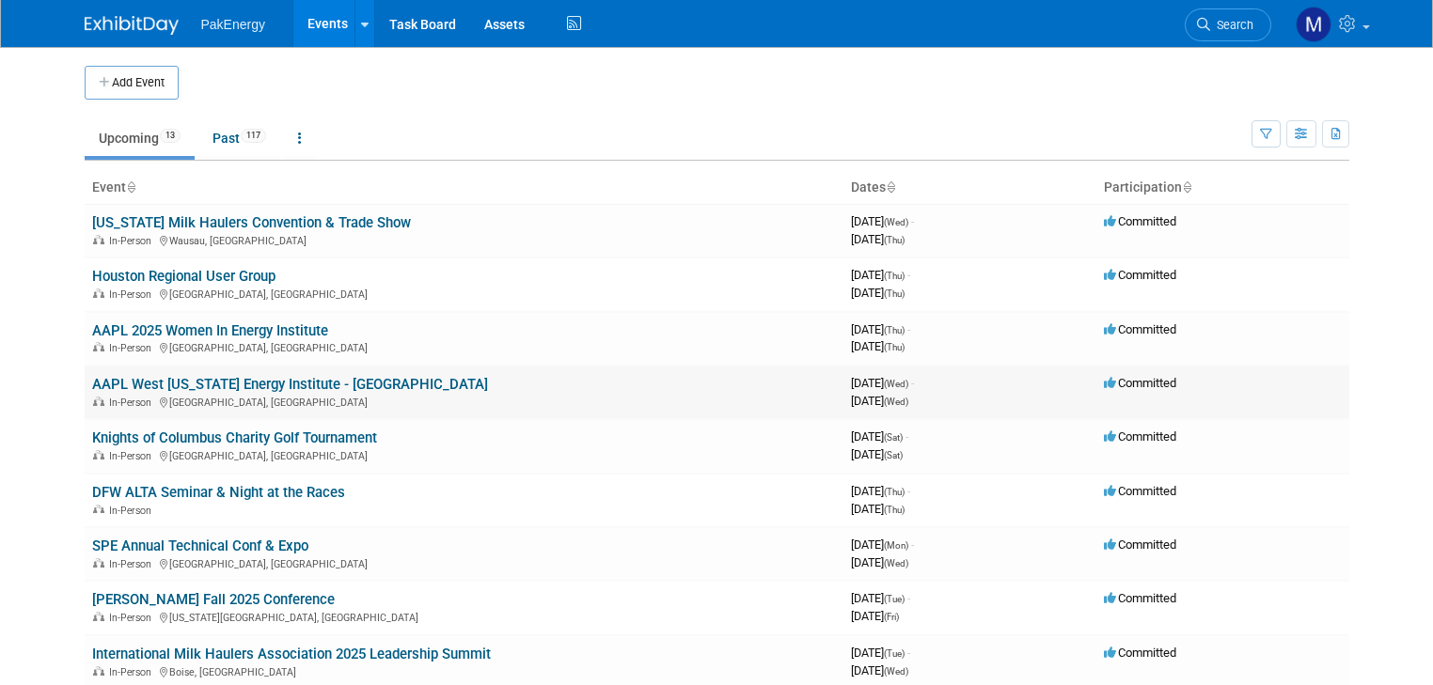
click at [507, 386] on td "AAPL West [US_STATE] Energy Institute - [GEOGRAPHIC_DATA] In-Person [GEOGRAPHIC…" at bounding box center [464, 393] width 759 height 54
click at [238, 271] on link "Houston Regional User Group" at bounding box center [183, 276] width 183 height 17
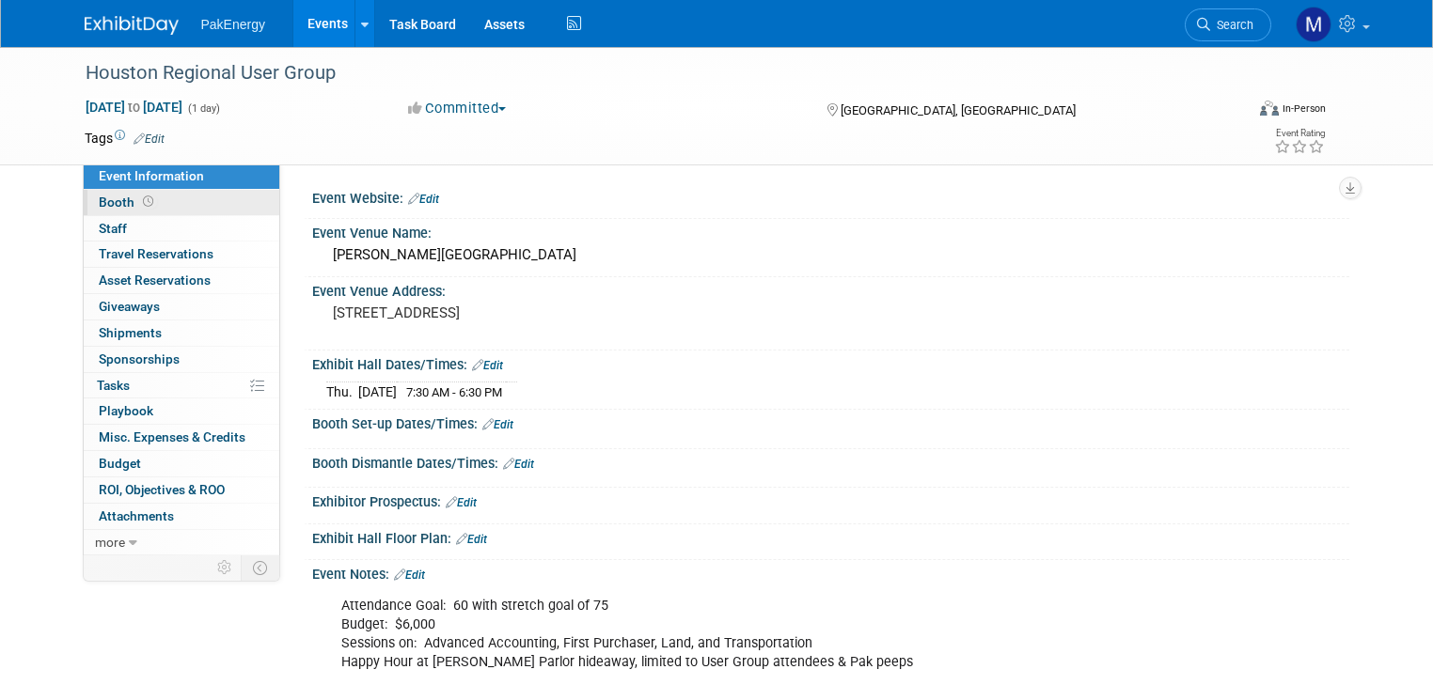
click at [100, 199] on span "Booth" at bounding box center [128, 202] width 58 height 15
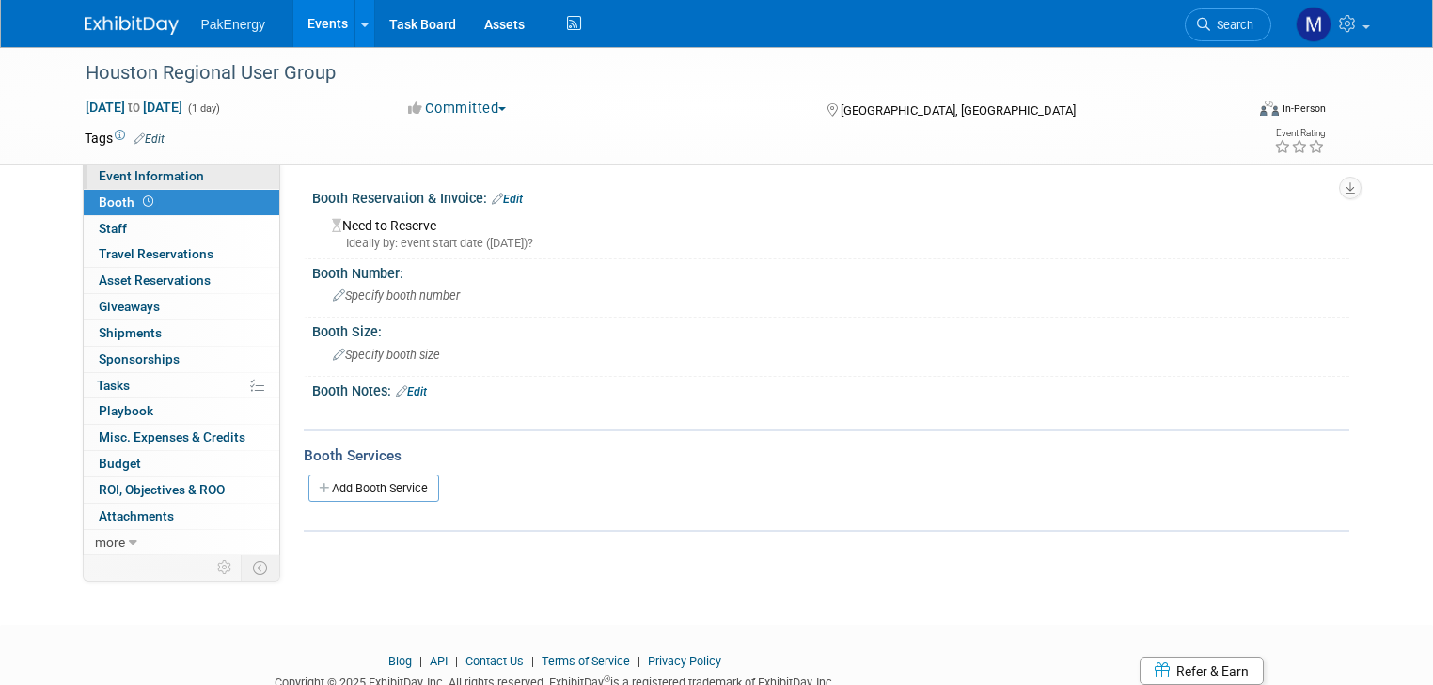
click at [131, 170] on span "Event Information" at bounding box center [151, 175] width 105 height 15
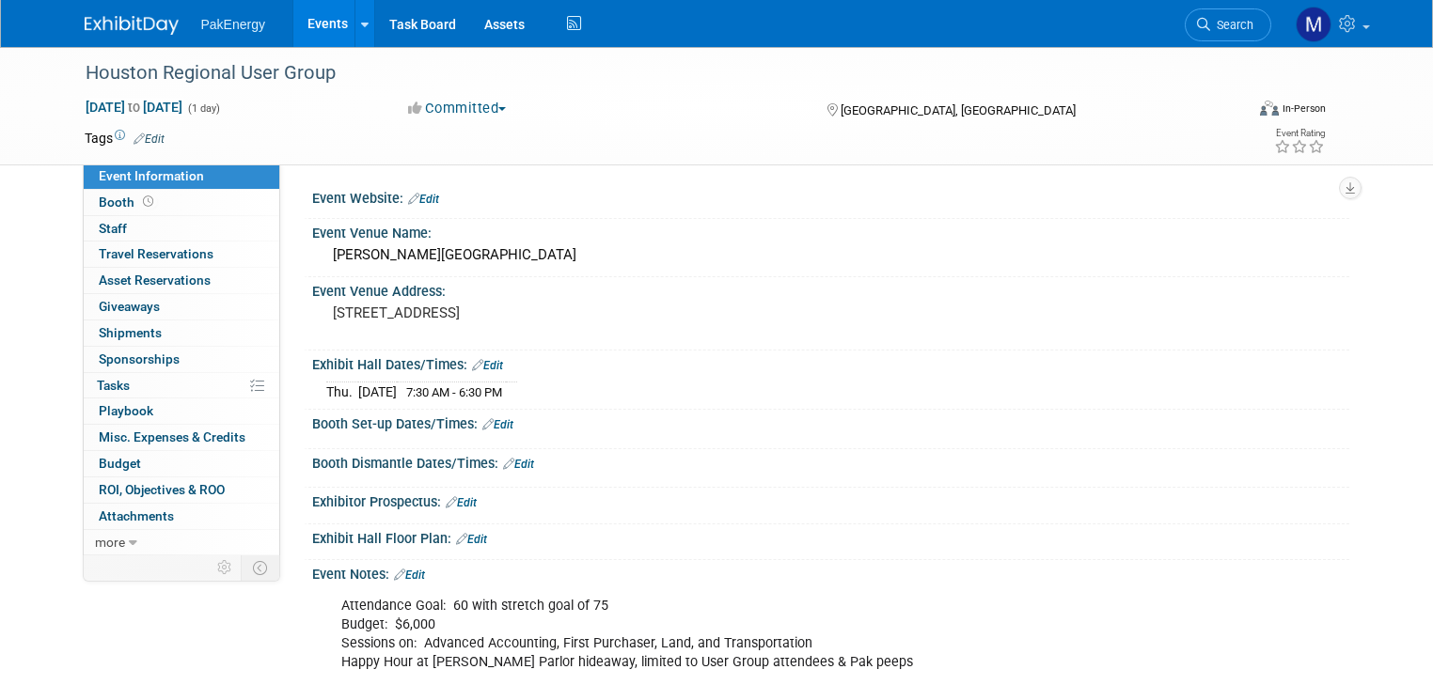
click at [298, 19] on link "Events" at bounding box center [327, 23] width 69 height 47
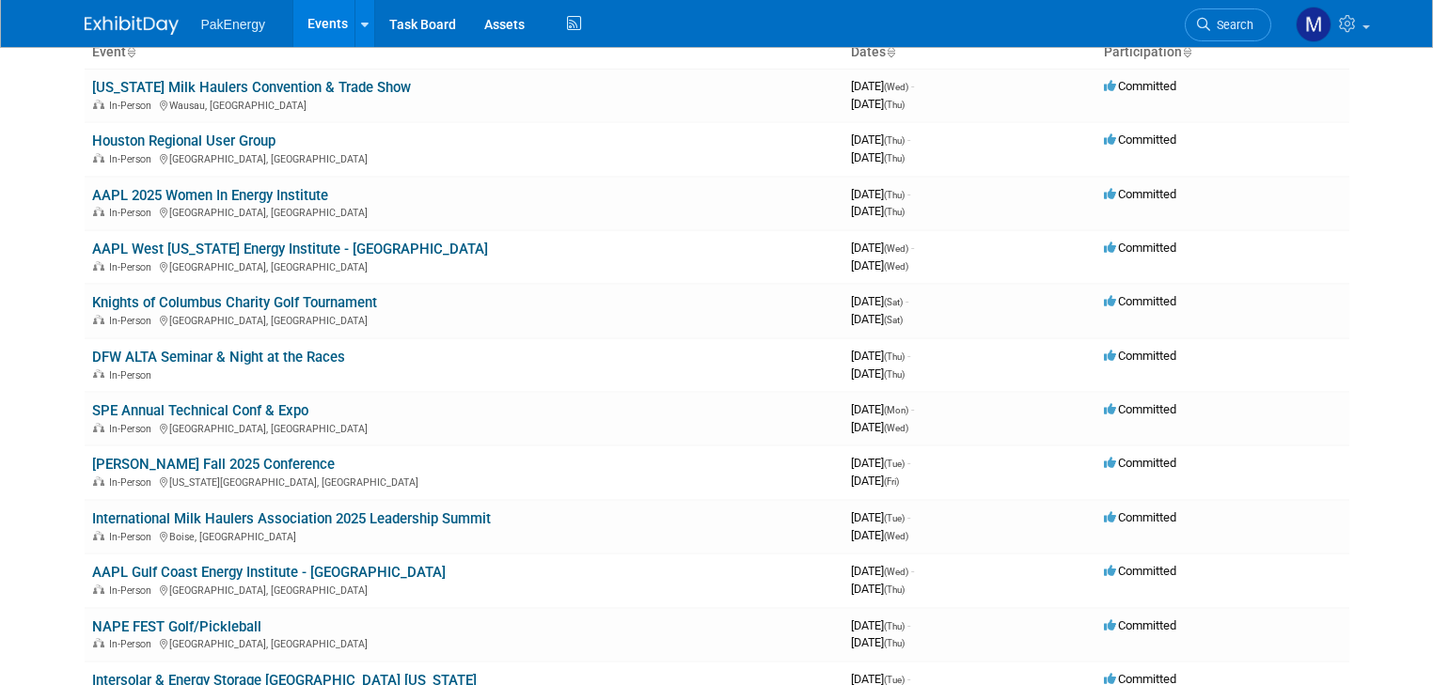
scroll to position [158, 0]
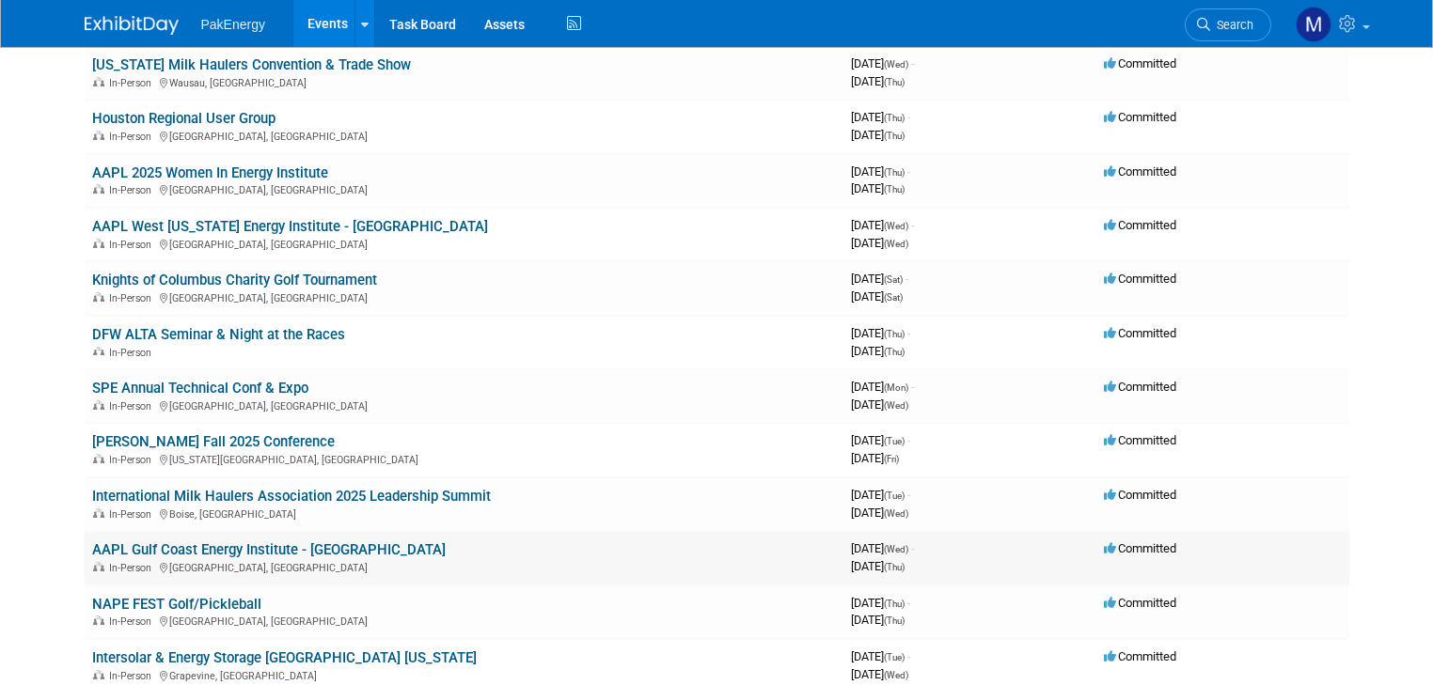
click at [417, 545] on td "AAPL Gulf Coast Energy Institute - [GEOGRAPHIC_DATA] In-Person [GEOGRAPHIC_DATA…" at bounding box center [464, 558] width 759 height 54
click at [330, 591] on td "NAPE FEST Golf/Pickleball In-Person [GEOGRAPHIC_DATA], [GEOGRAPHIC_DATA]" at bounding box center [464, 613] width 759 height 54
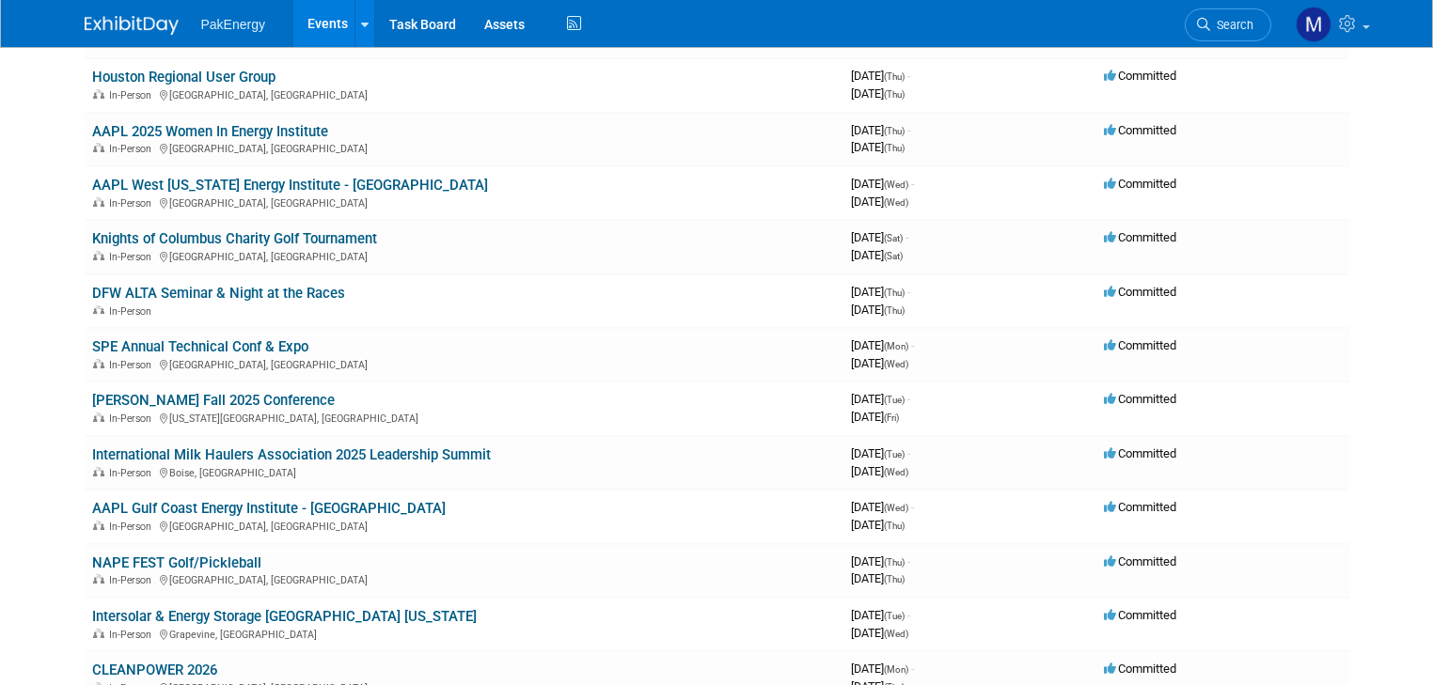
scroll to position [273, 0]
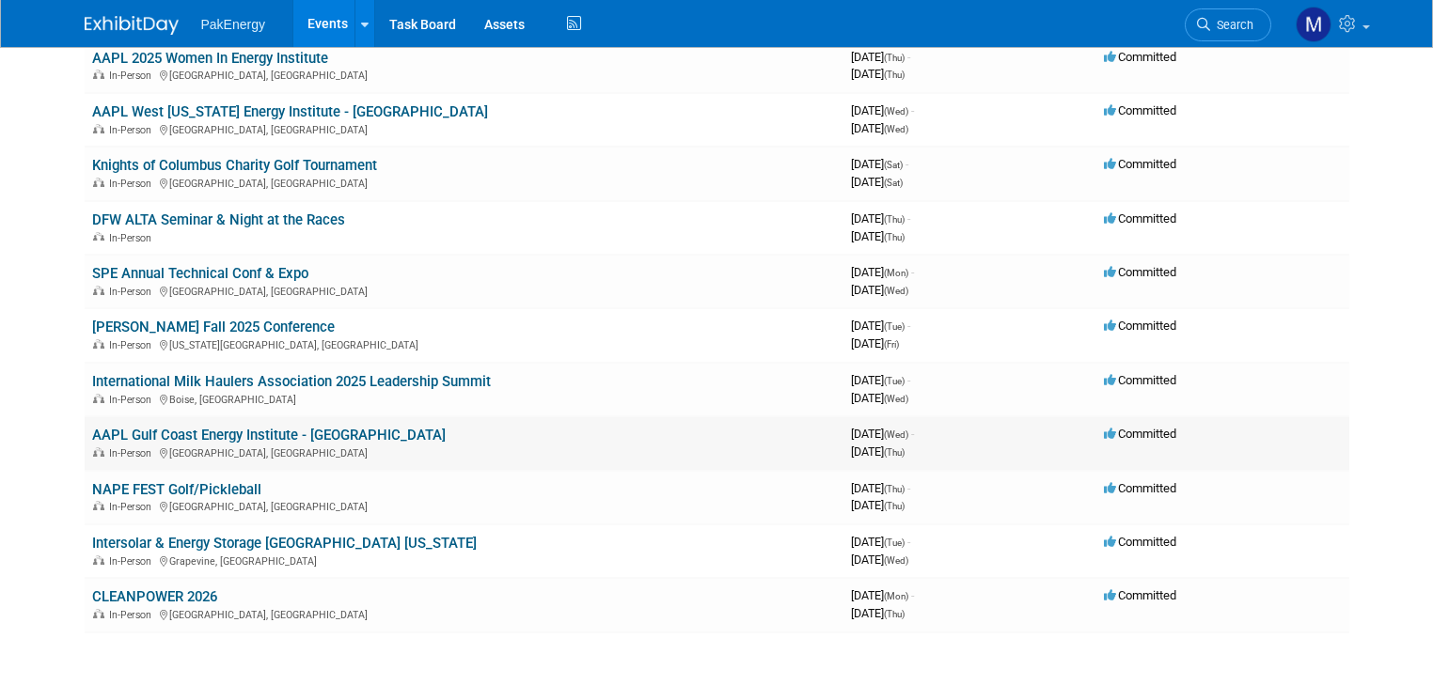
click at [259, 434] on link "AAPL Gulf Coast Energy Institute - [GEOGRAPHIC_DATA]" at bounding box center [268, 435] width 353 height 17
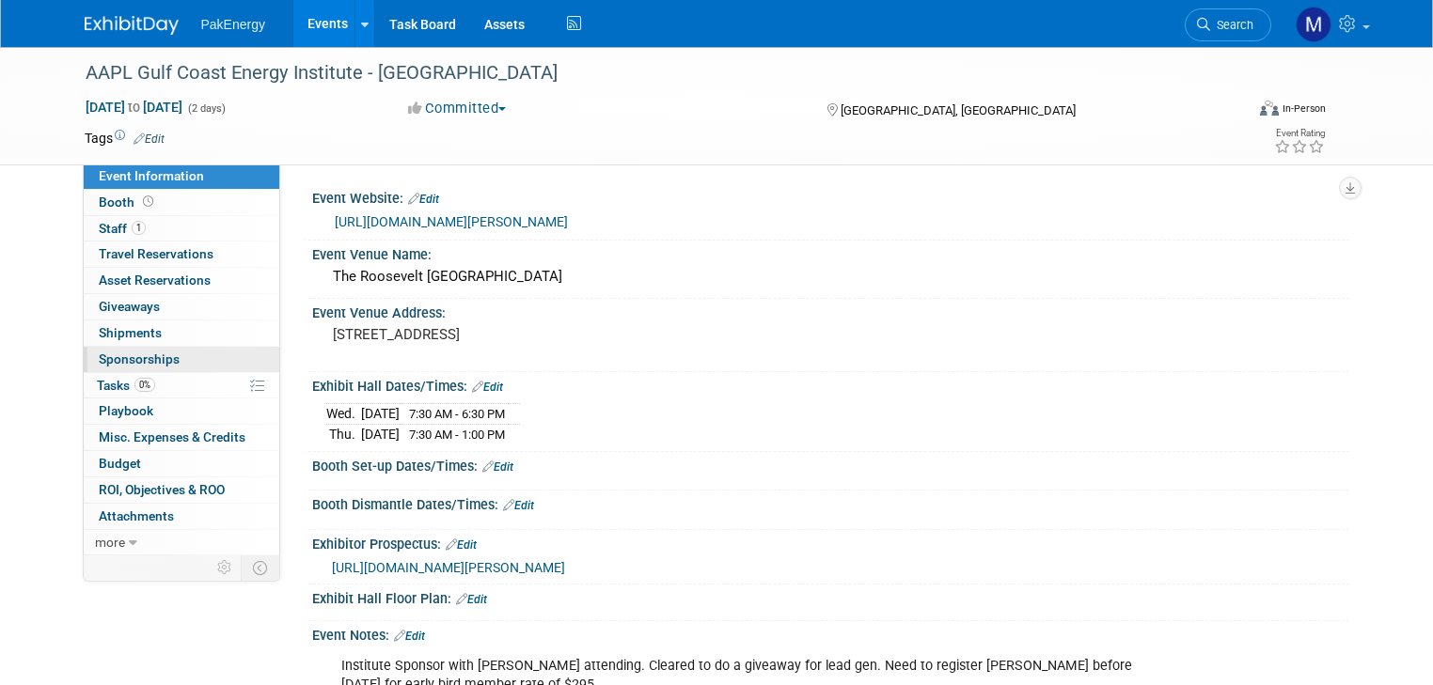
click at [111, 356] on span "Sponsorships 0" at bounding box center [139, 359] width 81 height 15
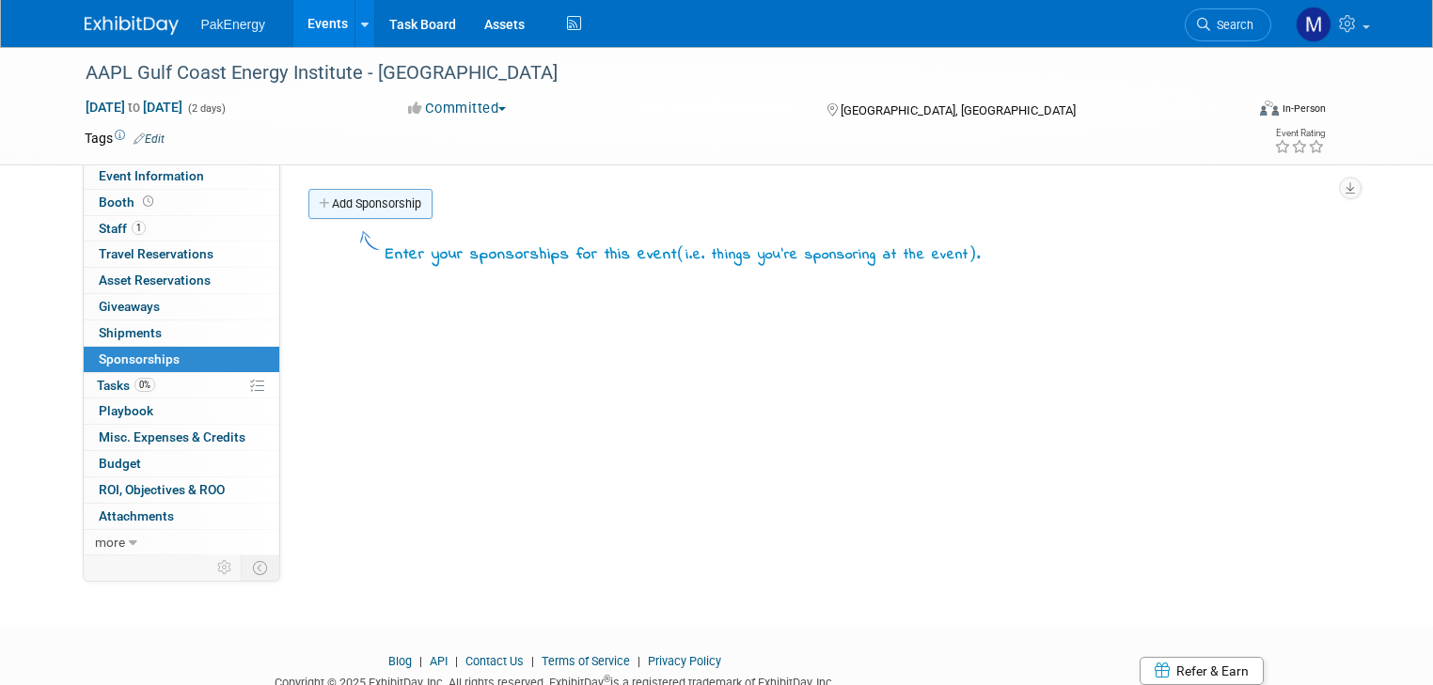
click at [395, 196] on link "Add Sponsorship" at bounding box center [370, 204] width 124 height 30
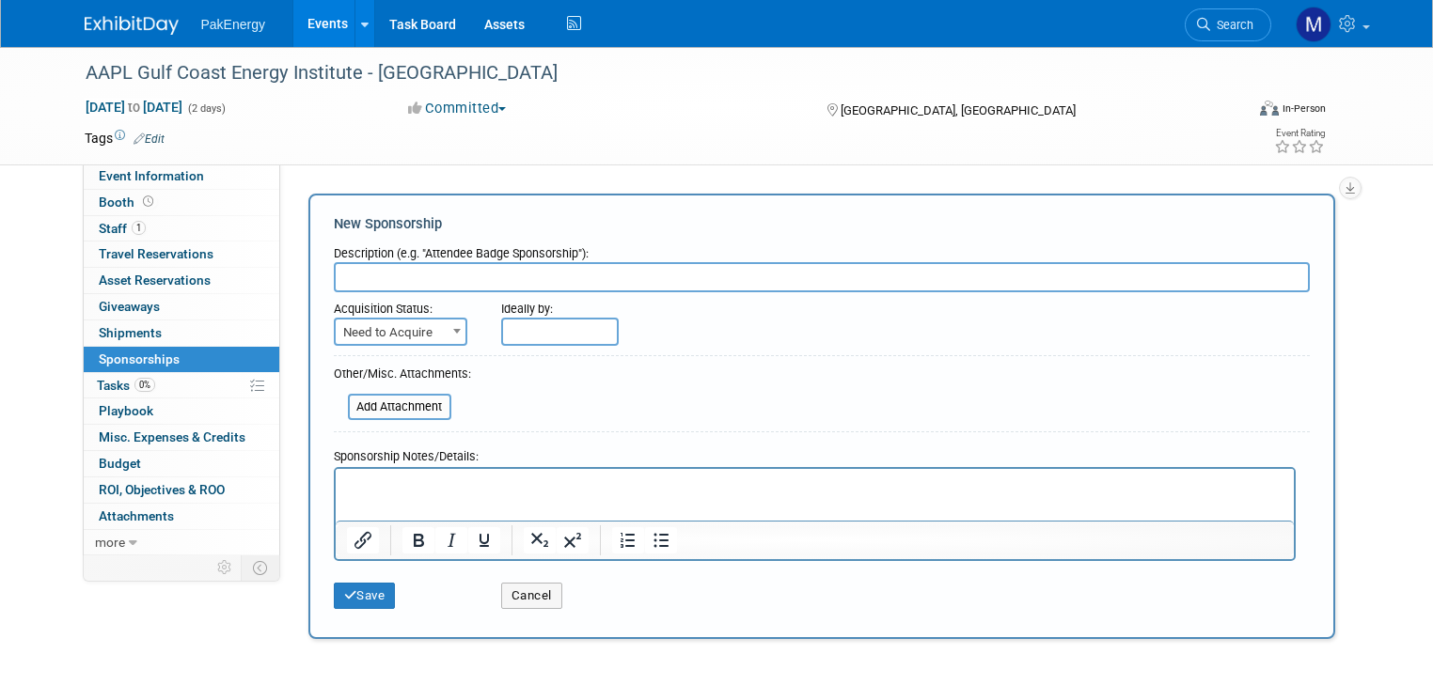
click at [440, 273] on input "text" at bounding box center [822, 277] width 976 height 30
type input "Institute Sponsor"
click at [453, 329] on b at bounding box center [457, 331] width 8 height 5
select select "2"
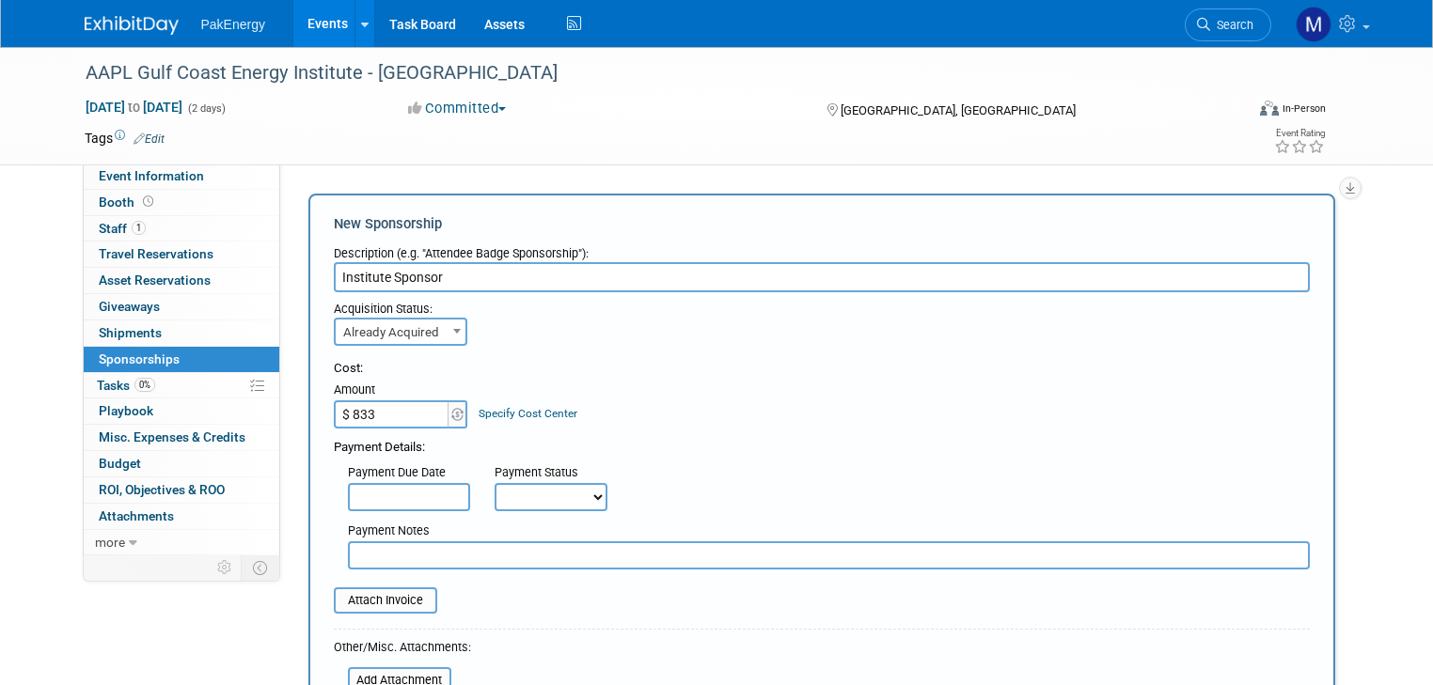
type input "$ 833.00"
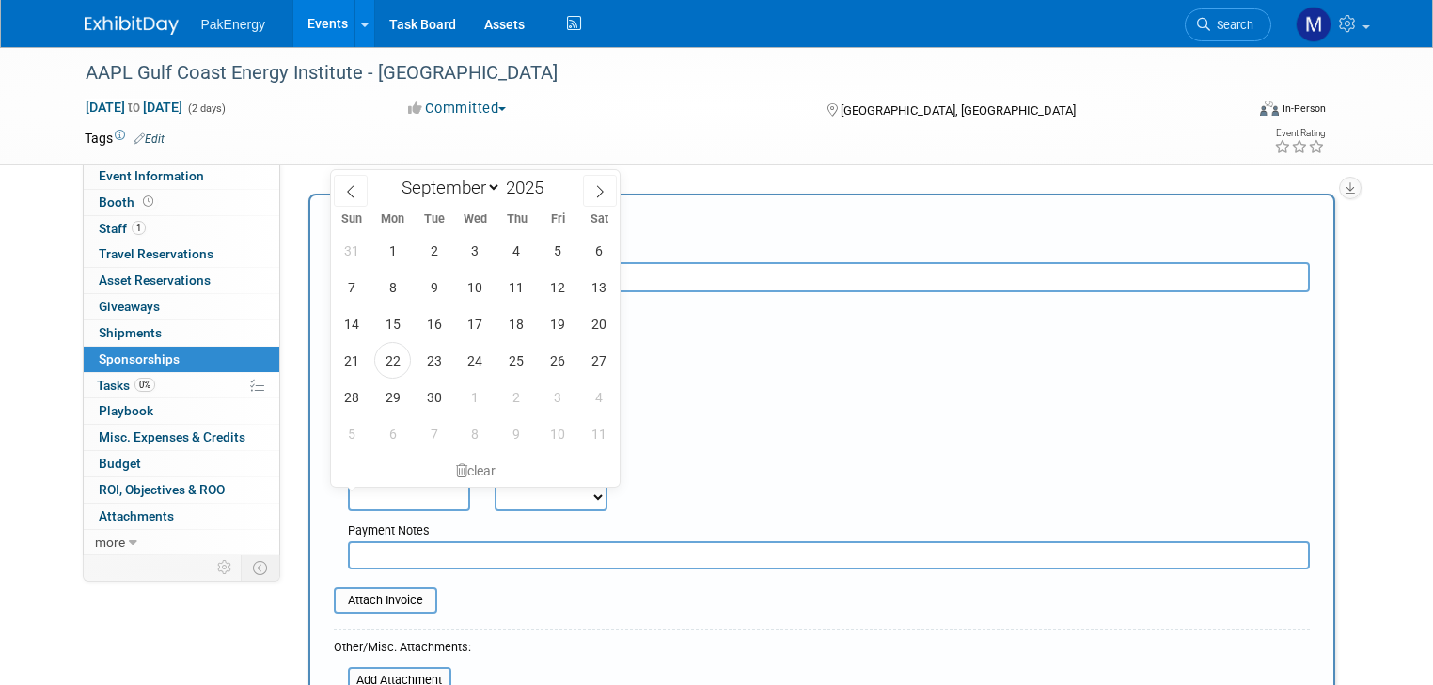
click at [425, 492] on input "text" at bounding box center [409, 497] width 122 height 28
click at [511, 244] on span "4" at bounding box center [516, 250] width 37 height 37
type input "Sep 4, 2025"
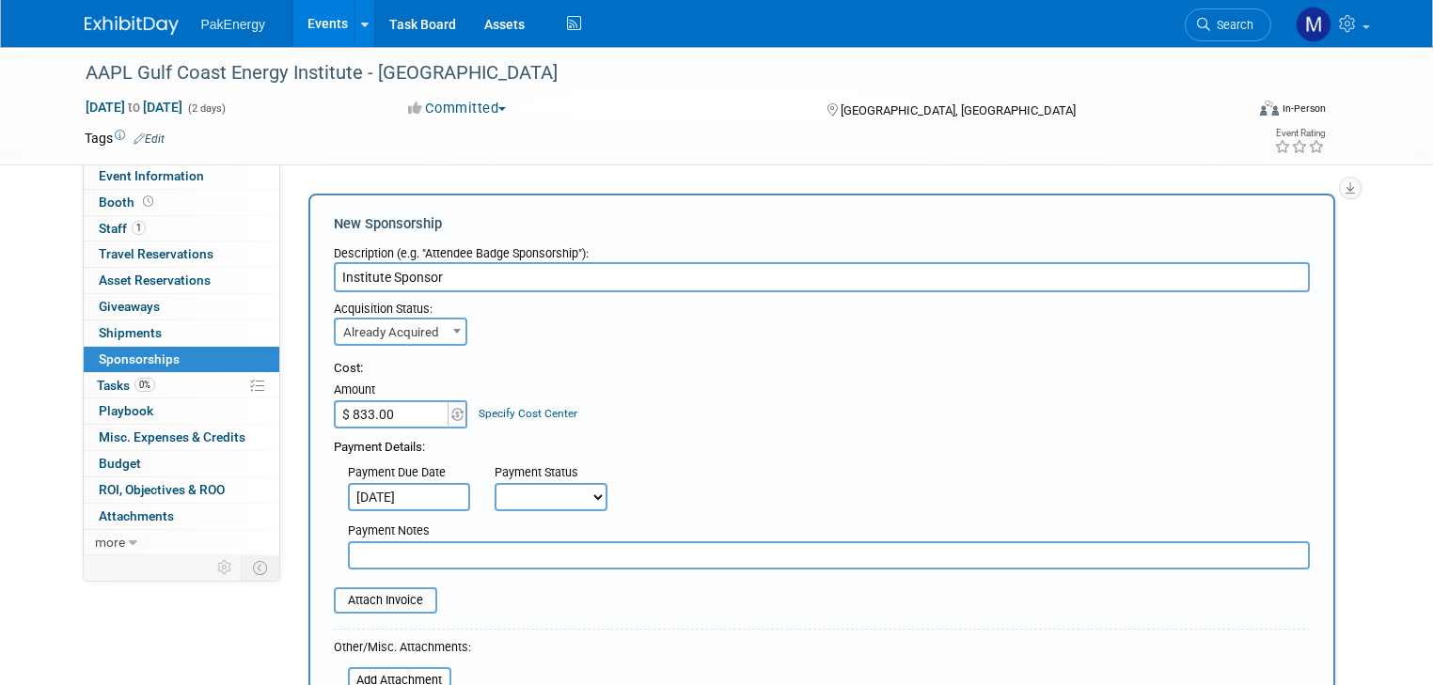
click at [577, 494] on select "Not Paid Yet Partially Paid Paid in Full" at bounding box center [550, 497] width 113 height 28
select select "1"
click at [494, 483] on select "Not Paid Yet Partially Paid Paid in Full" at bounding box center [550, 497] width 113 height 28
click at [365, 589] on input "file" at bounding box center [324, 600] width 224 height 23
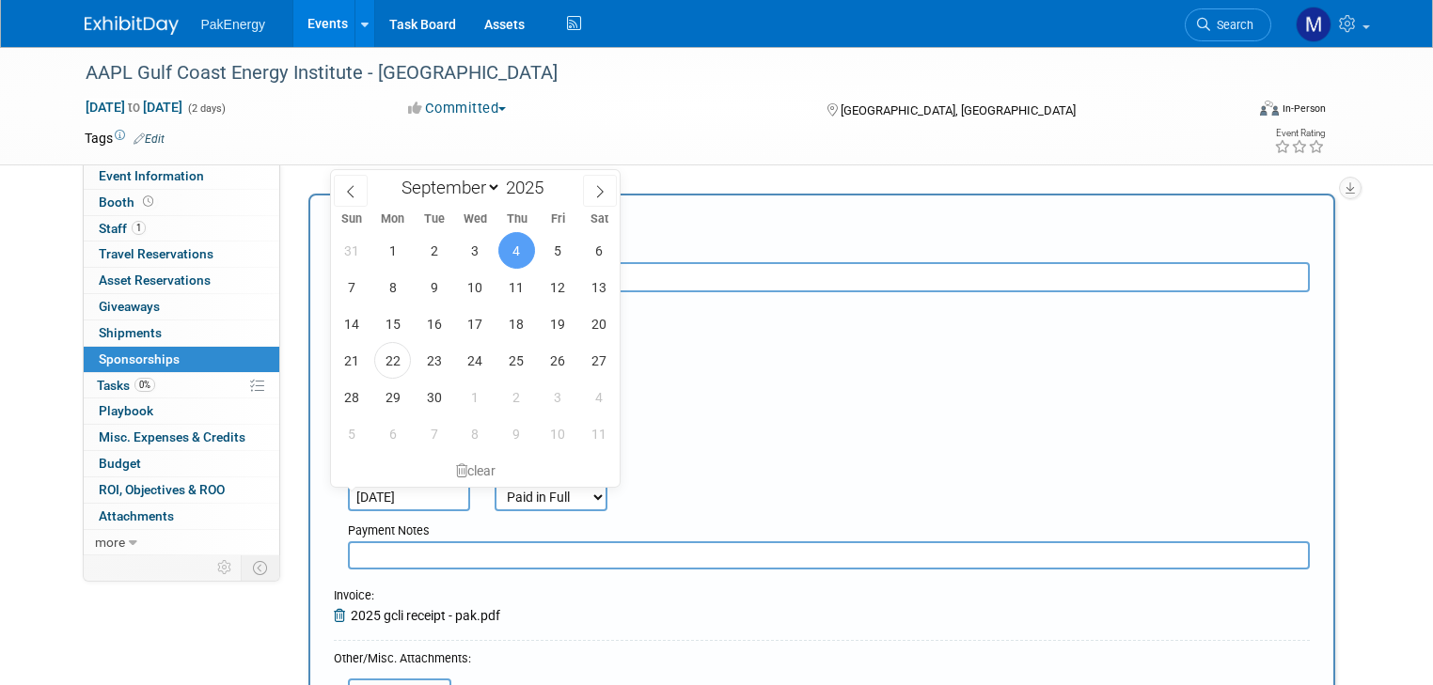
click at [418, 492] on input "Sep 4, 2025" at bounding box center [409, 497] width 122 height 28
click at [470, 322] on span "17" at bounding box center [475, 324] width 37 height 37
type input "[DATE]"
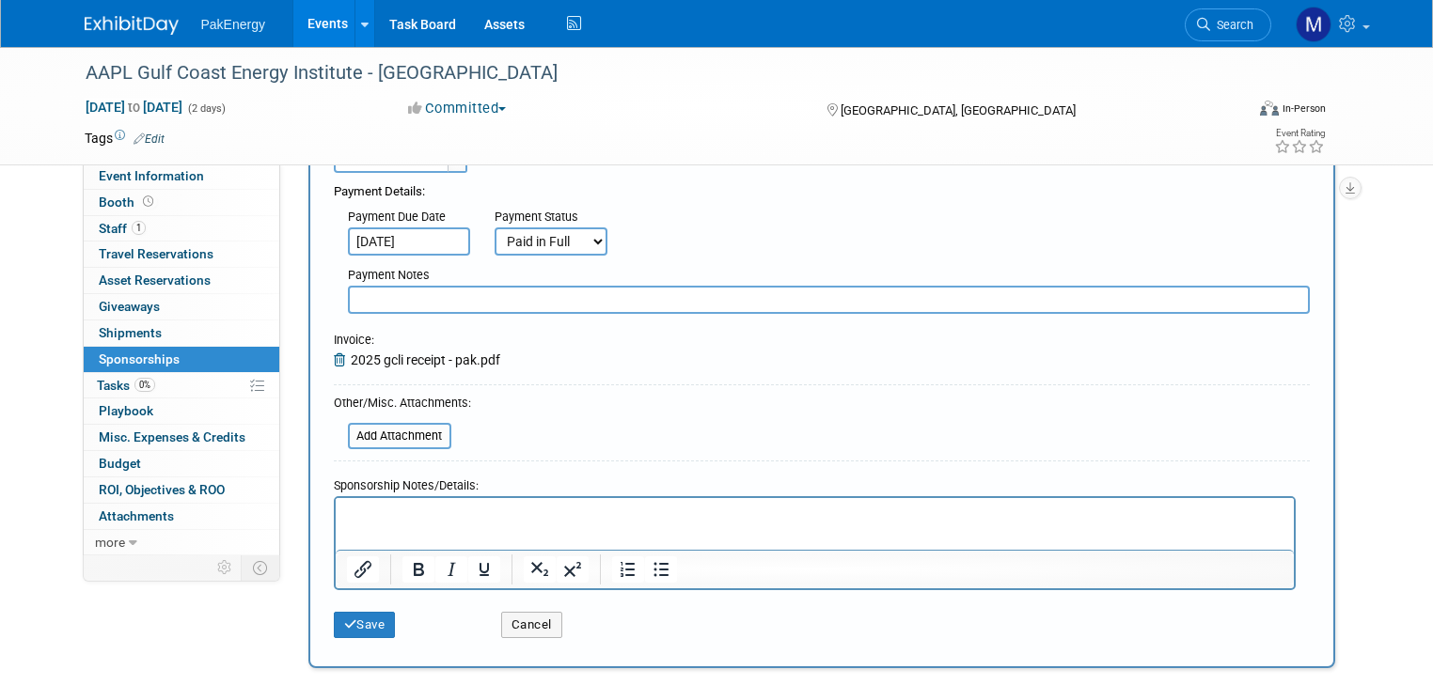
scroll to position [266, 0]
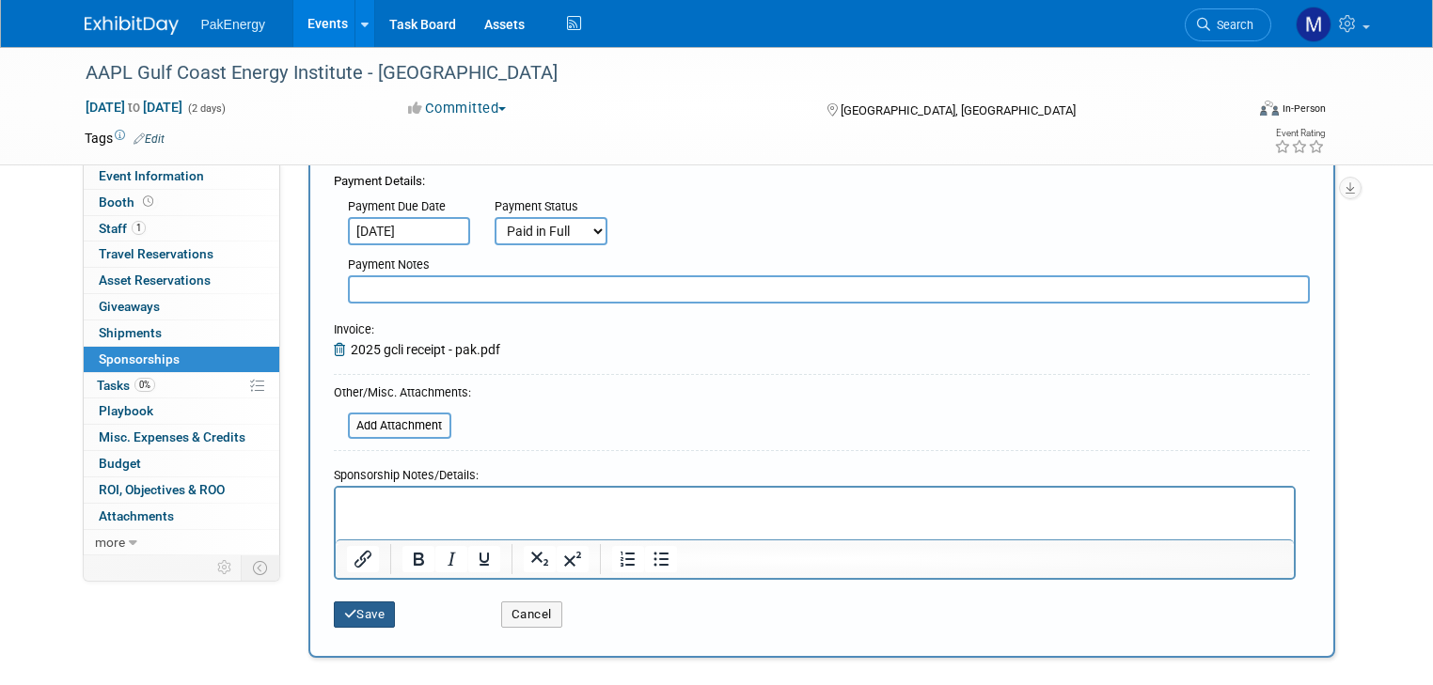
click at [346, 609] on button "Save" at bounding box center [365, 615] width 62 height 26
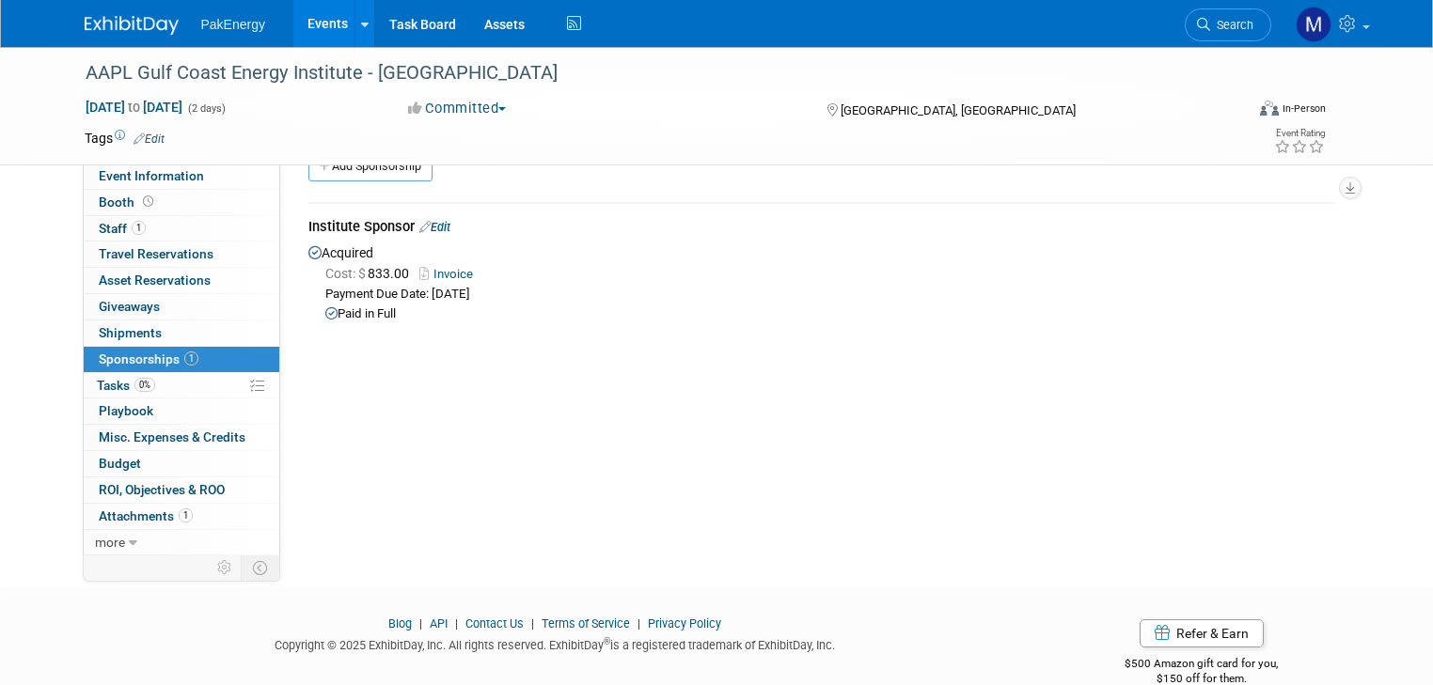
scroll to position [0, 0]
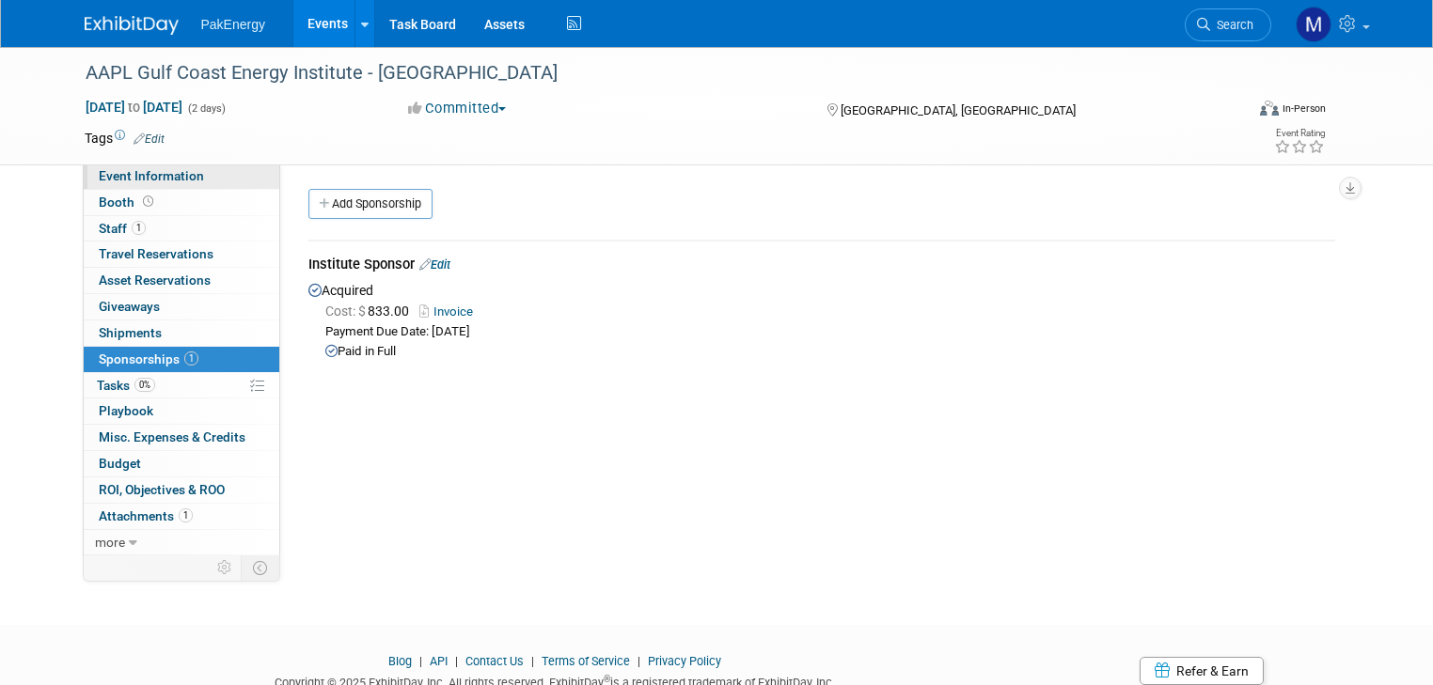
click at [126, 175] on span "Event Information" at bounding box center [151, 175] width 105 height 15
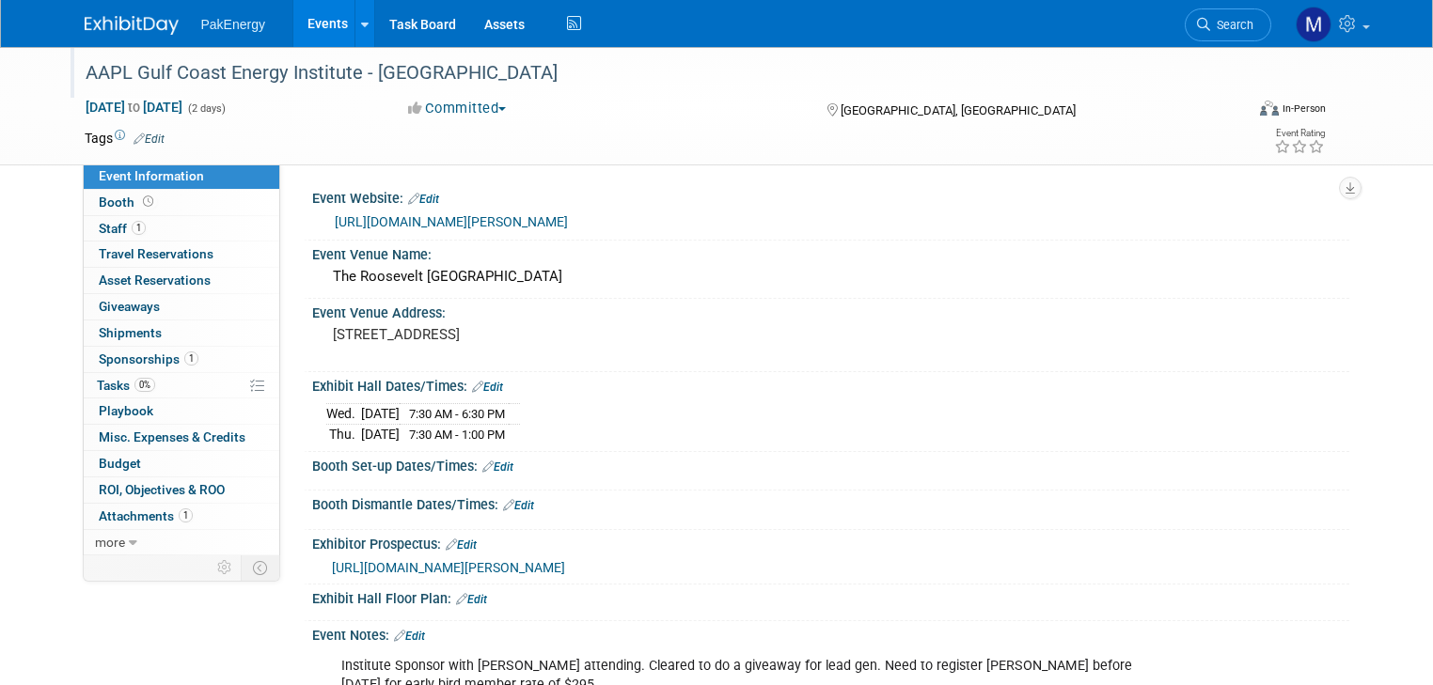
click at [223, 67] on div "AAPL Gulf Coast Energy Institute - New Orleans" at bounding box center [649, 73] width 1141 height 34
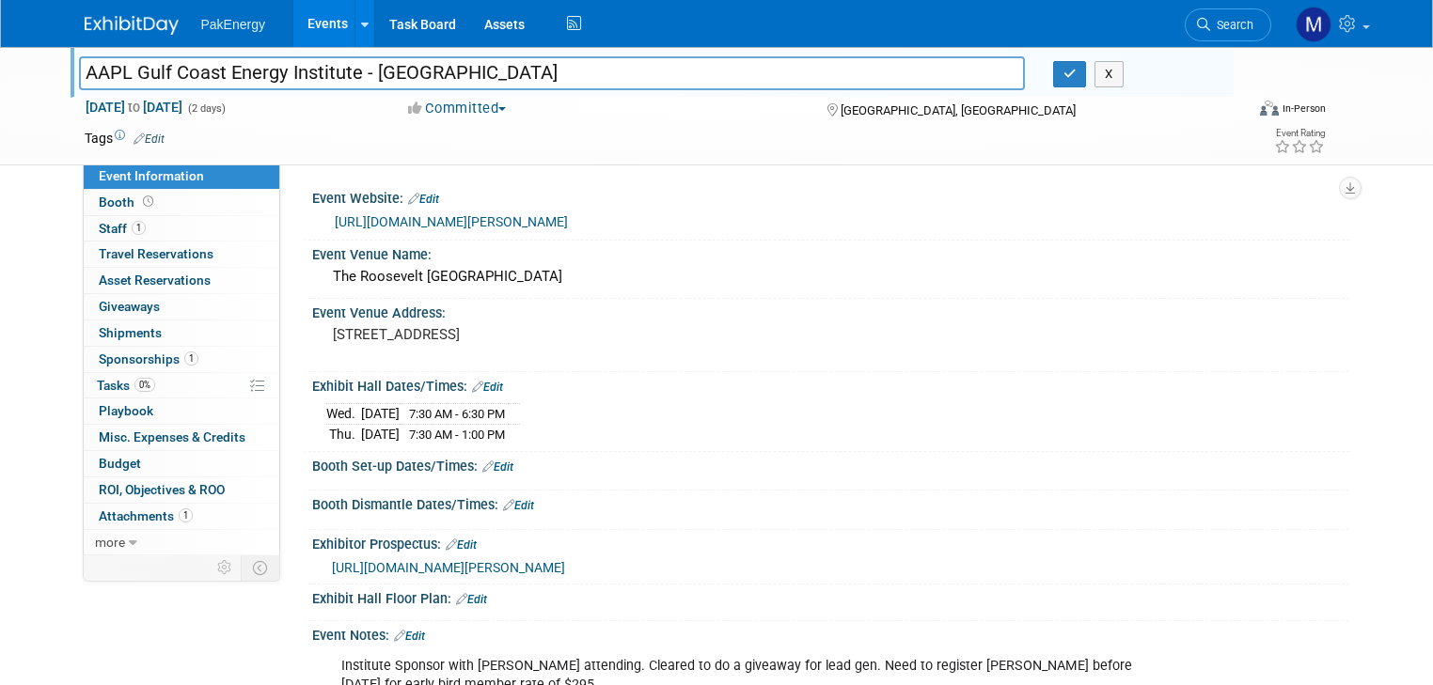
drag, startPoint x: 217, startPoint y: 73, endPoint x: 266, endPoint y: 73, distance: 48.9
click at [266, 73] on input "AAPL Gulf Coast Energy Institute - New Orleans" at bounding box center [552, 72] width 946 height 33
type input "AAPL Gulf Coast Land Institute - [GEOGRAPHIC_DATA]"
click at [1075, 75] on icon "button" at bounding box center [1069, 74] width 13 height 12
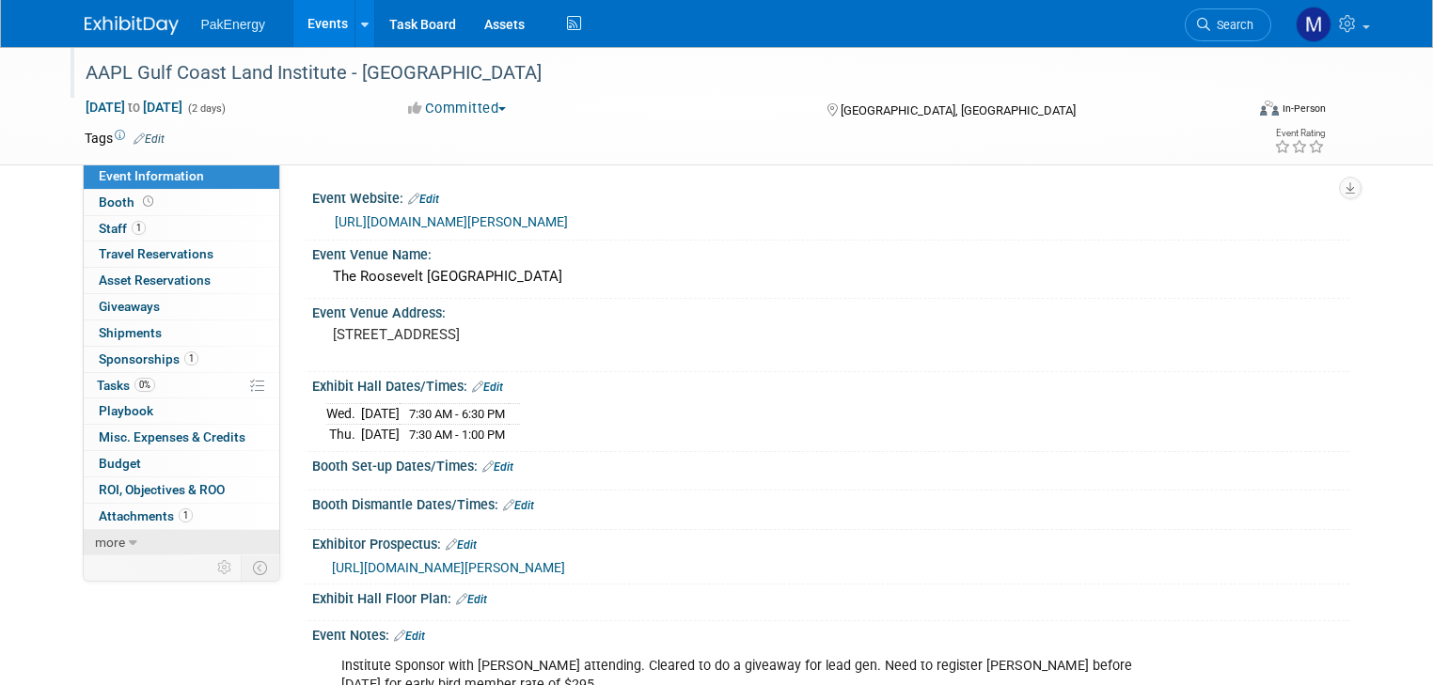
click at [95, 539] on span "more" at bounding box center [110, 542] width 30 height 15
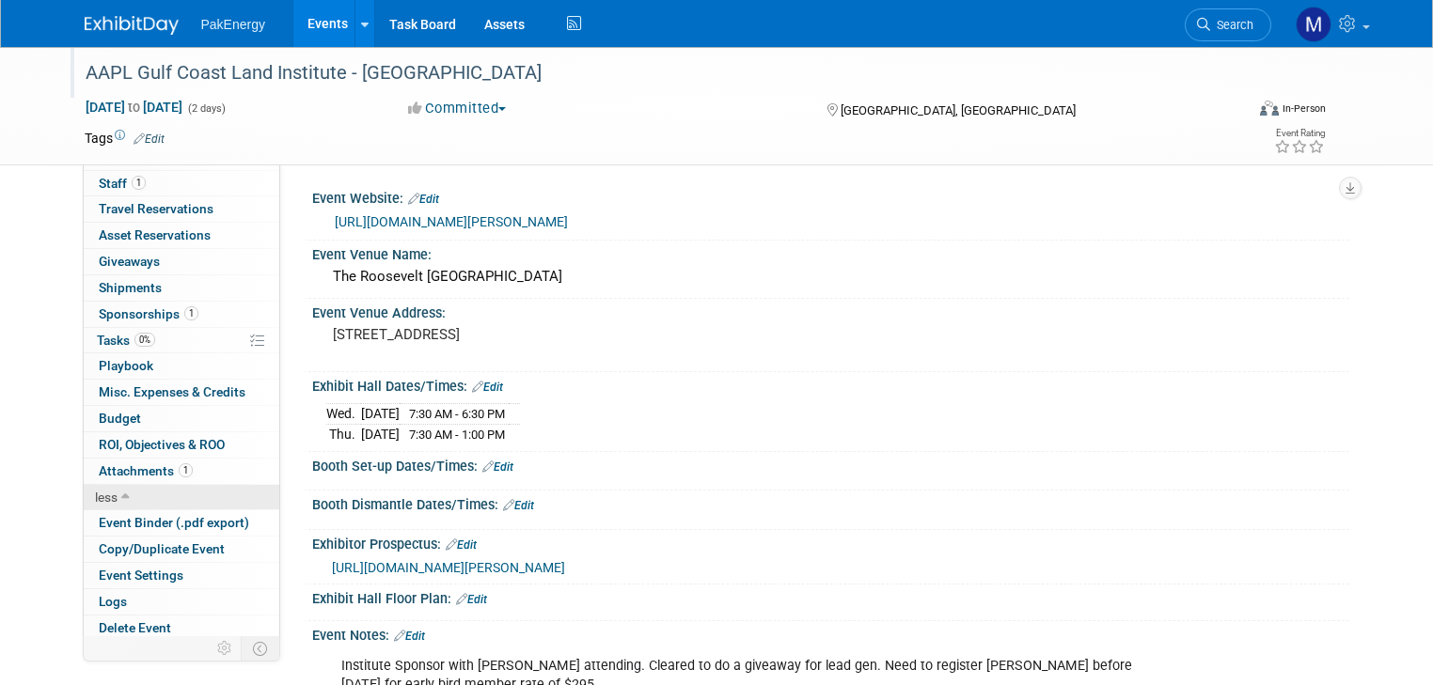
scroll to position [46, 0]
click at [185, 541] on span "Copy/Duplicate Event" at bounding box center [162, 548] width 126 height 15
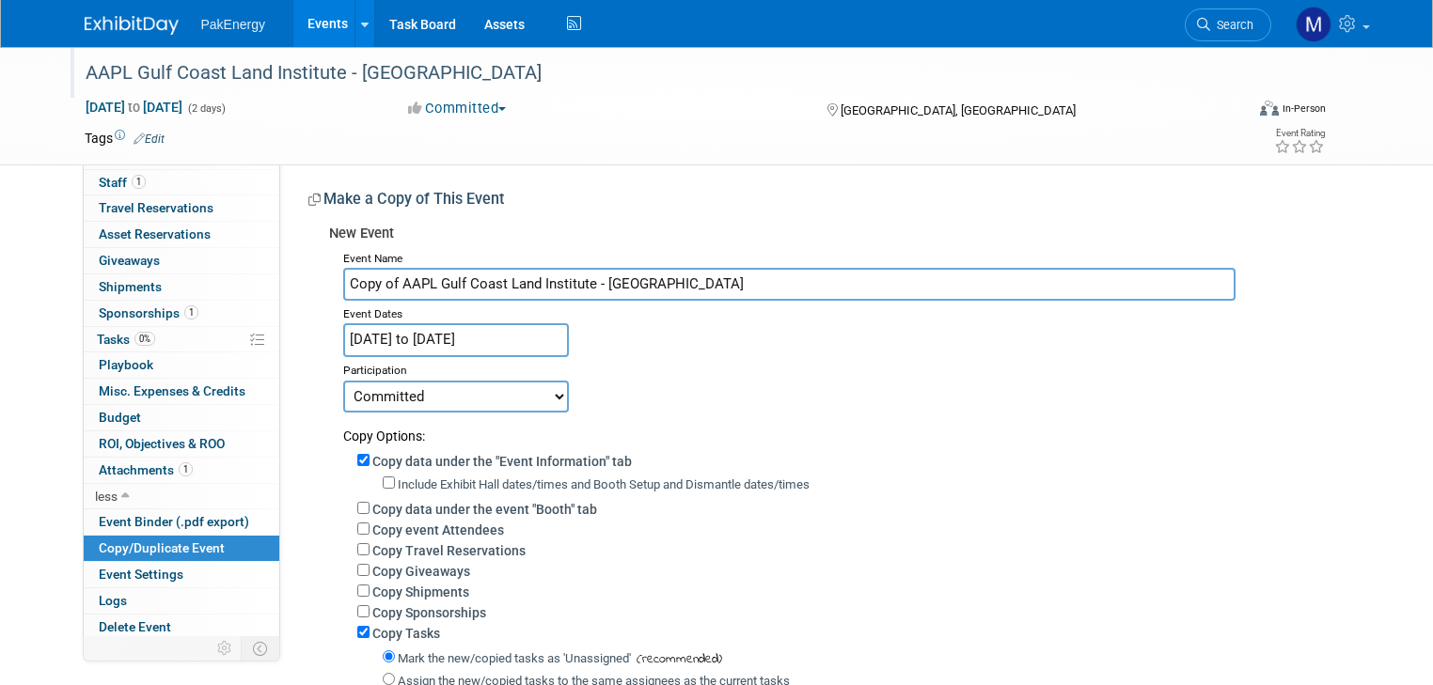
drag, startPoint x: 384, startPoint y: 284, endPoint x: 272, endPoint y: 285, distance: 111.9
click at [280, 285] on div "Event Website: Edit https://www.landman.org/events/institutes/gulf-coast-land-i…" at bounding box center [814, 508] width 1069 height 688
drag, startPoint x: 369, startPoint y: 285, endPoint x: 472, endPoint y: 285, distance: 102.5
click at [472, 285] on input "AAPL Gulf Coast Land Institute - [GEOGRAPHIC_DATA]" at bounding box center [789, 284] width 893 height 33
drag, startPoint x: 546, startPoint y: 285, endPoint x: 658, endPoint y: 285, distance: 111.9
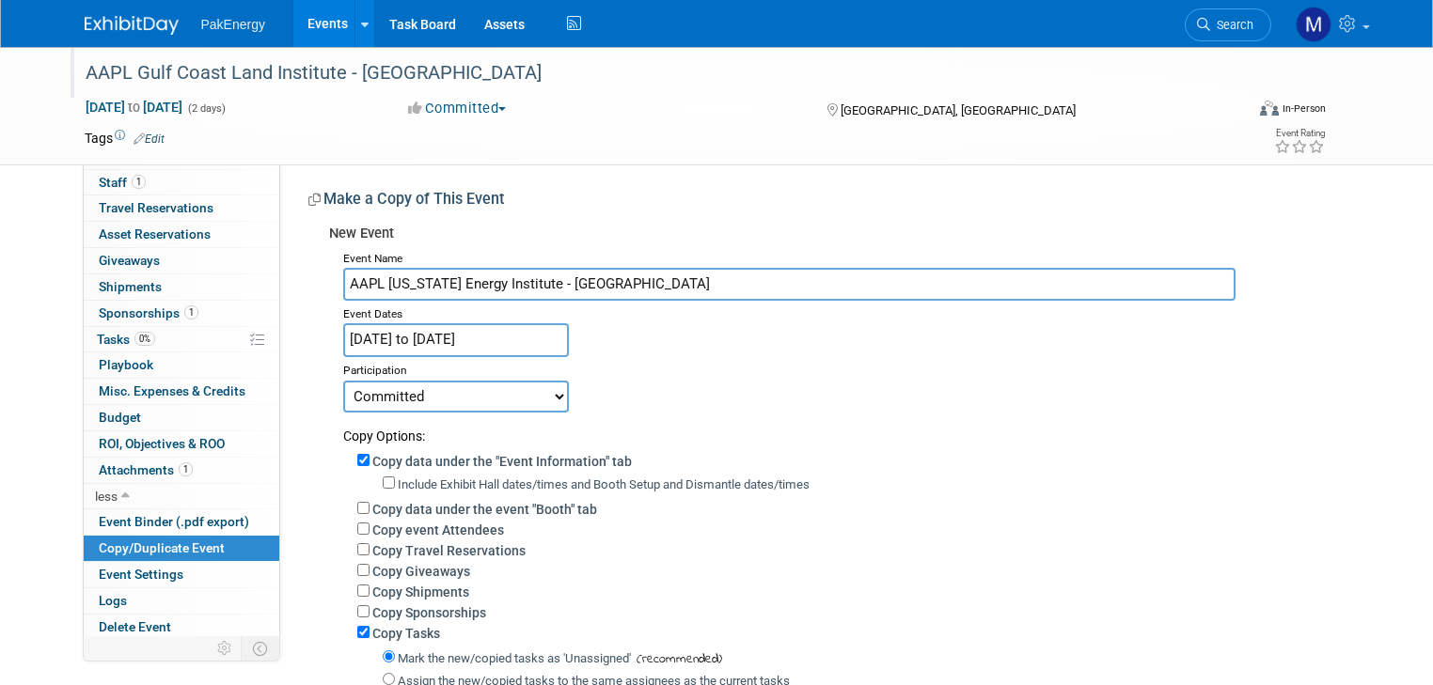
click at [658, 285] on input "AAPL Oklahoma Energy Institute - New Orleans" at bounding box center [789, 284] width 893 height 33
type input "AAPL [US_STATE] Energy Institute - OKC"
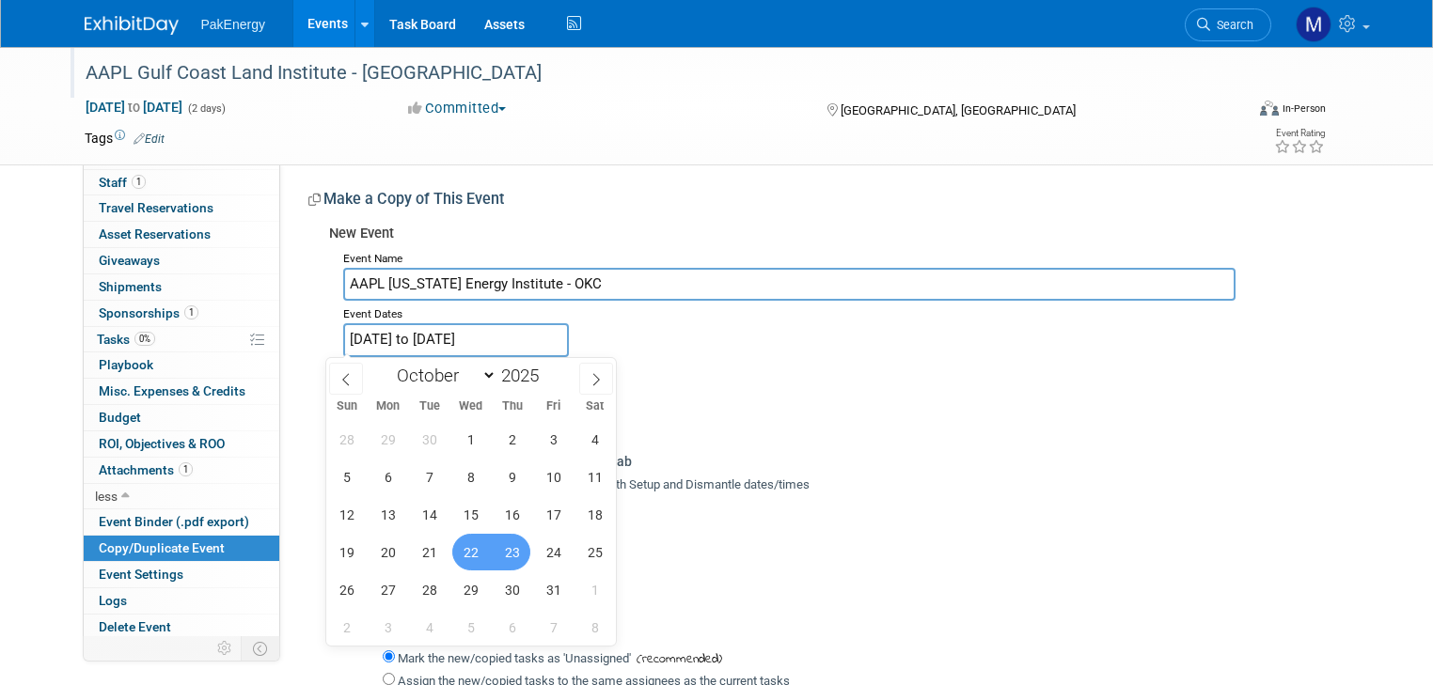
click at [350, 338] on input "Oct 22, 2025 to Oct 23, 2025" at bounding box center [456, 339] width 226 height 33
click at [492, 376] on select "January February March April May June July August September October November De…" at bounding box center [442, 376] width 108 height 24
select select "11"
click at [388, 364] on select "January February March April May June July August September October November De…" at bounding box center [442, 376] width 108 height 24
click at [505, 437] on span "4" at bounding box center [512, 439] width 37 height 37
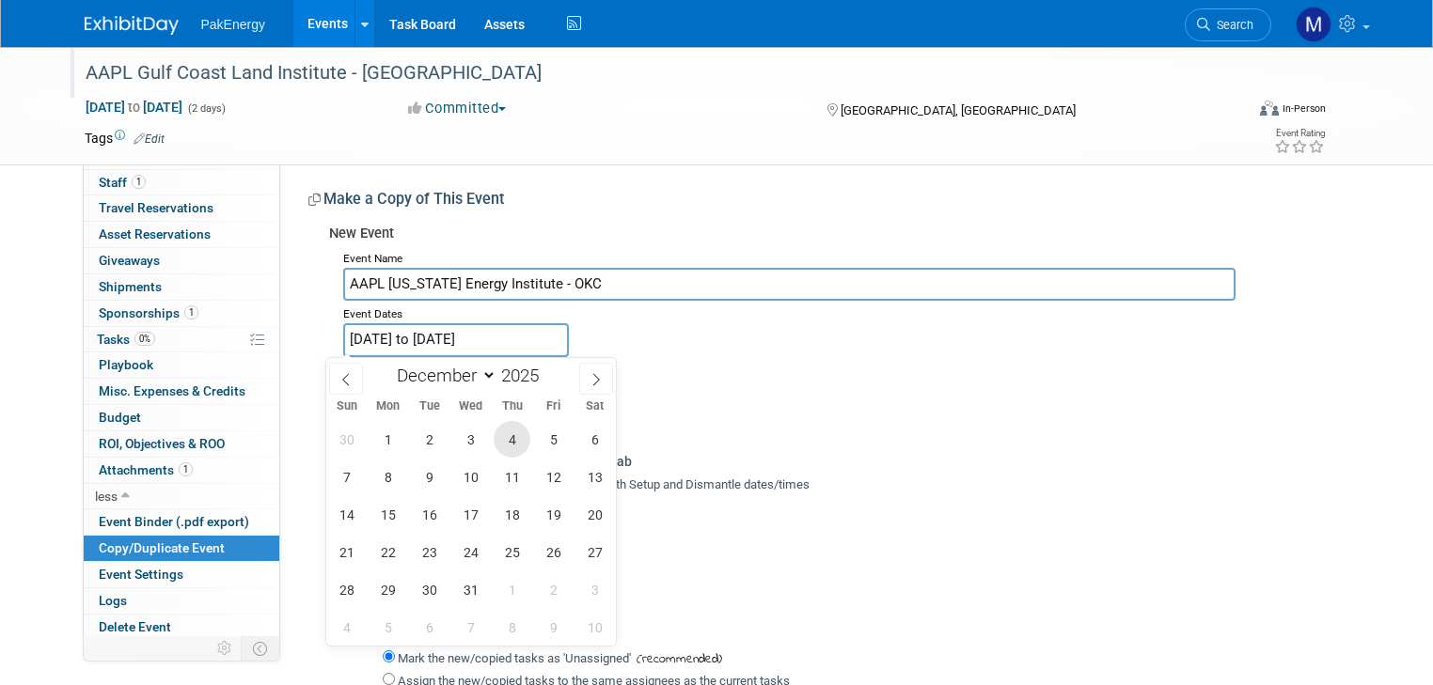
type input "[DATE]"
click at [505, 437] on span "4" at bounding box center [512, 439] width 37 height 37
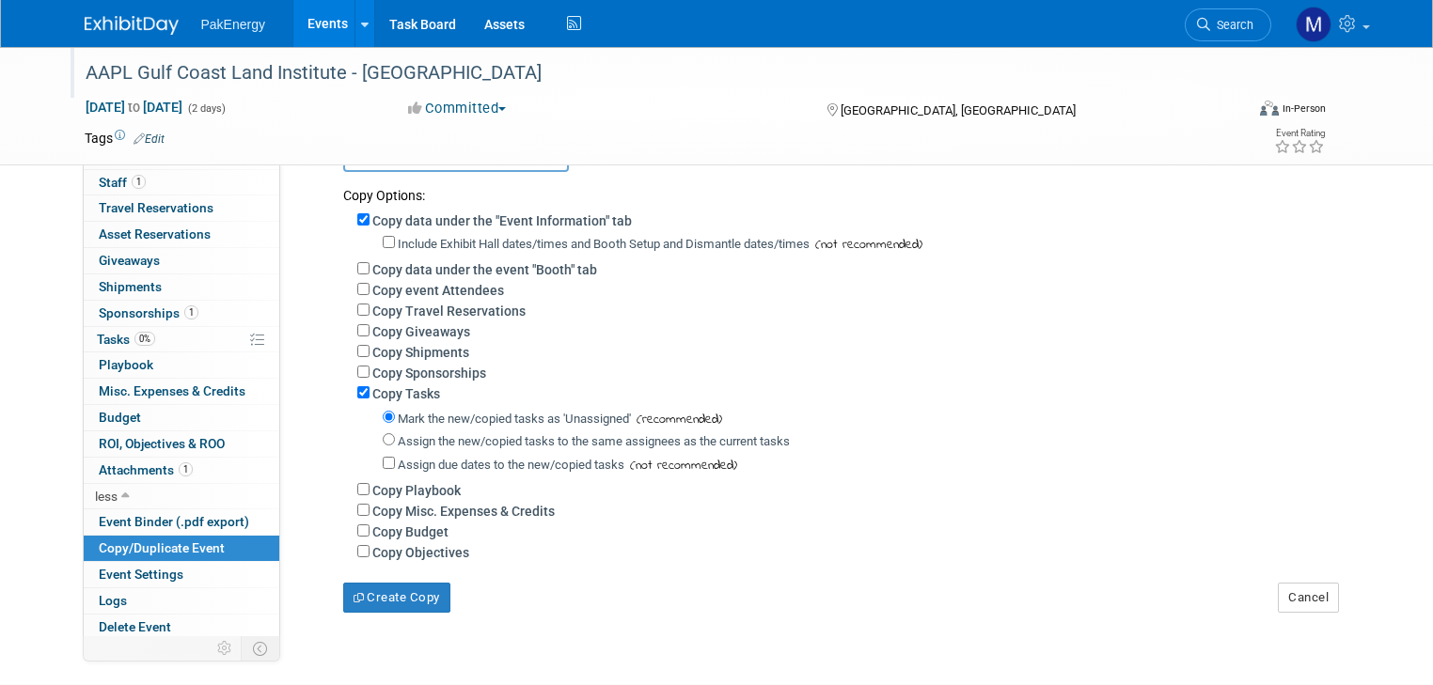
scroll to position [247, 0]
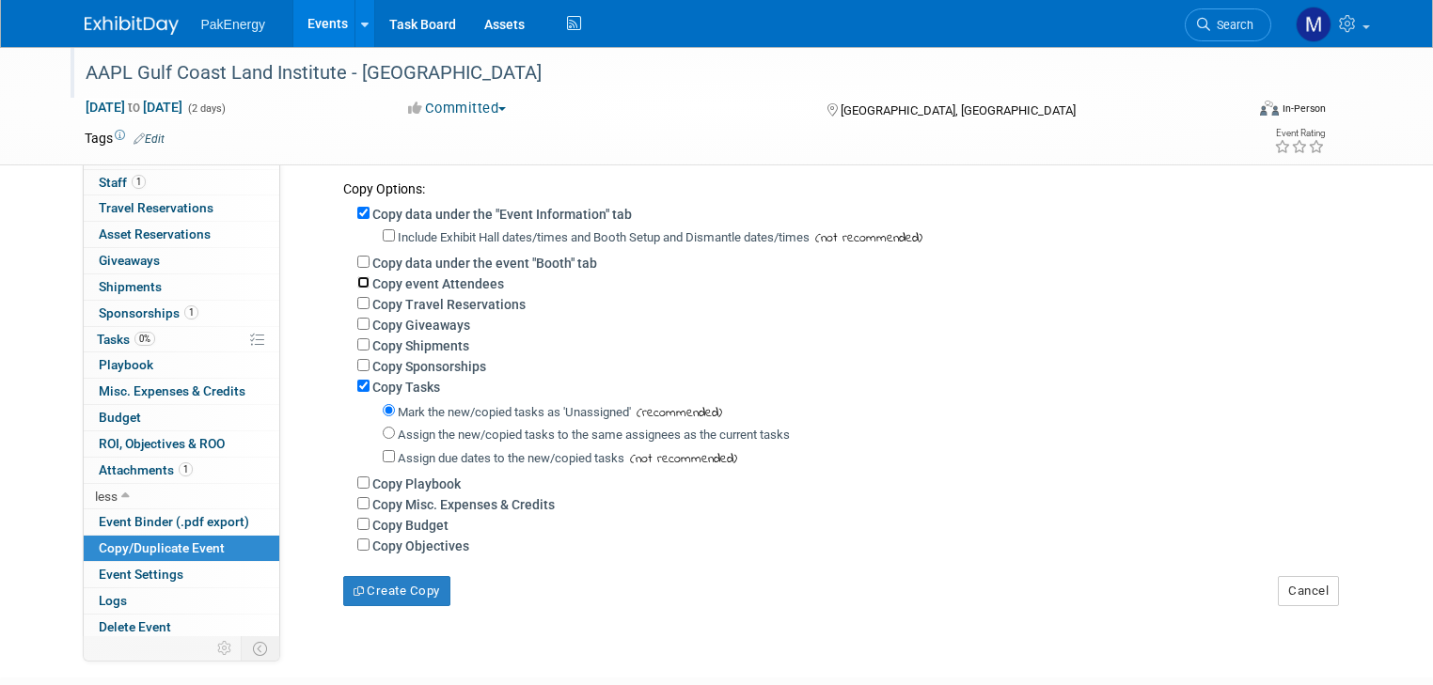
click at [357, 280] on input "Copy event Attendees" at bounding box center [363, 282] width 12 height 12
checkbox input "true"
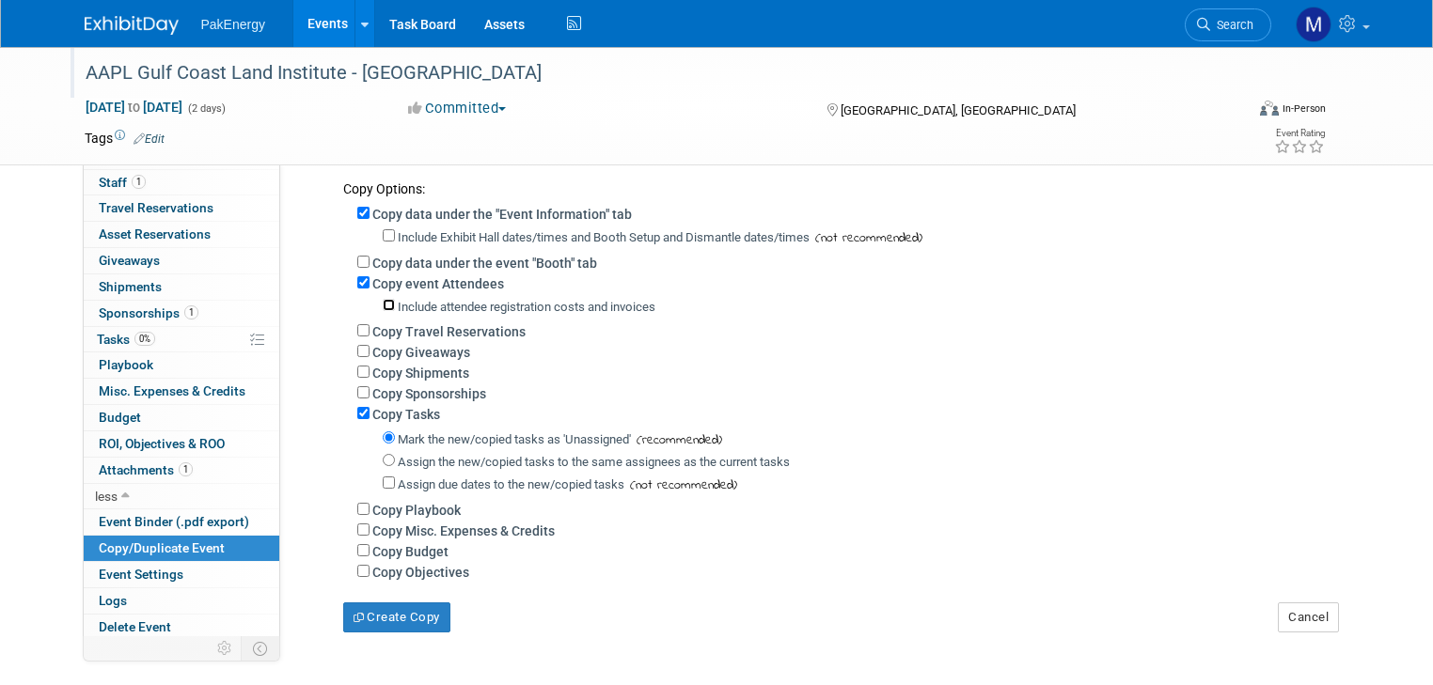
click at [383, 304] on input "Include attendee registration costs and invoices" at bounding box center [389, 305] width 12 height 12
checkbox input "true"
click at [357, 390] on input "Copy Sponsorships" at bounding box center [363, 392] width 12 height 12
checkbox input "true"
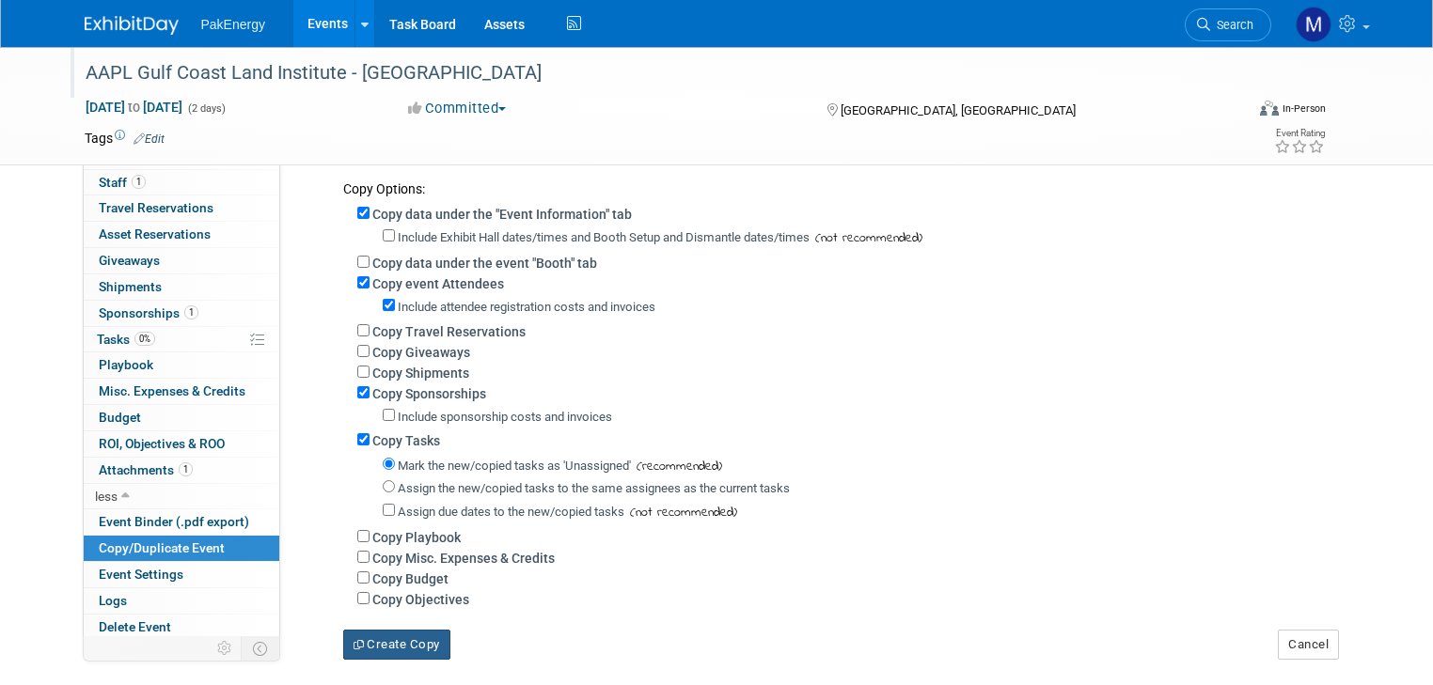
click at [404, 636] on button "Create Copy" at bounding box center [396, 645] width 107 height 30
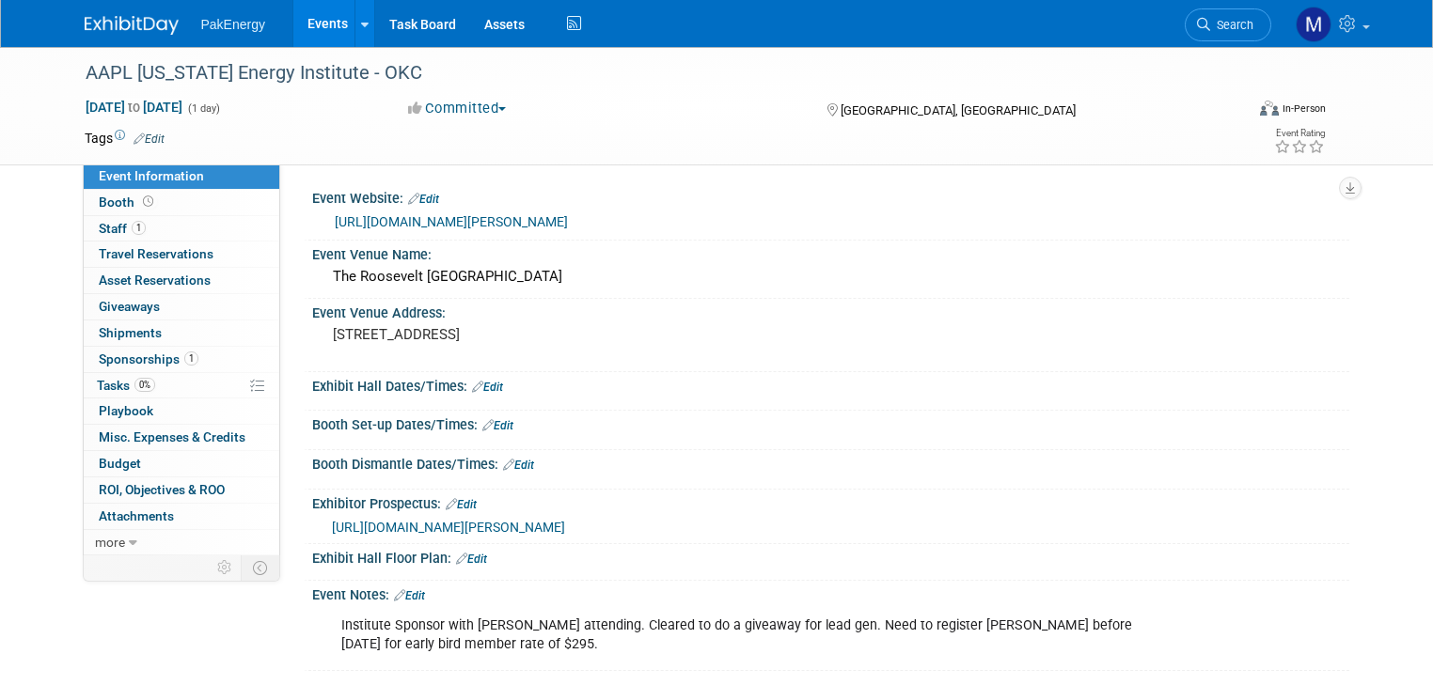
click at [408, 193] on link "Edit" at bounding box center [423, 199] width 31 height 13
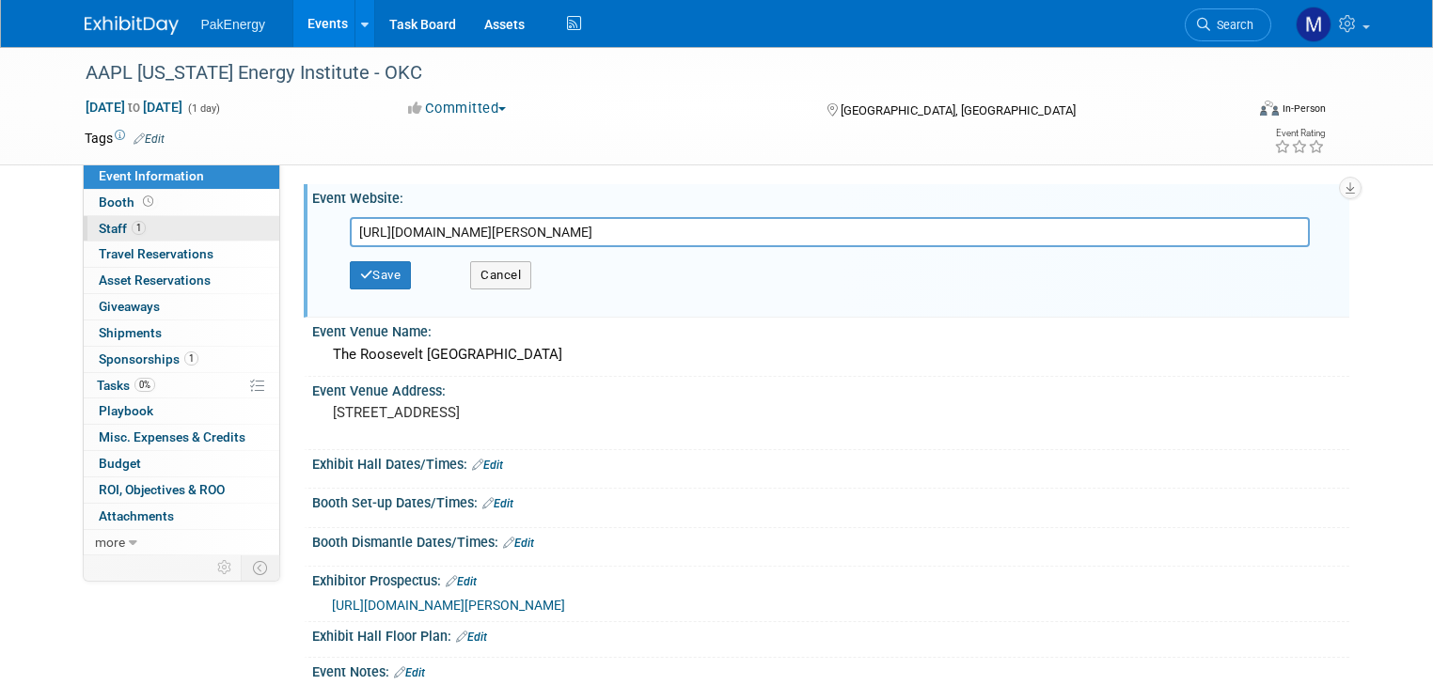
drag, startPoint x: 803, startPoint y: 229, endPoint x: 259, endPoint y: 237, distance: 544.3
click at [259, 237] on div "Event Information Event Info Booth Booth 1 Staff 1 Staff 0 Travel Reservations …" at bounding box center [717, 398] width 1293 height 702
paste input "[US_STATE]-energy"
type input "[URL][DOMAIN_NAME][PERSON_NAME][US_STATE]"
click at [369, 271] on button "Save" at bounding box center [381, 275] width 62 height 28
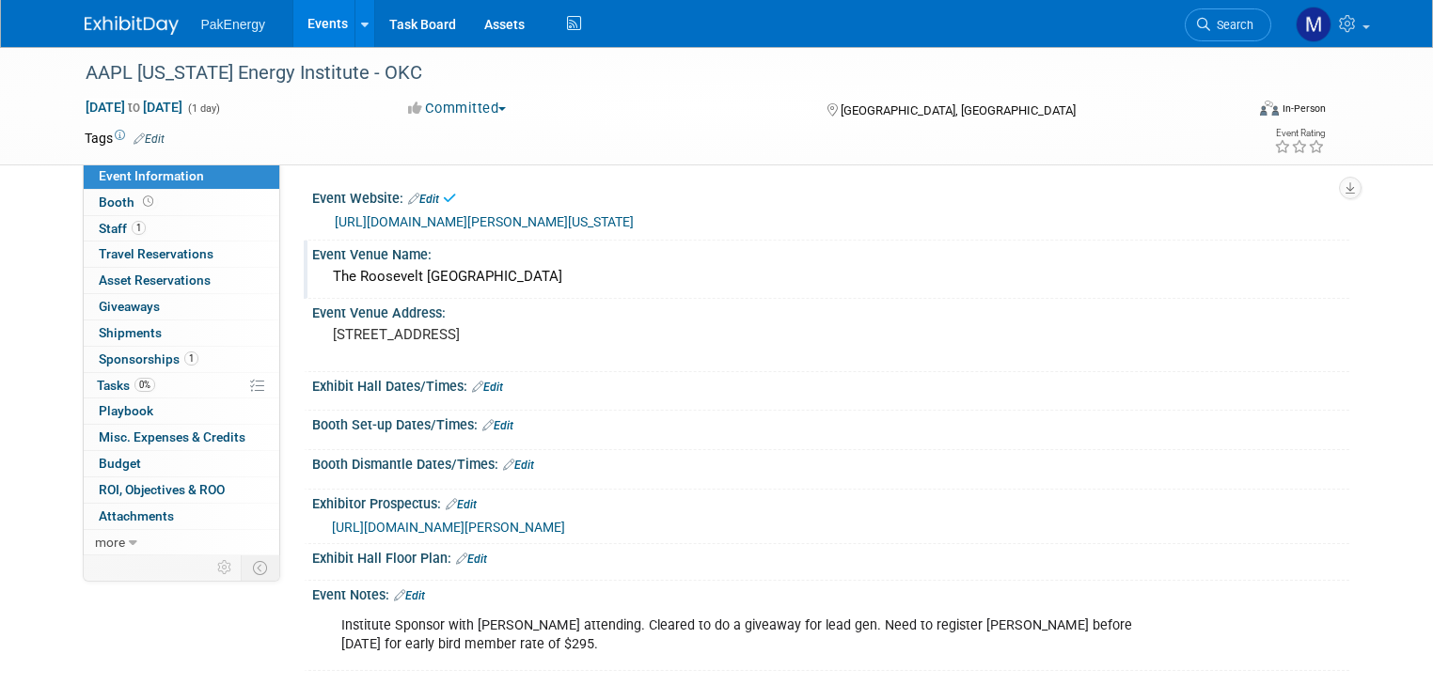
click at [480, 274] on div "The Roosevelt [GEOGRAPHIC_DATA]" at bounding box center [830, 276] width 1009 height 29
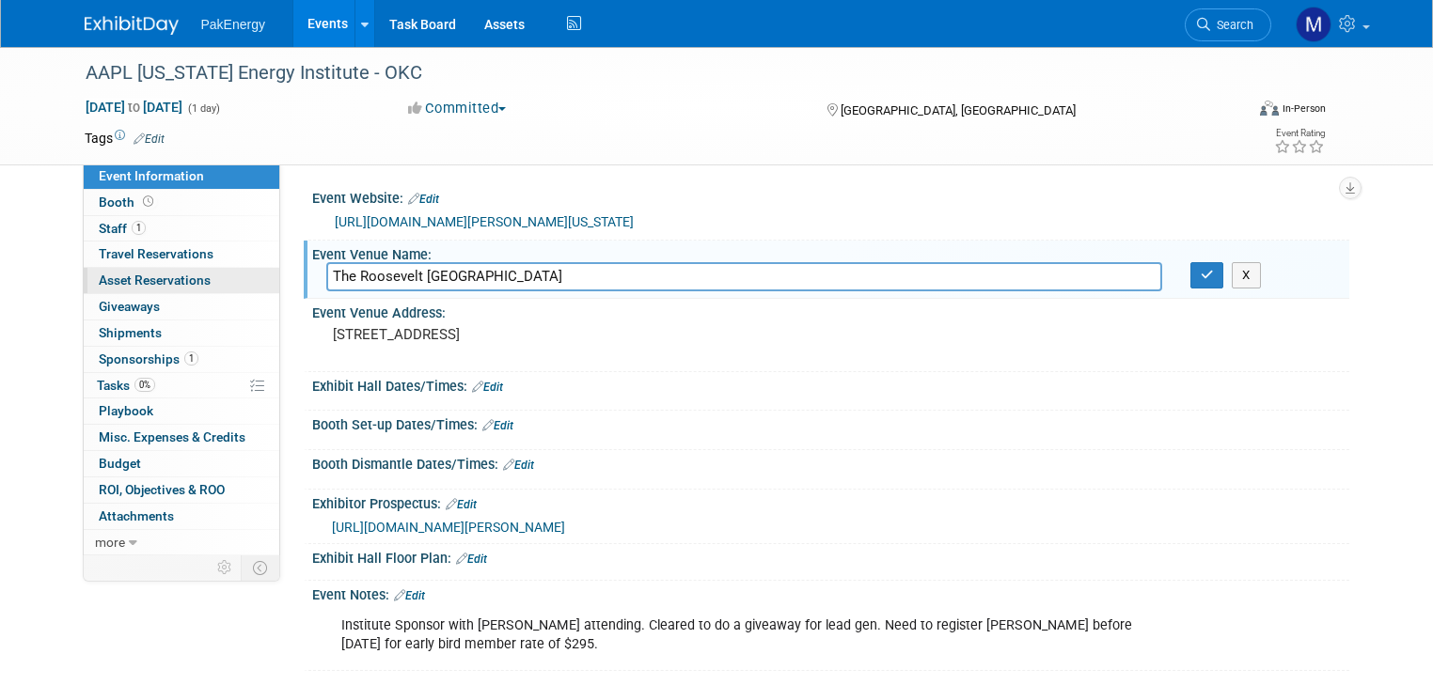
drag, startPoint x: 499, startPoint y: 278, endPoint x: 231, endPoint y: 275, distance: 267.9
click at [231, 275] on div "Event Information Event Info Booth Booth 1 Staff 1 Staff 0 Travel Reservations …" at bounding box center [717, 359] width 1293 height 624
type input "Devon Energy Headquarters"
click at [1214, 274] on icon "button" at bounding box center [1206, 275] width 13 height 12
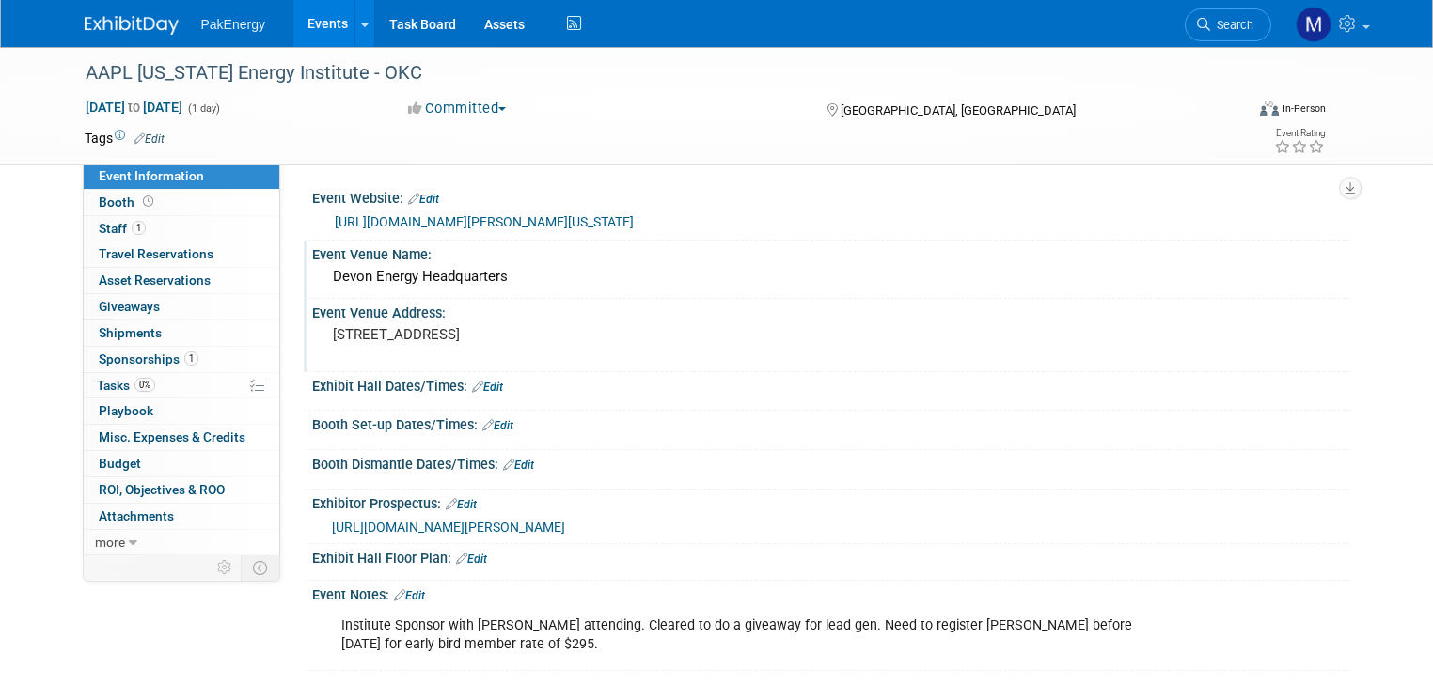
click at [365, 343] on pre "[STREET_ADDRESS]" at bounding box center [528, 334] width 391 height 17
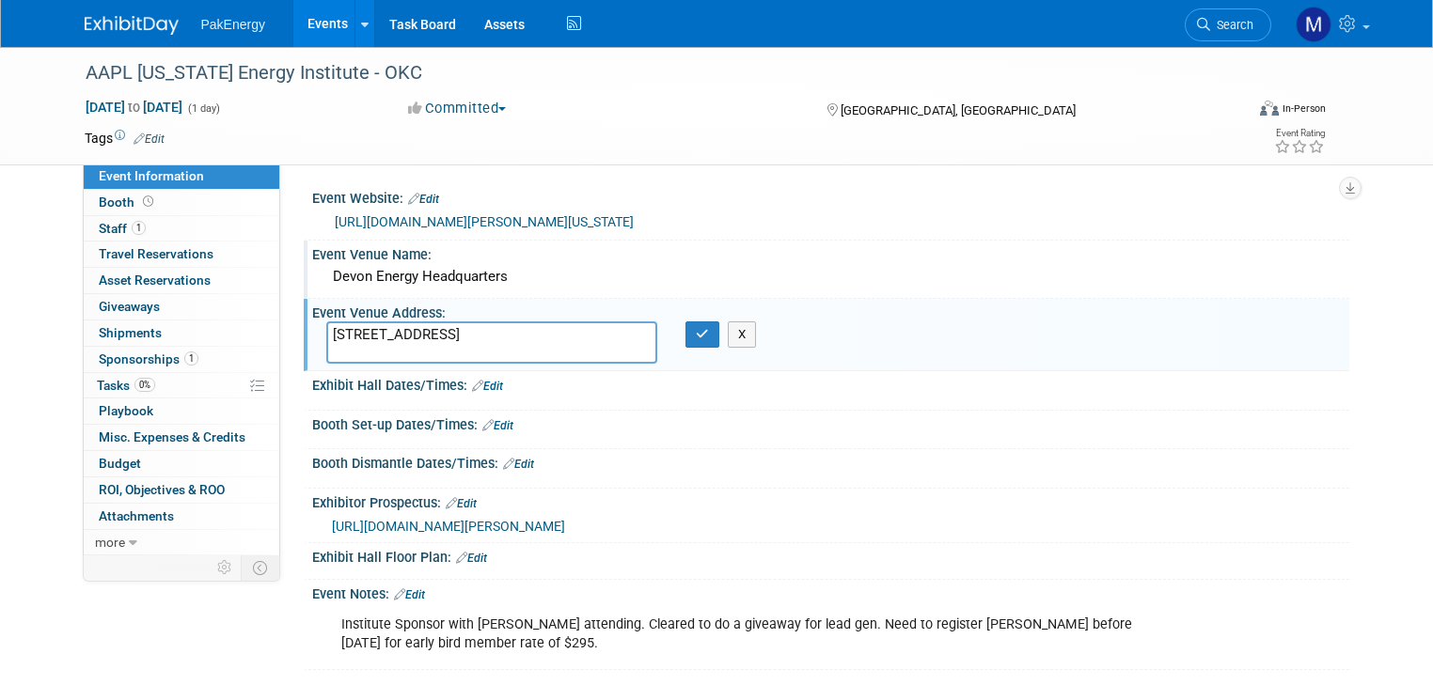
drag, startPoint x: 317, startPoint y: 331, endPoint x: 594, endPoint y: 353, distance: 278.2
click at [594, 353] on textarea "[STREET_ADDRESS]" at bounding box center [492, 343] width 332 height 42
click at [486, 333] on textarea "[STREET_ADDRESS]. [US_STATE][GEOGRAPHIC_DATA][US_STATE]-5015" at bounding box center [492, 343] width 332 height 42
type textarea "[STREET_ADDRESS][US_STATE][US_STATE]"
click at [697, 328] on icon "button" at bounding box center [702, 334] width 13 height 12
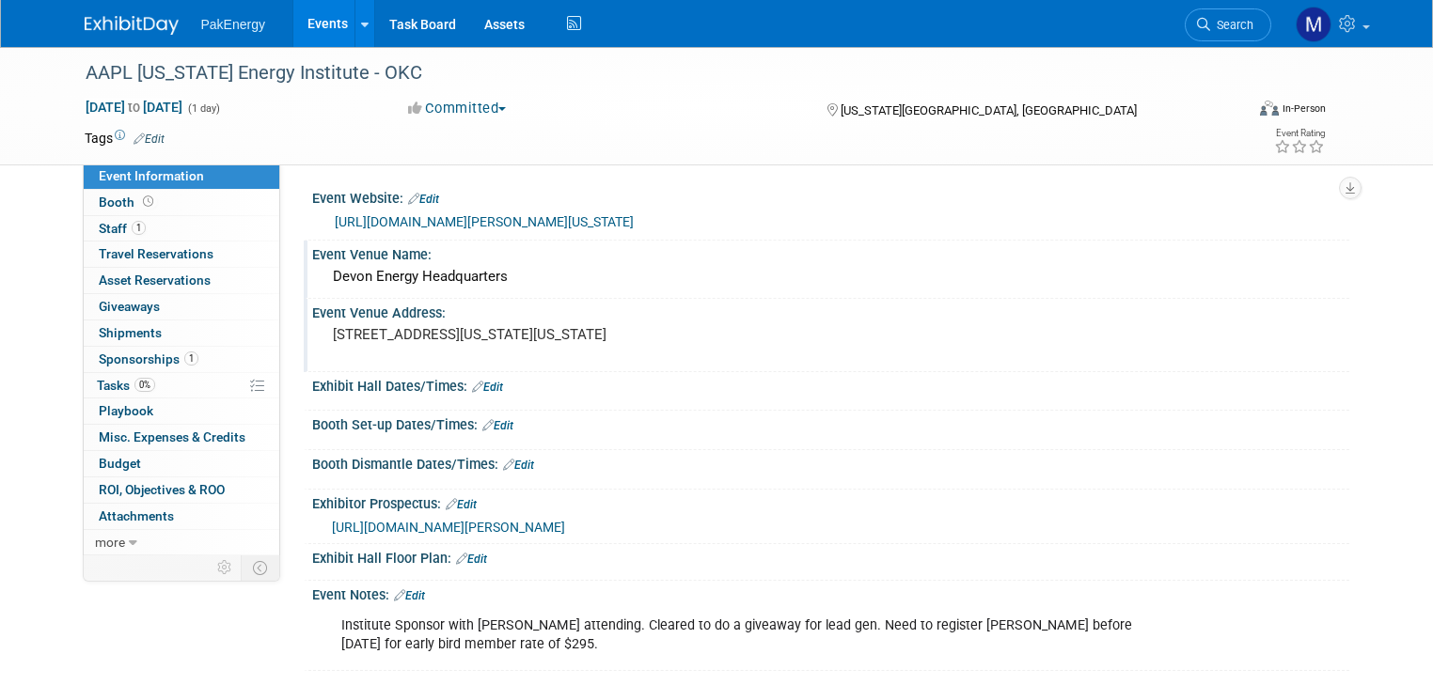
click at [402, 589] on link "Edit" at bounding box center [409, 595] width 31 height 13
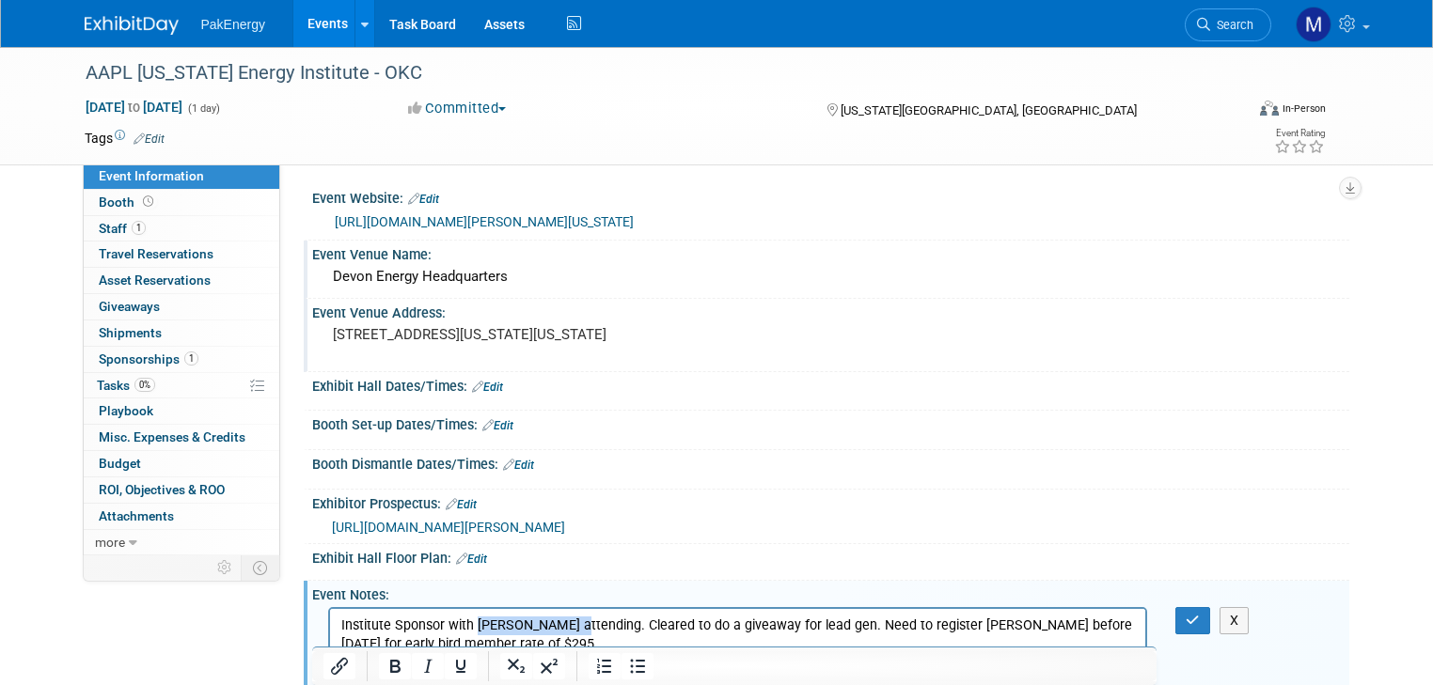
drag, startPoint x: 474, startPoint y: 626, endPoint x: 569, endPoint y: 628, distance: 95.0
click at [569, 628] on p "Institute Sponsor with [PERSON_NAME] attending. Cleared to do a giveaway for le…" at bounding box center [737, 636] width 794 height 38
click at [970, 626] on p "Institute Sponsor with [PERSON_NAME] attending. Cleared to do a giveaway for le…" at bounding box center [737, 636] width 794 height 38
drag, startPoint x: 1015, startPoint y: 626, endPoint x: 1054, endPoint y: 629, distance: 38.6
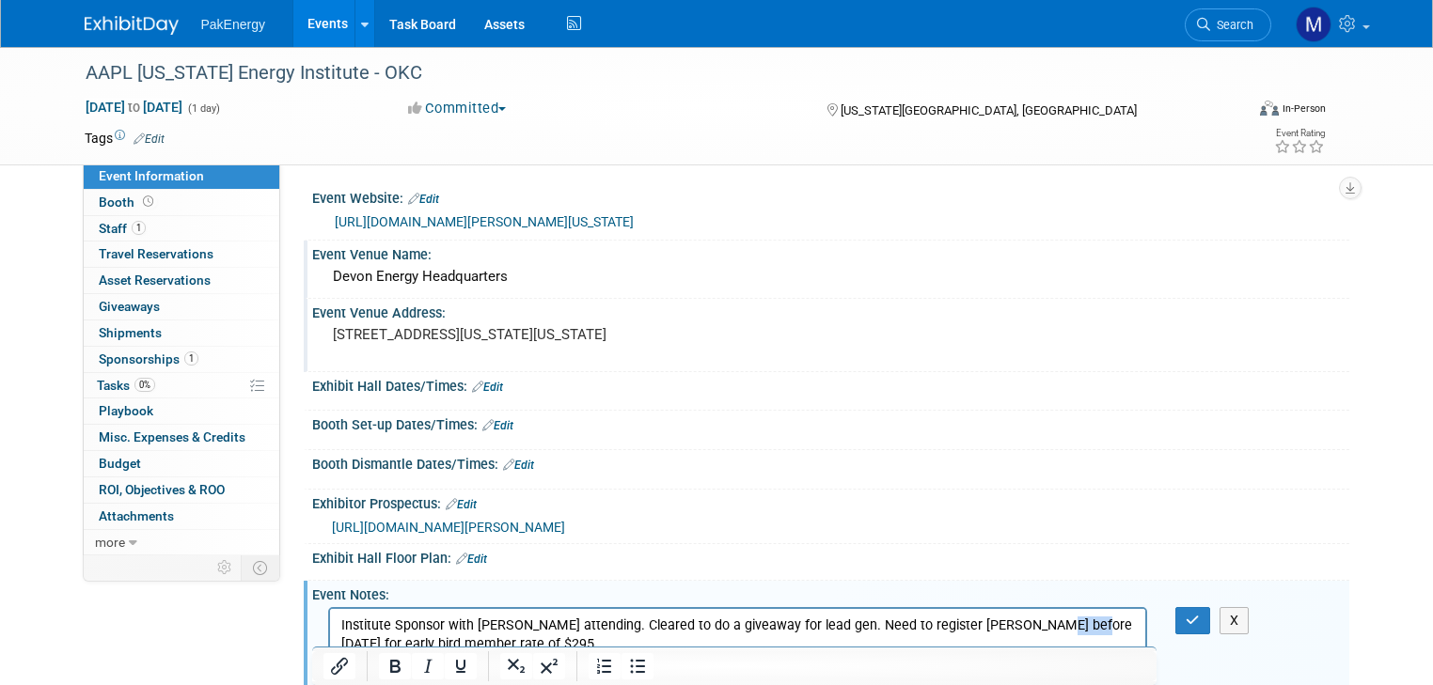
click at [1054, 629] on p "Institute Sponsor with [PERSON_NAME] attending. Cleared to do a giveaway for le…" at bounding box center [737, 636] width 794 height 38
click at [1192, 617] on button "button" at bounding box center [1192, 620] width 35 height 27
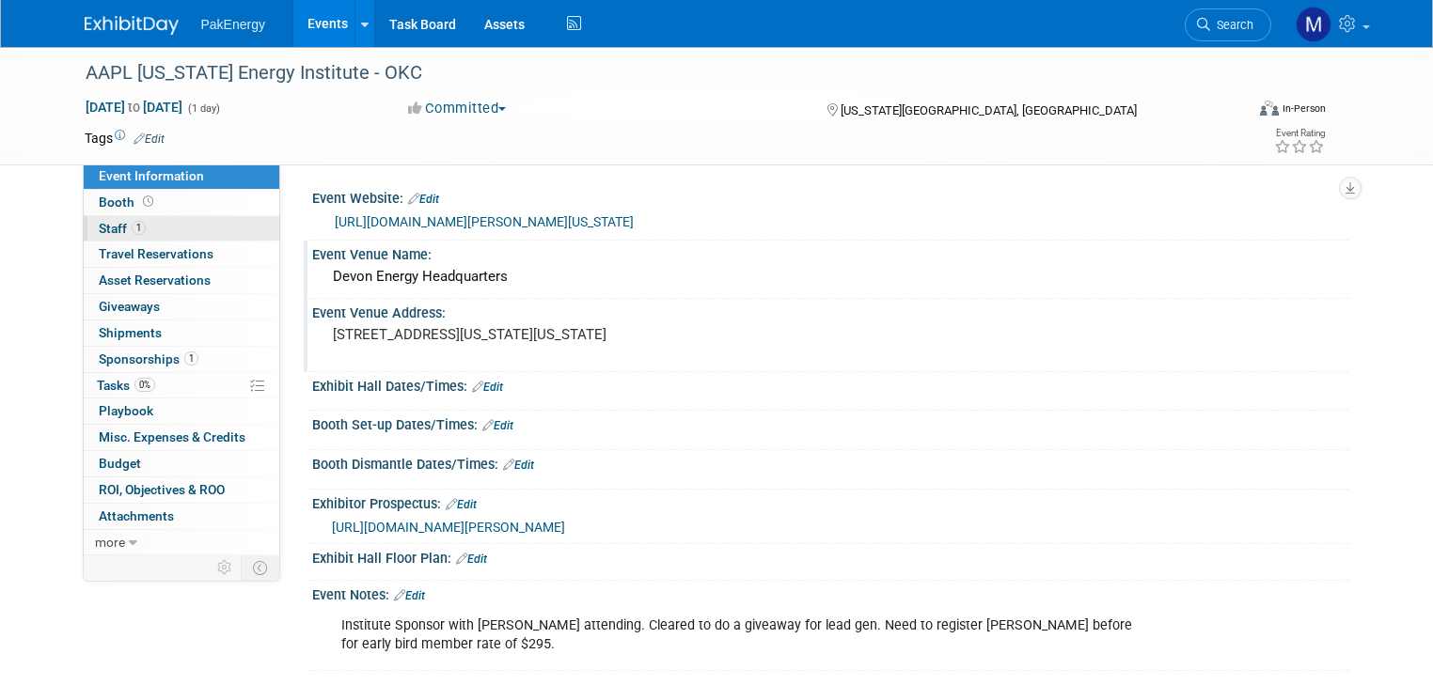
click at [100, 226] on span "Staff 1" at bounding box center [122, 228] width 47 height 15
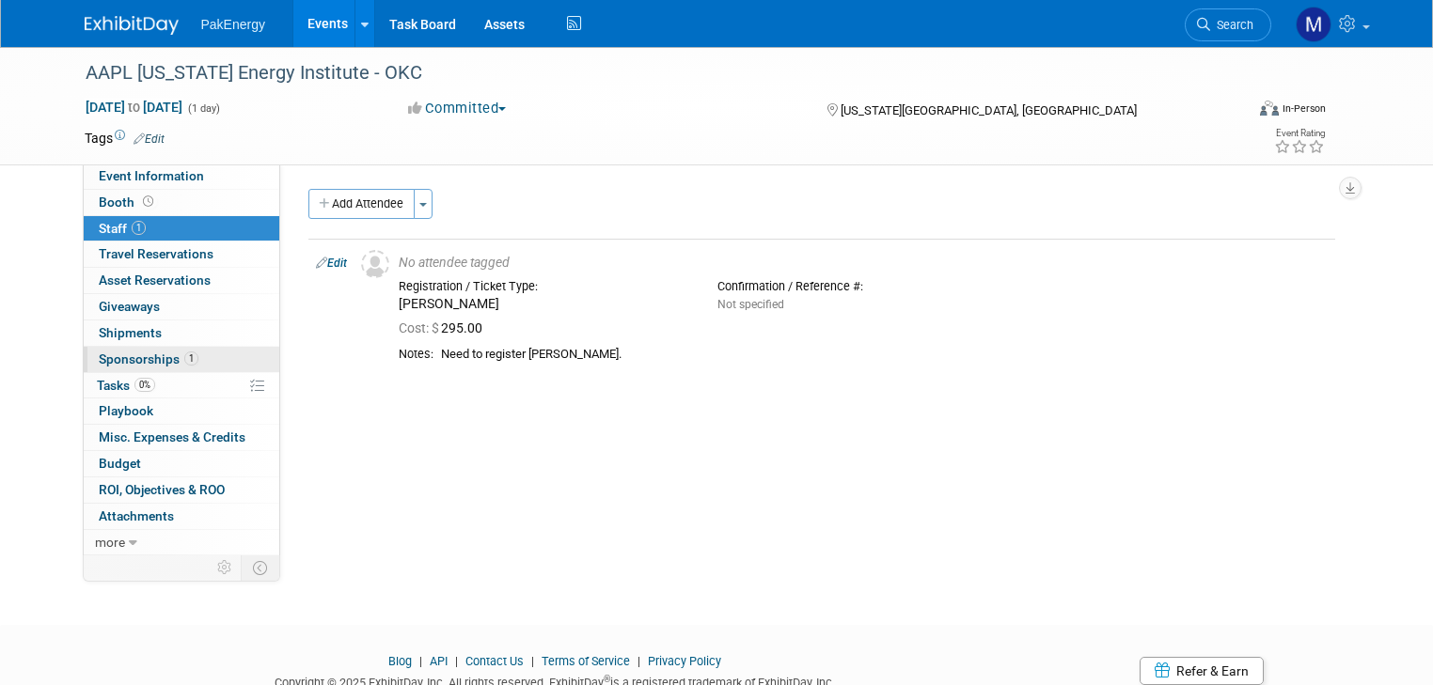
click at [117, 356] on span "Sponsorships 1" at bounding box center [149, 359] width 100 height 15
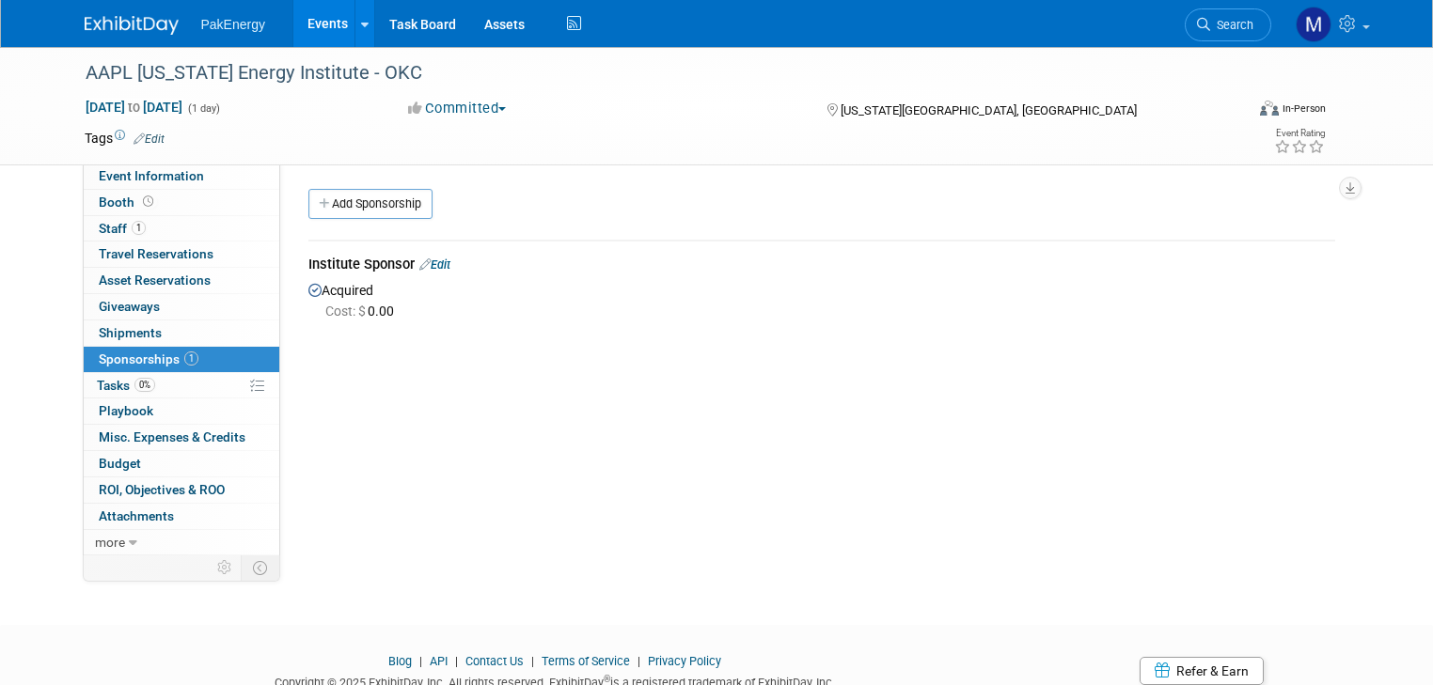
click at [441, 261] on div "Institute Sponsor Edit" at bounding box center [821, 267] width 1027 height 24
click at [427, 264] on link "Edit" at bounding box center [434, 265] width 31 height 14
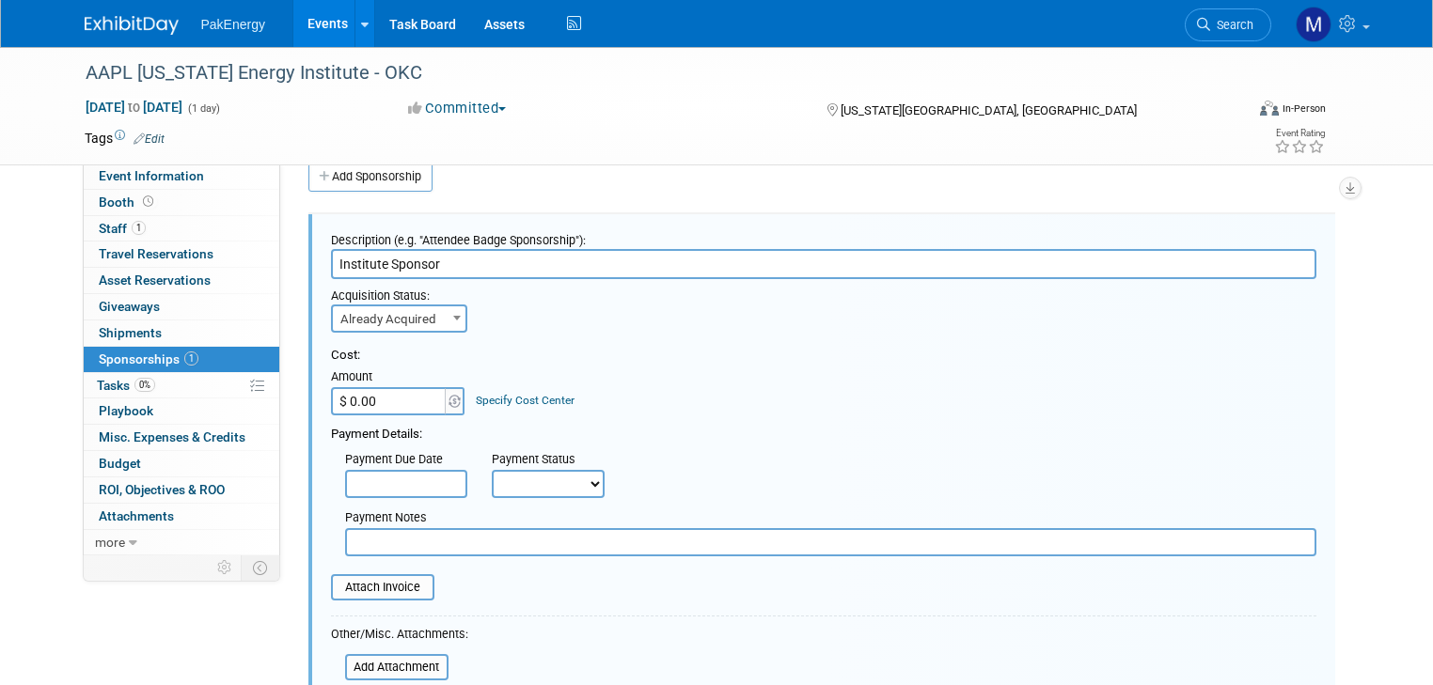
click at [387, 399] on input "$ 0.00" at bounding box center [390, 401] width 118 height 28
type input "$ 833.00"
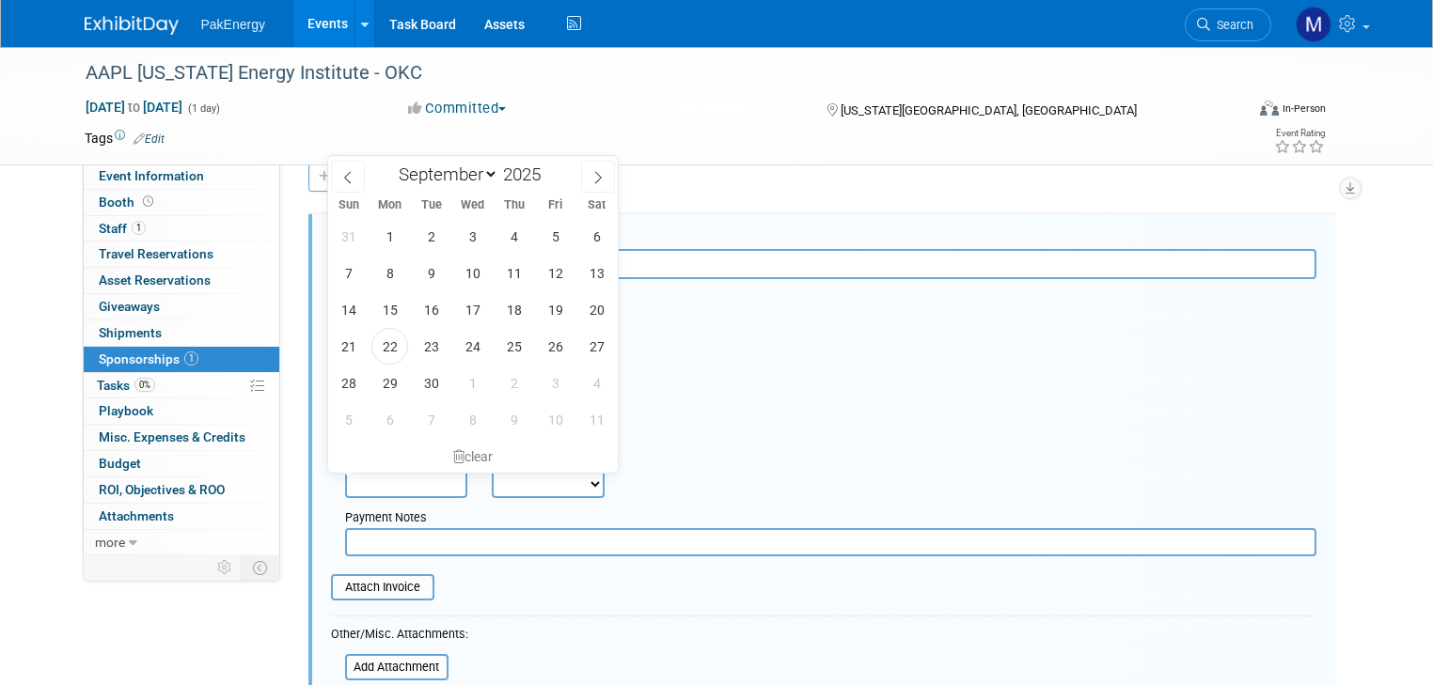
click at [423, 482] on input "text" at bounding box center [406, 484] width 122 height 28
click at [702, 411] on div "Cost: Amount $ 833.00 Specify Cost Center Cost Center -- Not Specified --" at bounding box center [823, 381] width 985 height 69
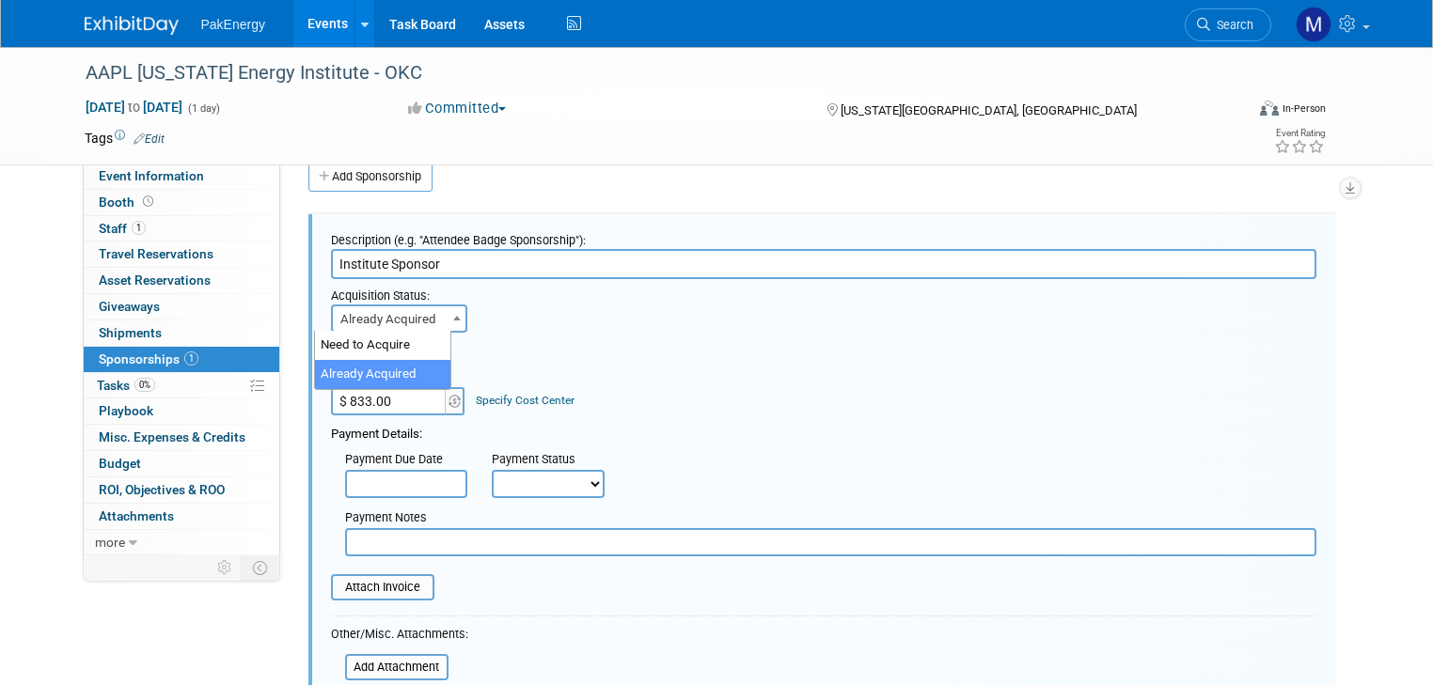
click at [447, 311] on span at bounding box center [456, 318] width 19 height 24
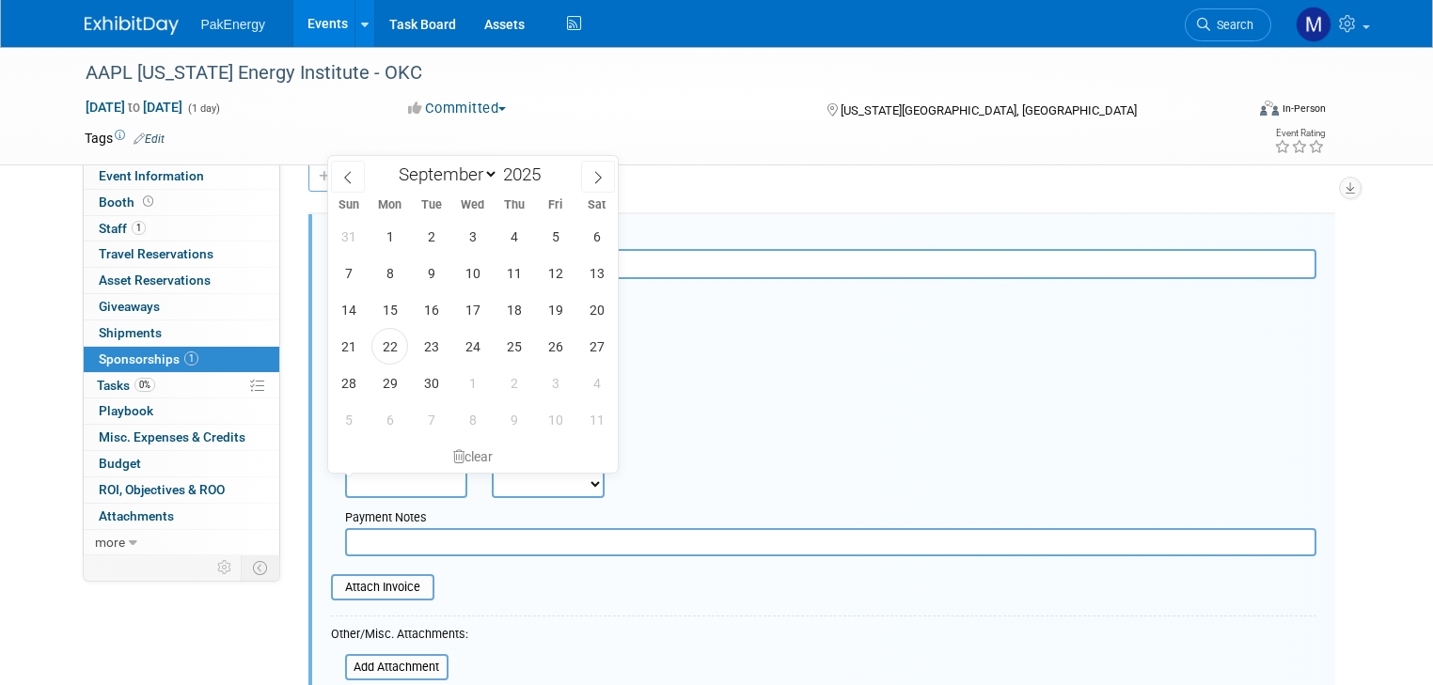
click at [434, 482] on input "text" at bounding box center [406, 484] width 122 height 28
click at [471, 304] on span "17" at bounding box center [472, 309] width 37 height 37
type input "[DATE]"
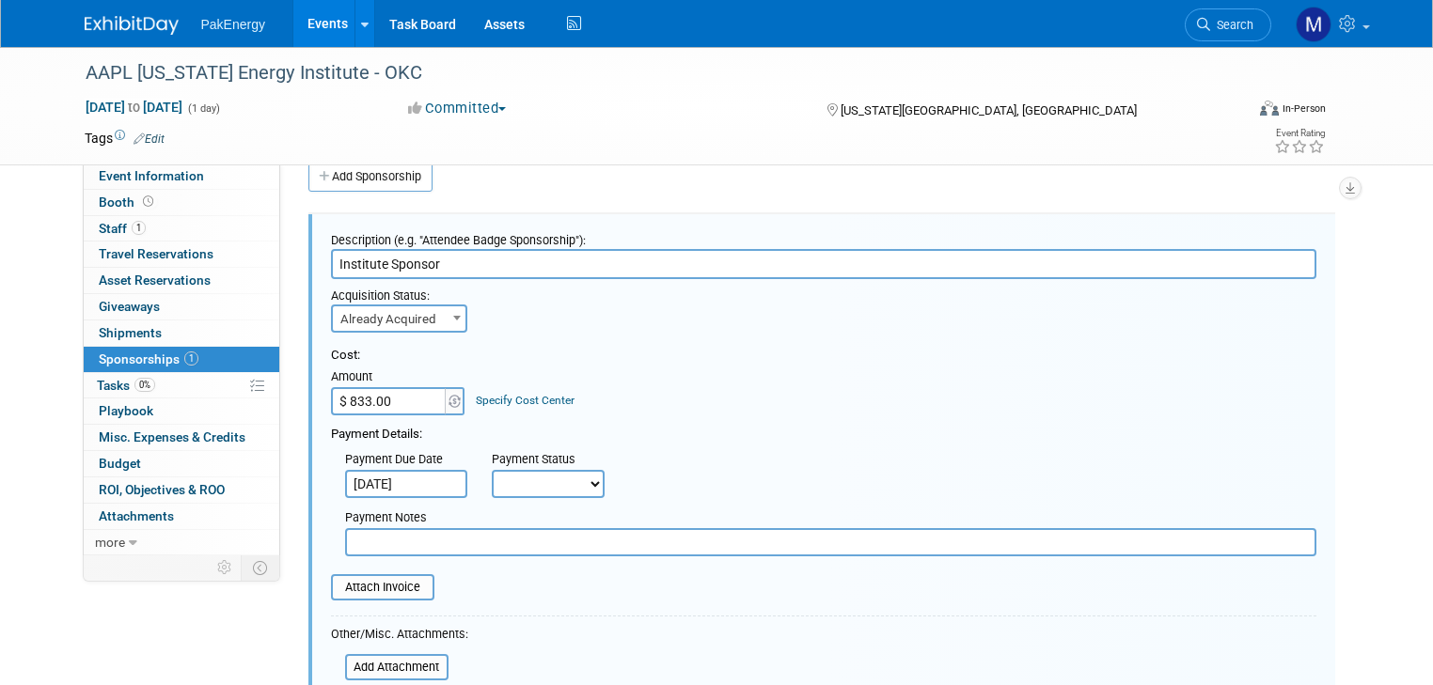
click at [574, 478] on select "Not Paid Yet Partially Paid Paid in Full" at bounding box center [548, 484] width 113 height 28
select select "1"
click at [492, 470] on select "Not Paid Yet Partially Paid Paid in Full" at bounding box center [548, 484] width 113 height 28
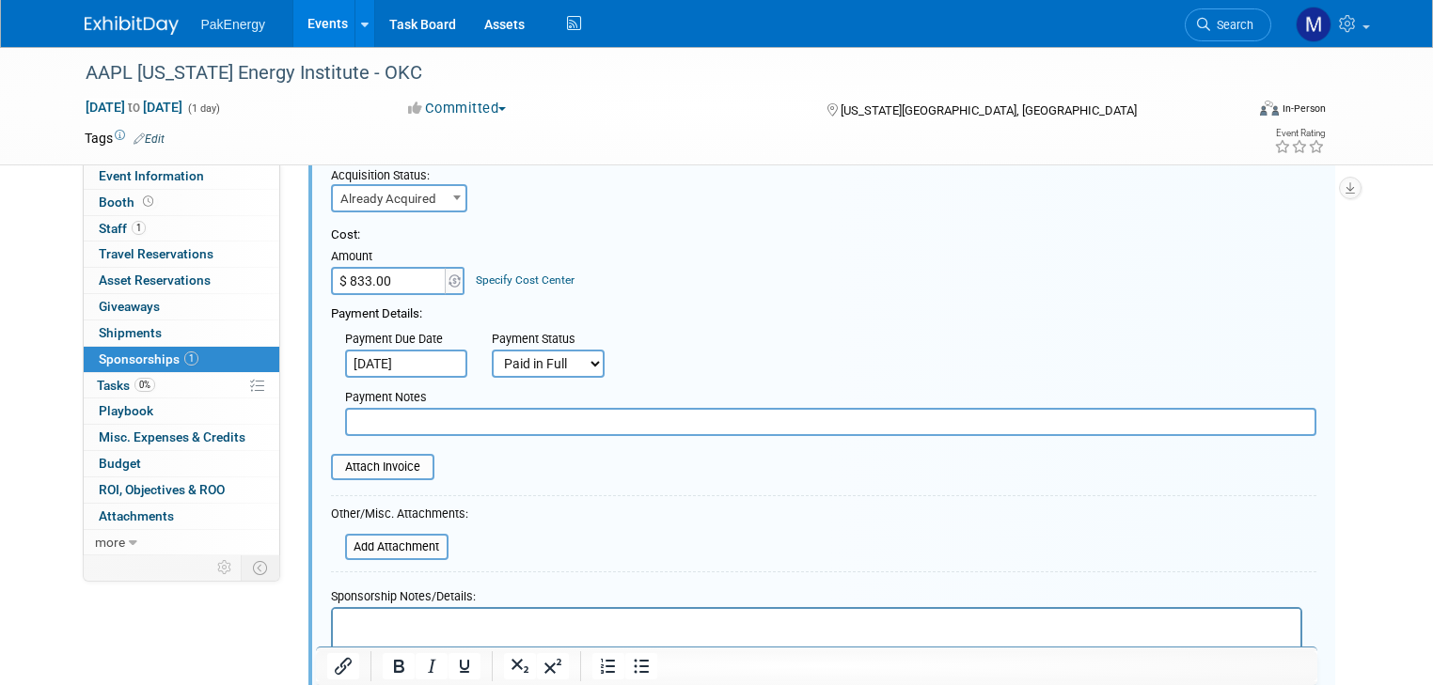
scroll to position [174, 0]
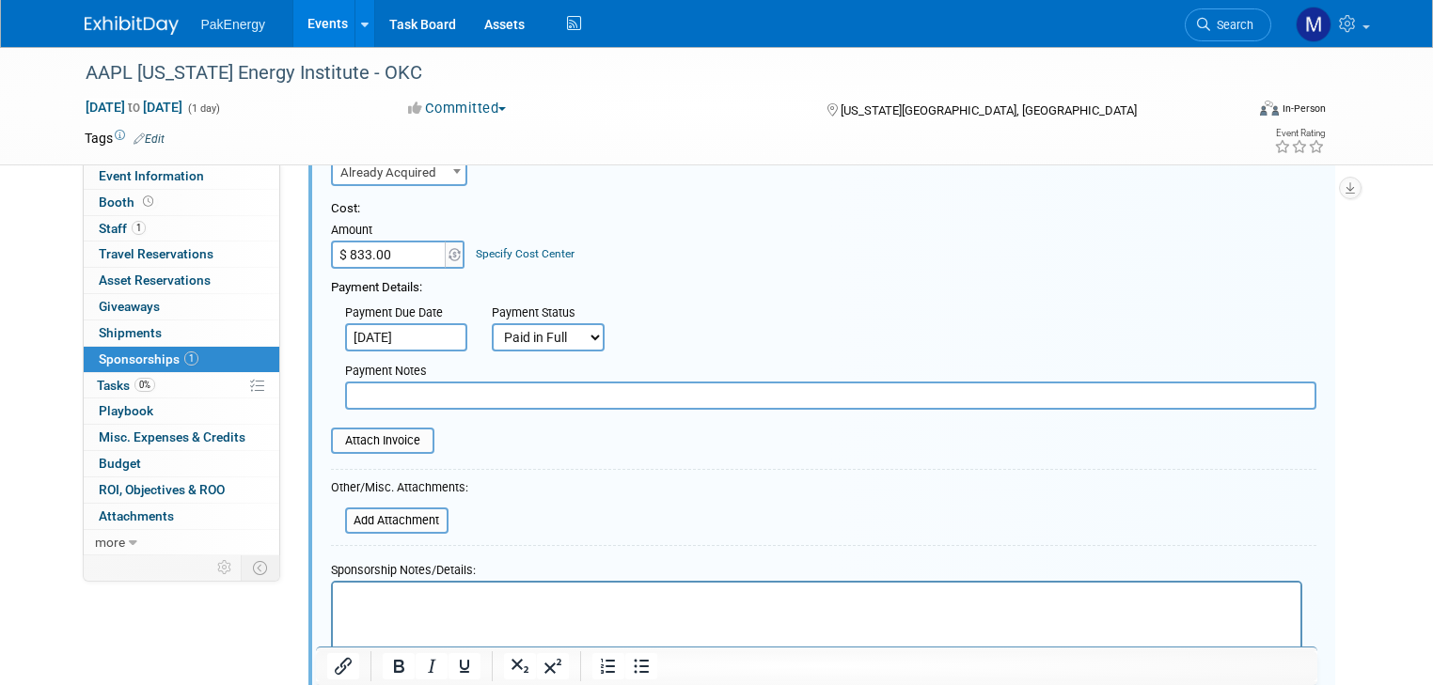
click at [493, 389] on input "text" at bounding box center [830, 396] width 971 height 28
type input "[PERSON_NAME] signed Pak up"
click at [357, 436] on input "file" at bounding box center [321, 441] width 224 height 23
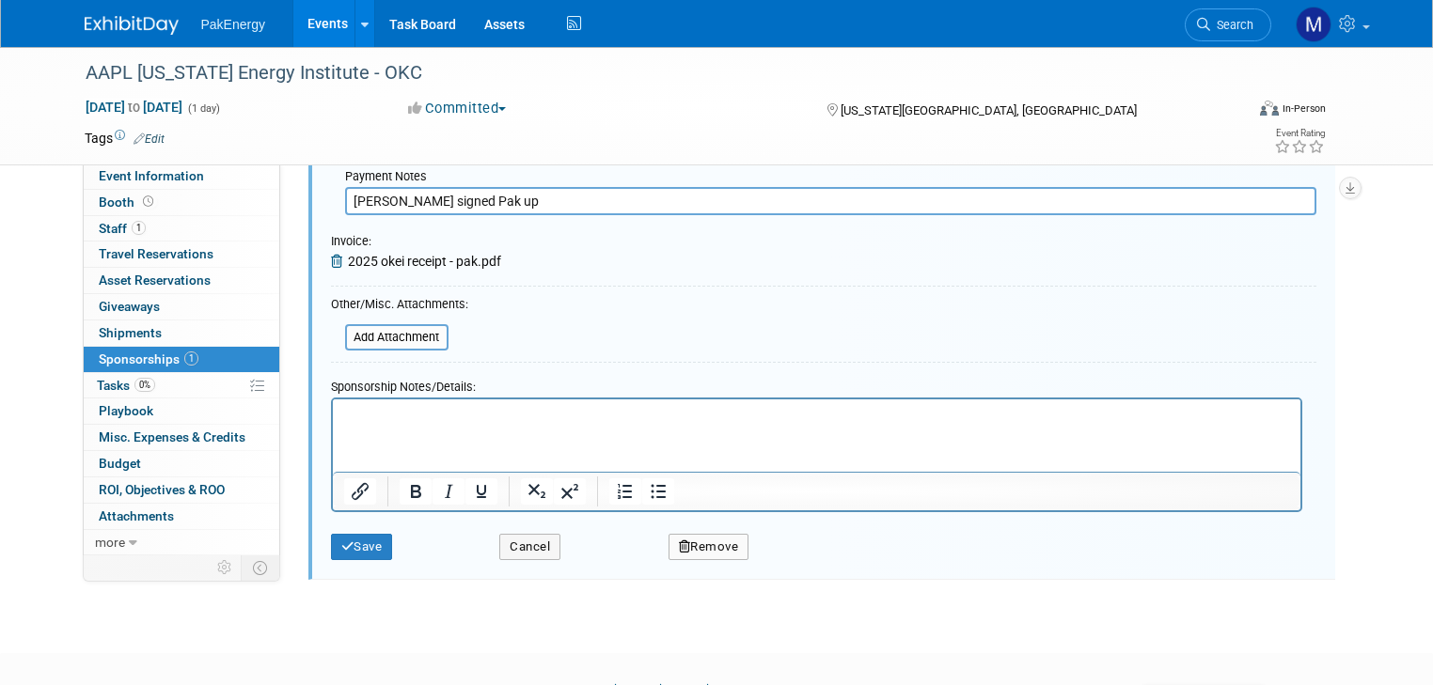
scroll to position [401, 0]
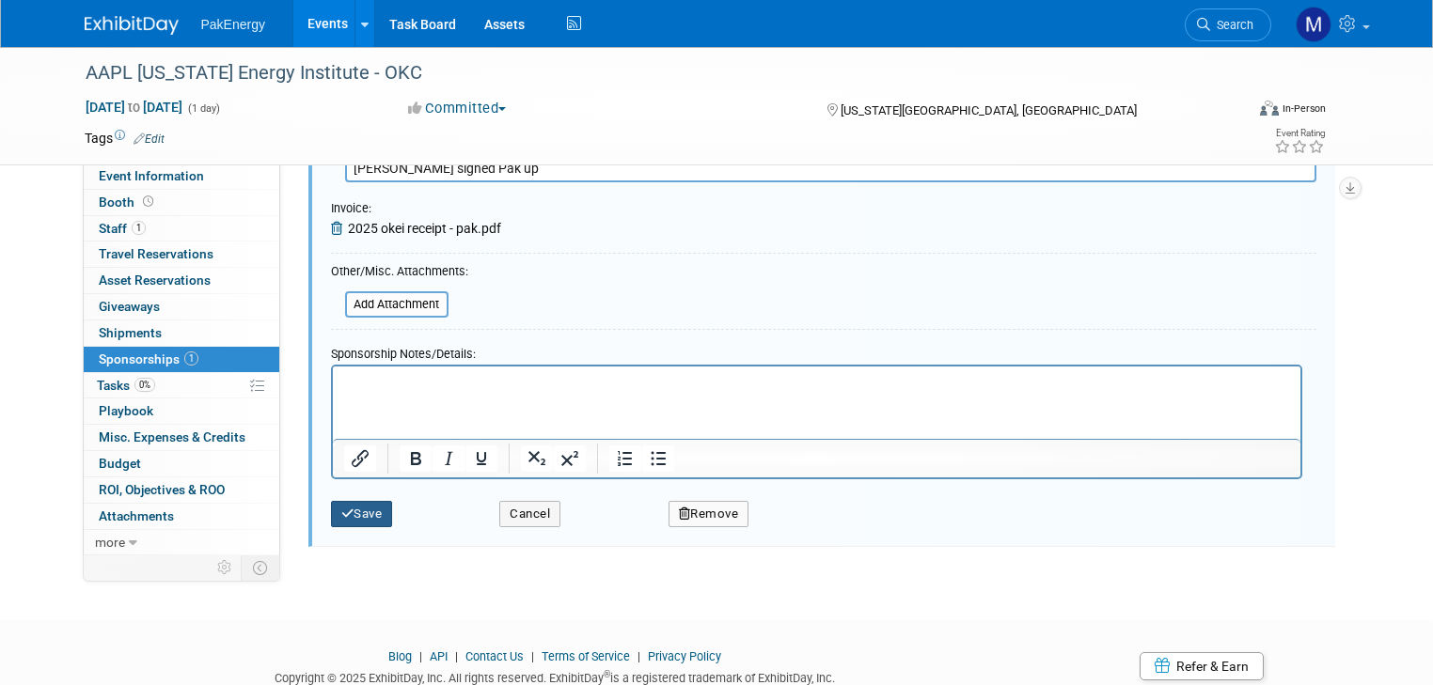
click at [346, 508] on button "Save" at bounding box center [362, 514] width 62 height 26
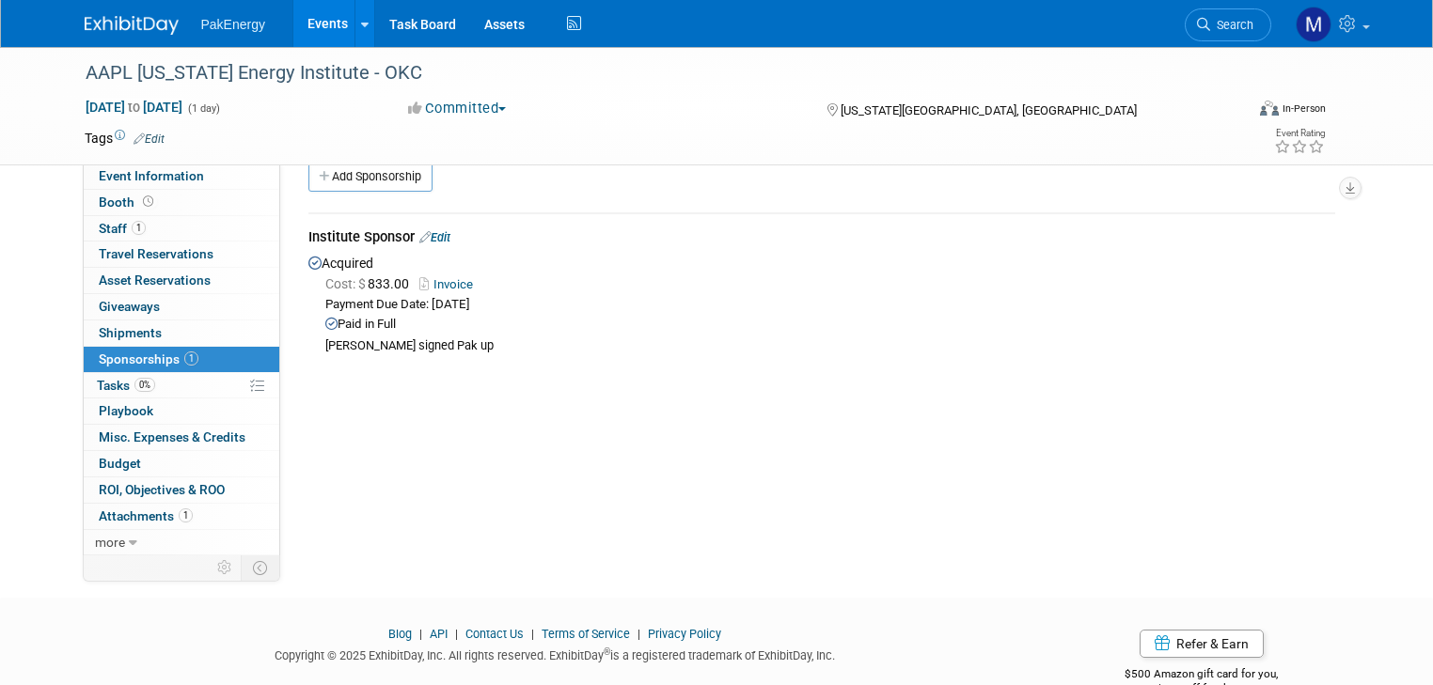
scroll to position [0, 0]
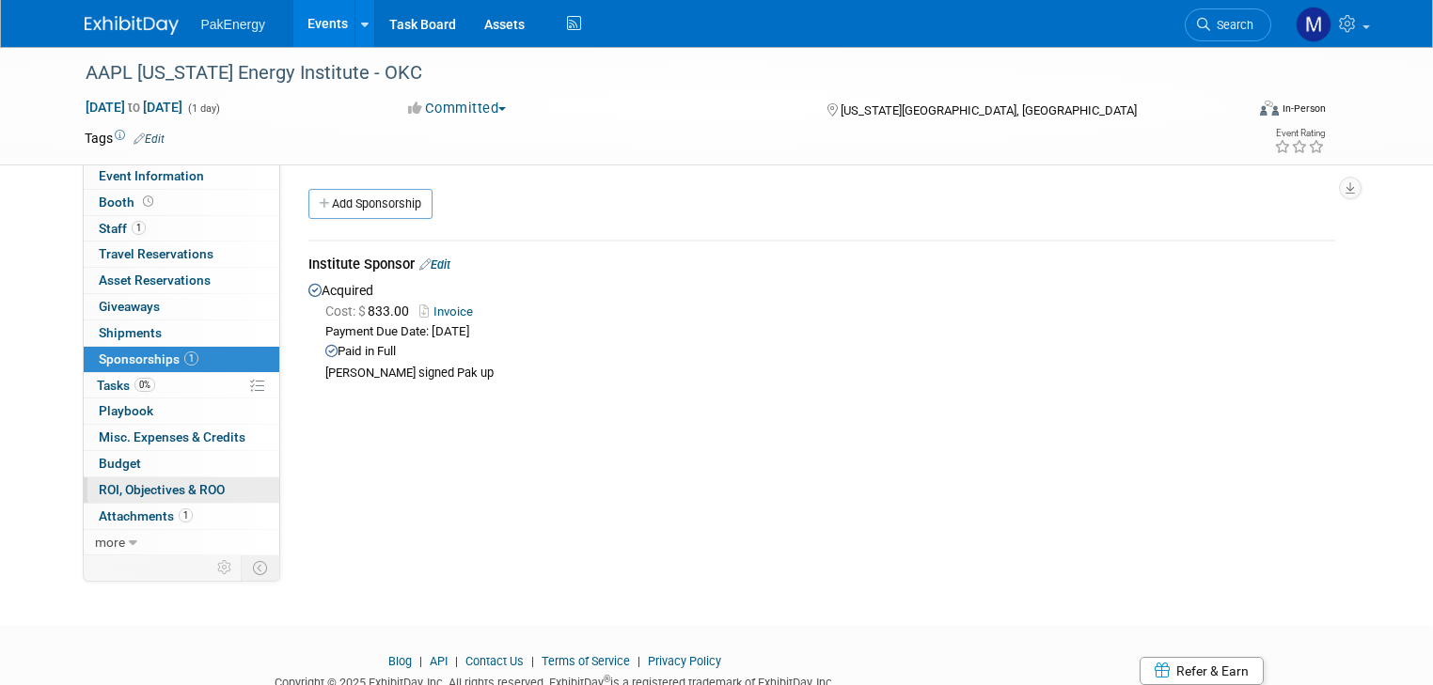
click at [189, 482] on span "ROI, Objectives & ROO 0" at bounding box center [162, 489] width 126 height 15
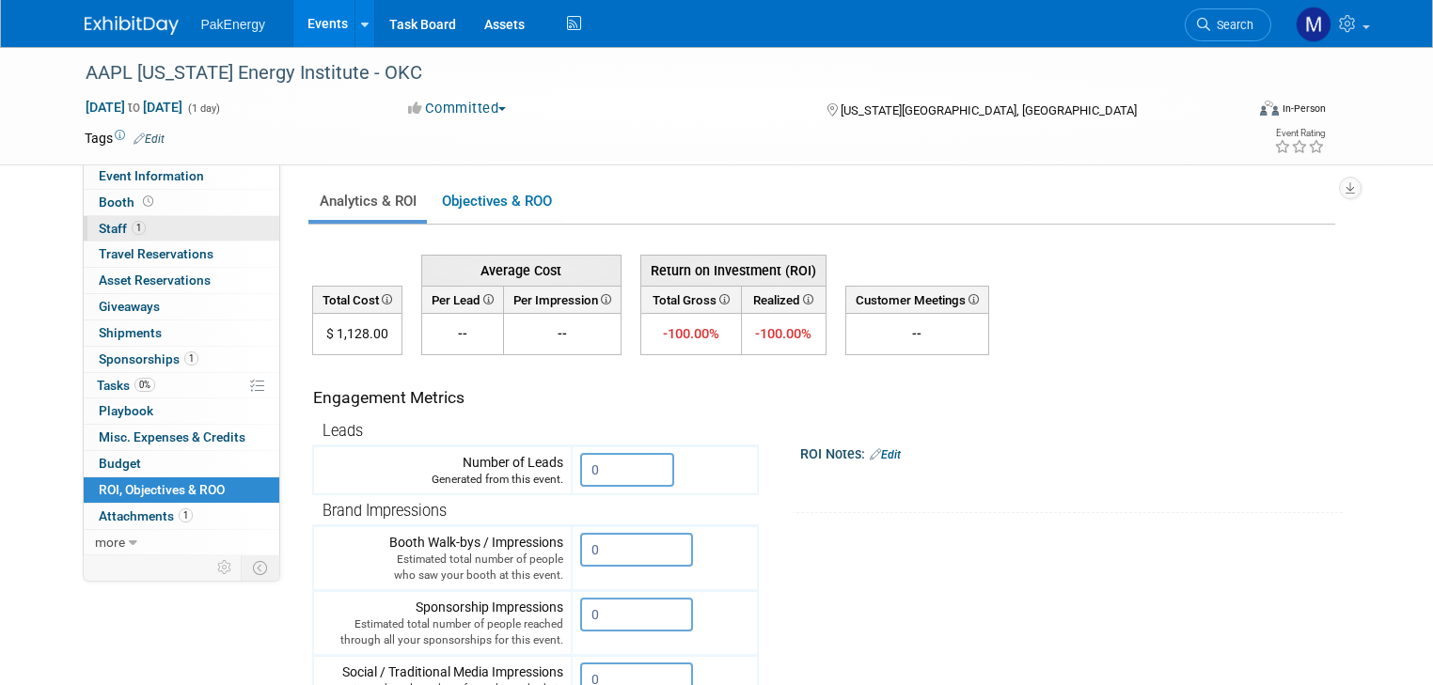
click at [101, 222] on span "Staff 1" at bounding box center [122, 228] width 47 height 15
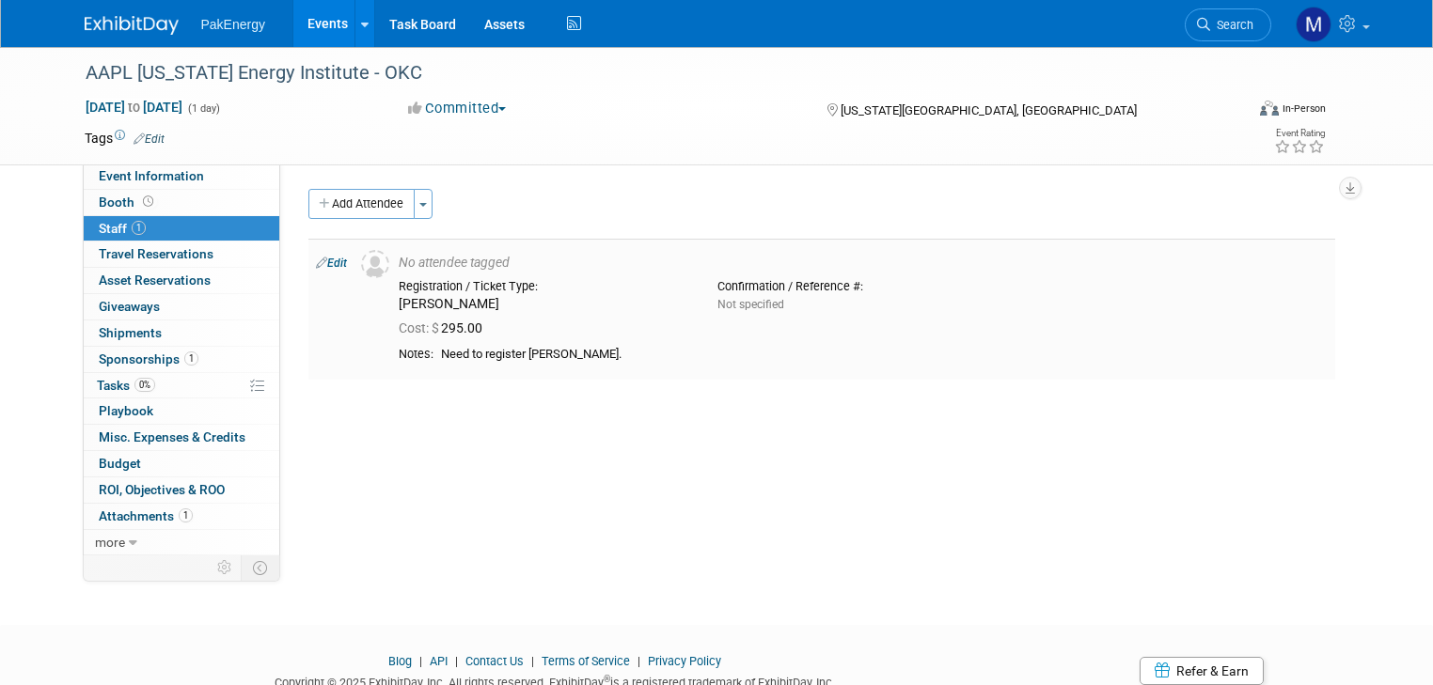
click at [458, 305] on div "[PERSON_NAME]" at bounding box center [544, 304] width 290 height 17
click at [316, 267] on link "Edit" at bounding box center [331, 263] width 31 height 13
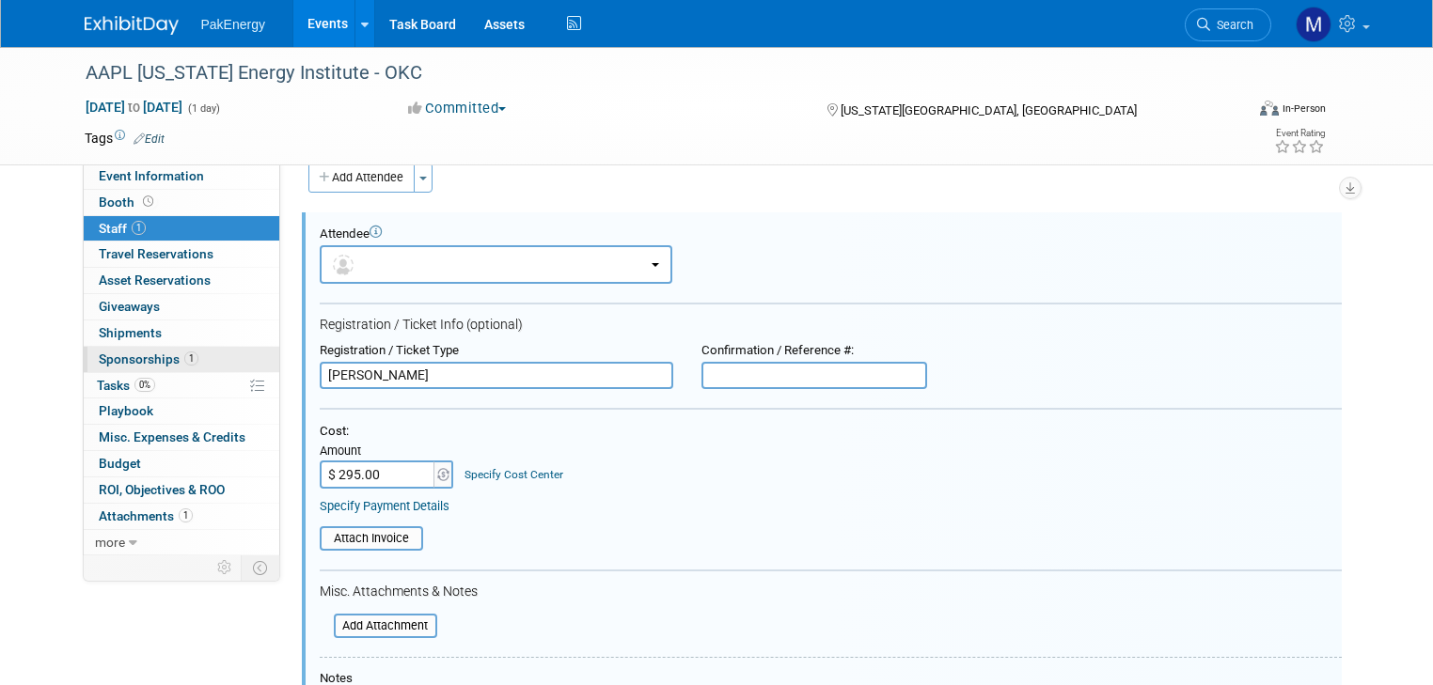
drag, startPoint x: 417, startPoint y: 374, endPoint x: 242, endPoint y: 369, distance: 175.9
click at [242, 369] on div "Event Information Event Info Booth Booth 1 Staff 1 Staff 0 Travel Reservations …" at bounding box center [717, 454] width 1293 height 867
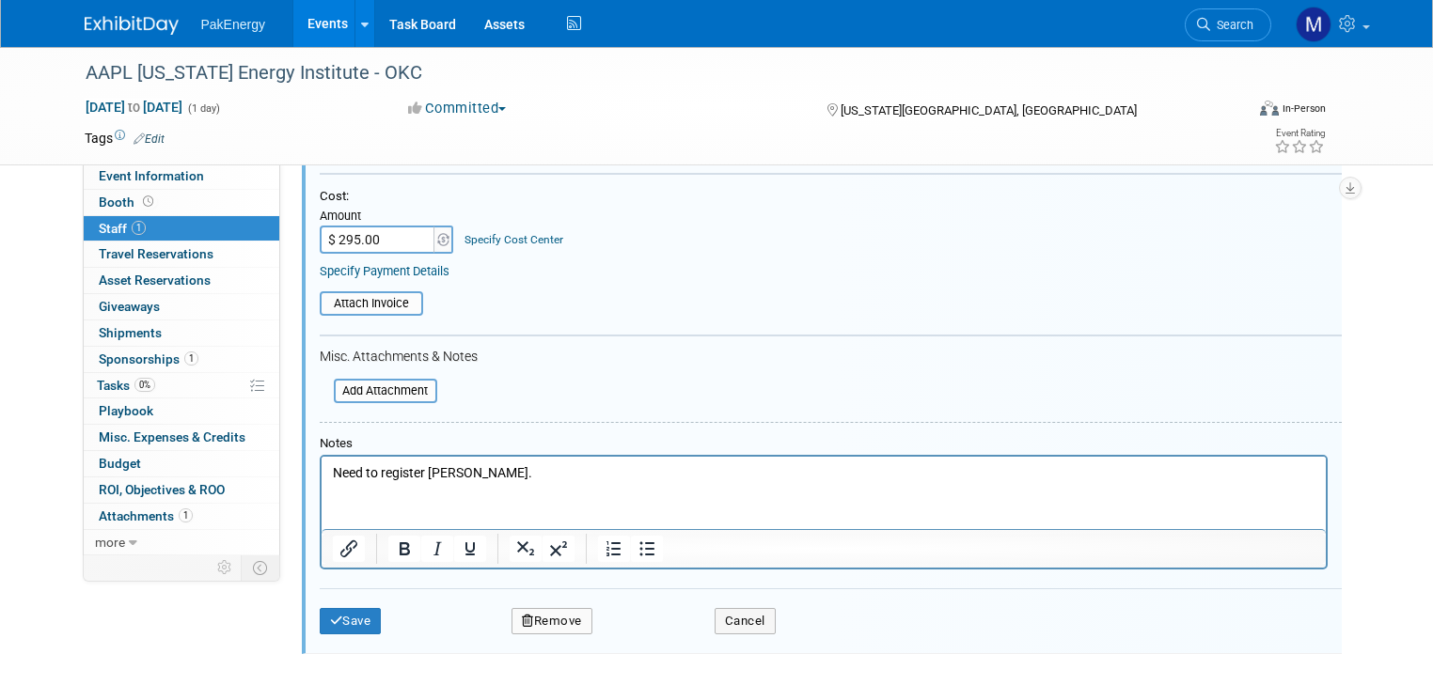
scroll to position [267, 0]
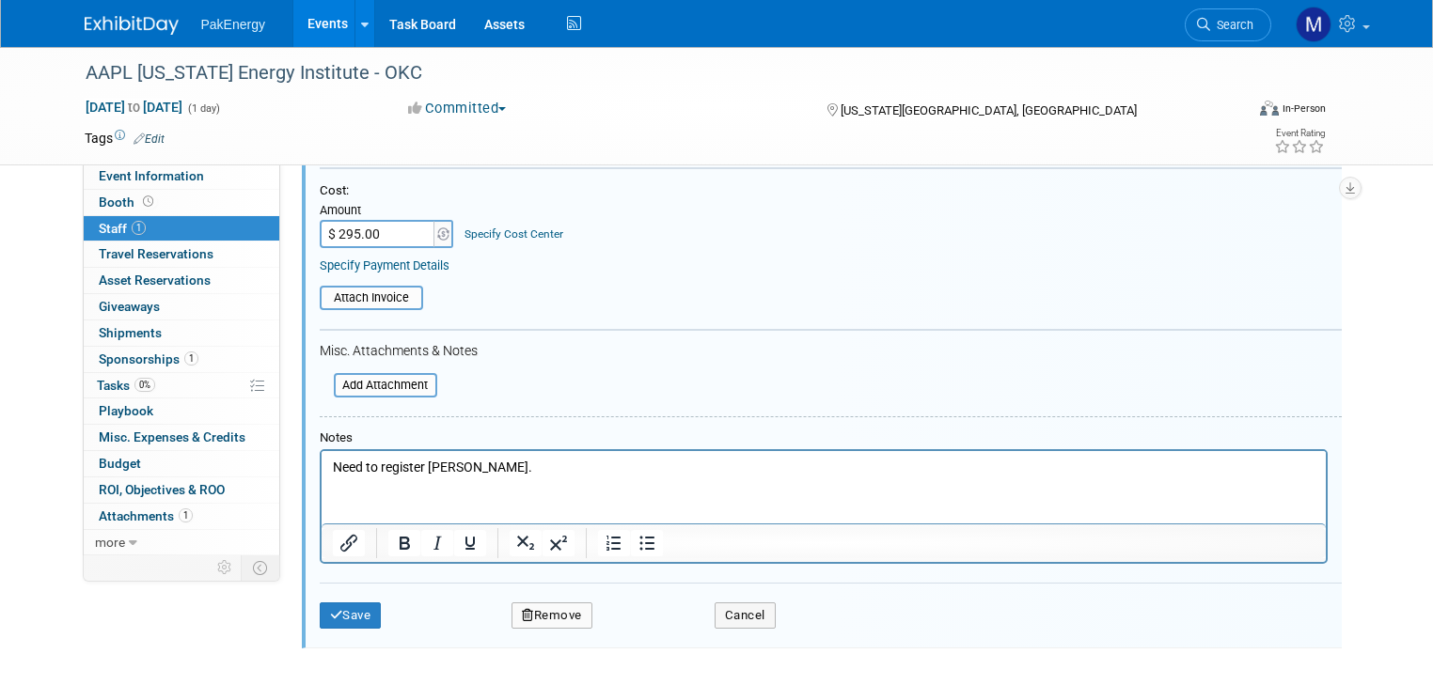
type input "[PERSON_NAME]"
drag, startPoint x: 430, startPoint y: 467, endPoint x: 490, endPoint y: 466, distance: 60.2
click at [490, 466] on p "Need to register [PERSON_NAME]." at bounding box center [823, 468] width 982 height 19
click at [350, 616] on button "Save" at bounding box center [351, 616] width 62 height 26
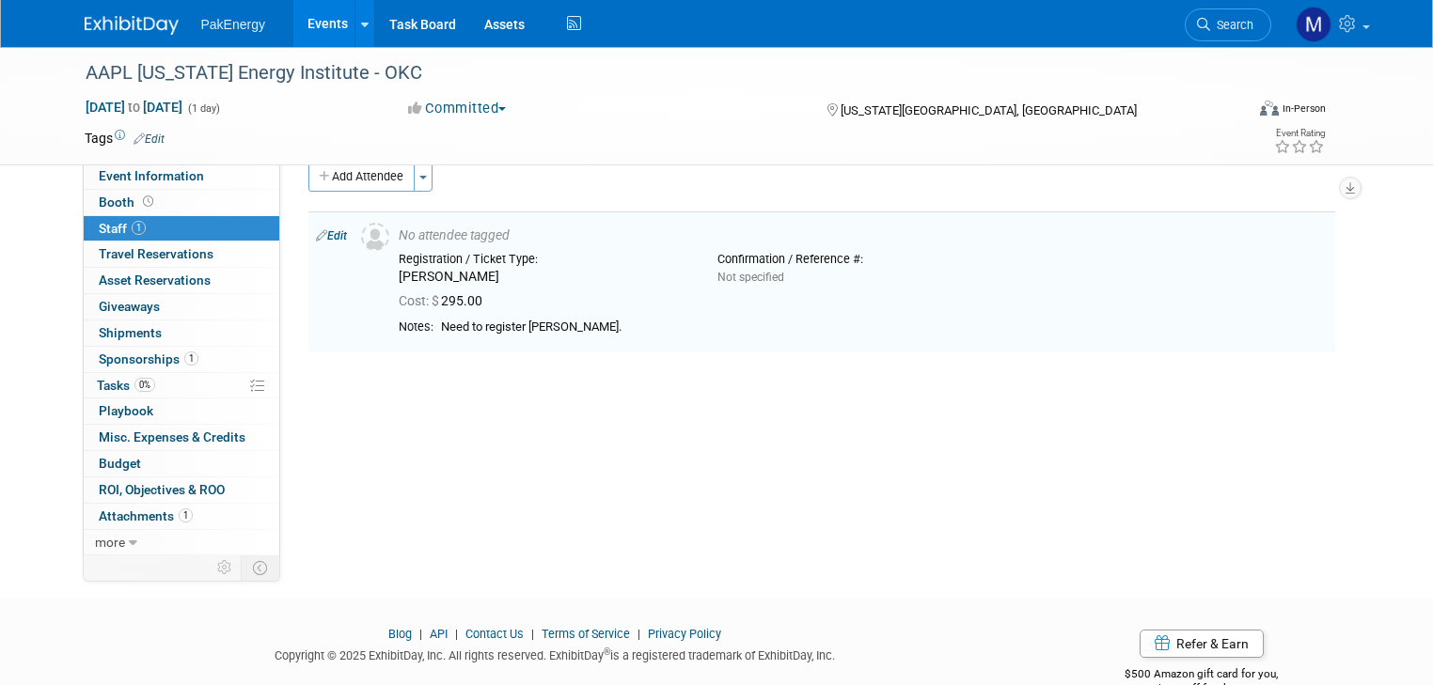
scroll to position [0, 0]
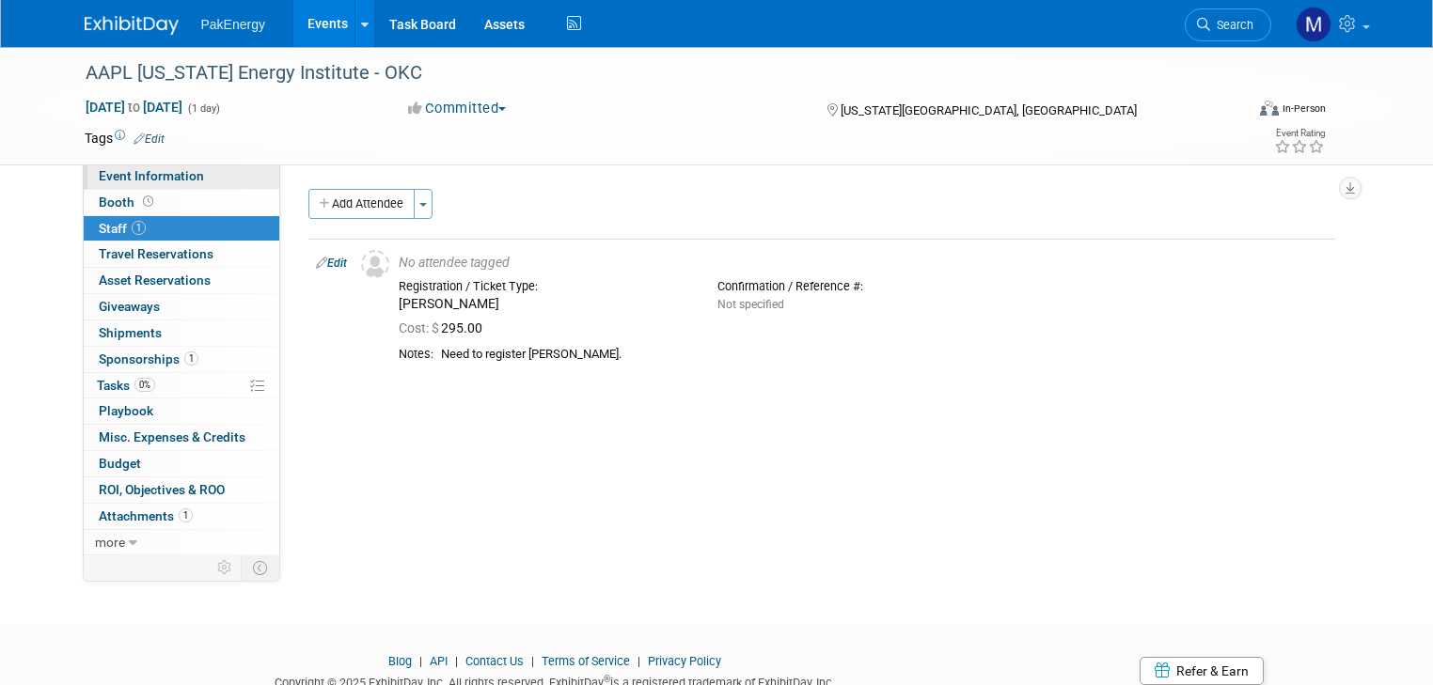
click at [121, 168] on span "Event Information" at bounding box center [151, 175] width 105 height 15
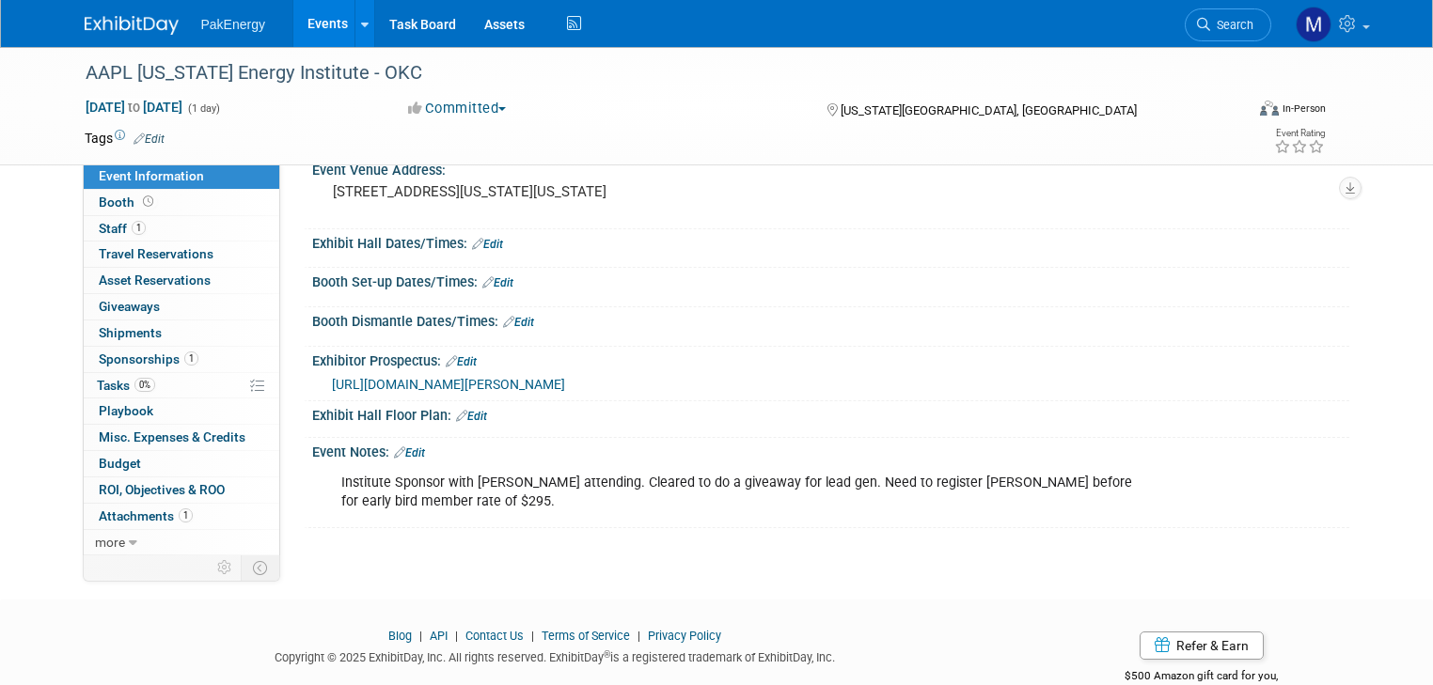
scroll to position [186, 0]
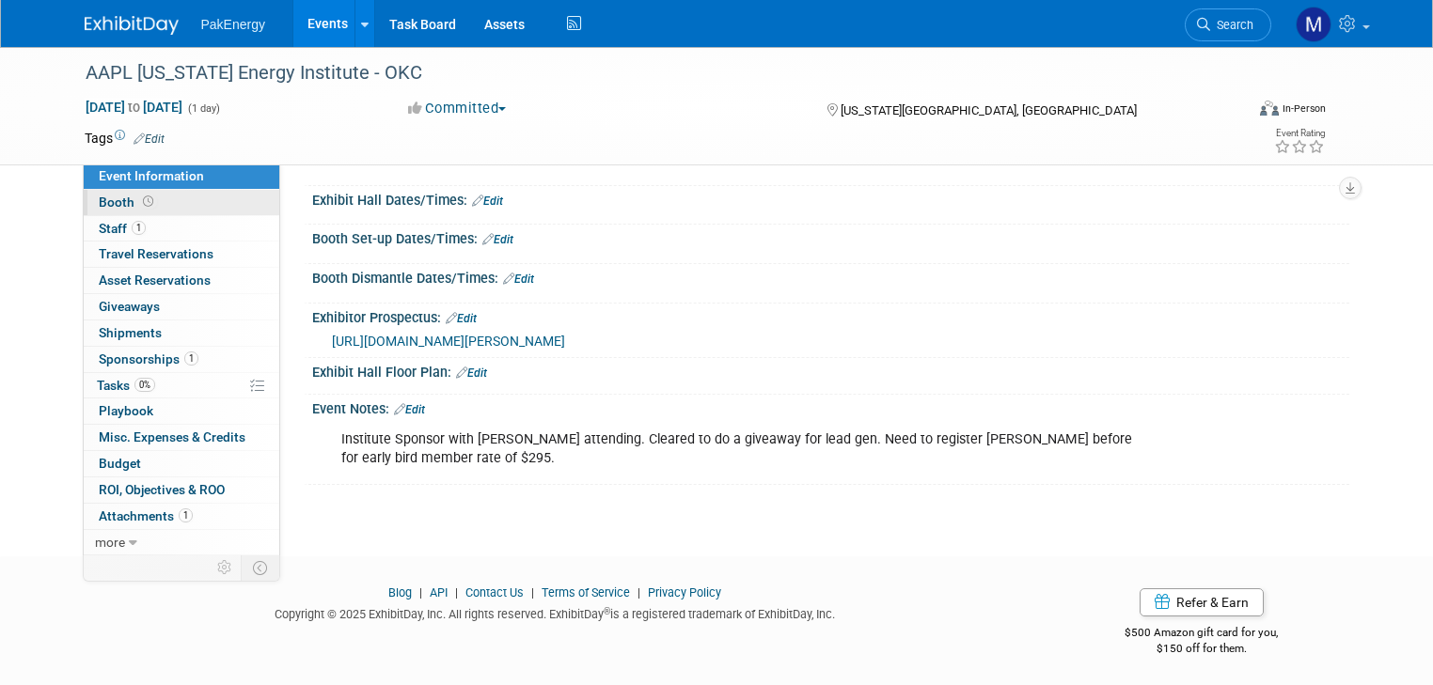
click at [105, 195] on span "Booth" at bounding box center [128, 202] width 58 height 15
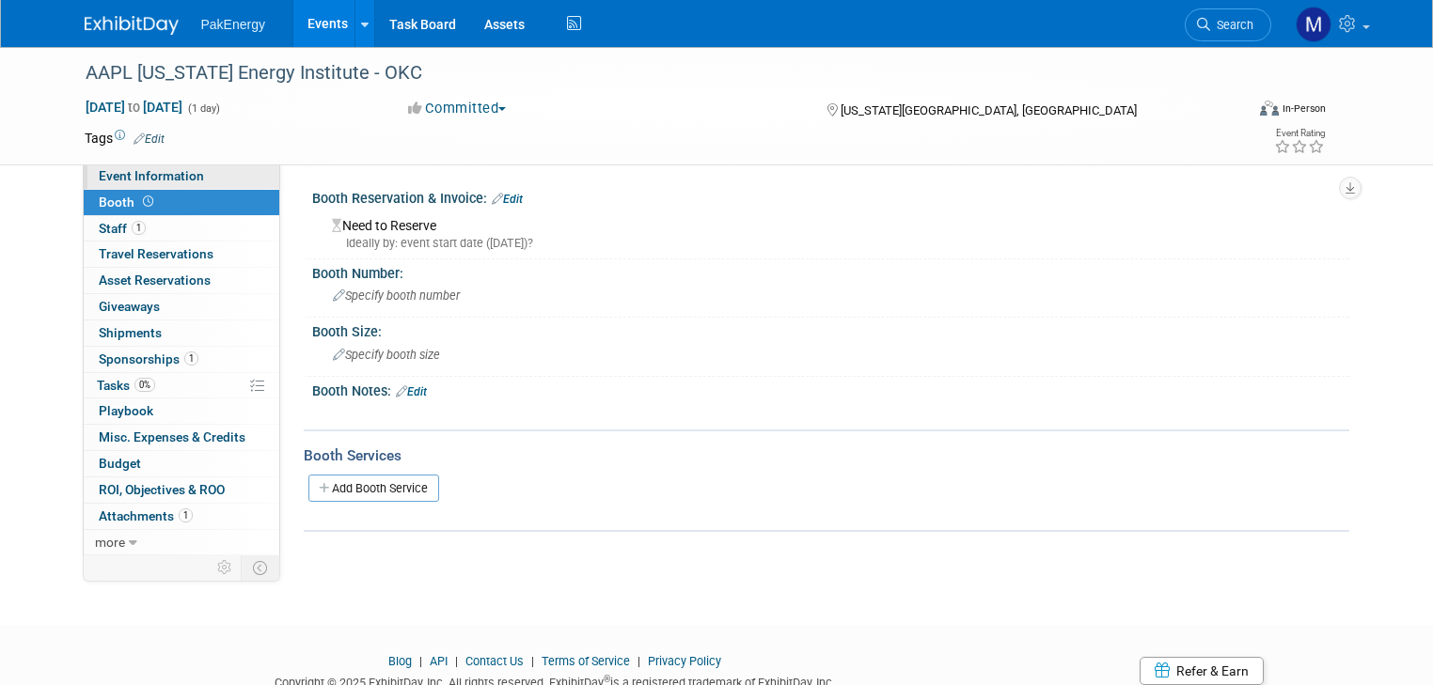
click at [99, 175] on span "Event Information" at bounding box center [151, 175] width 105 height 15
